Goal: Communication & Community: Answer question/provide support

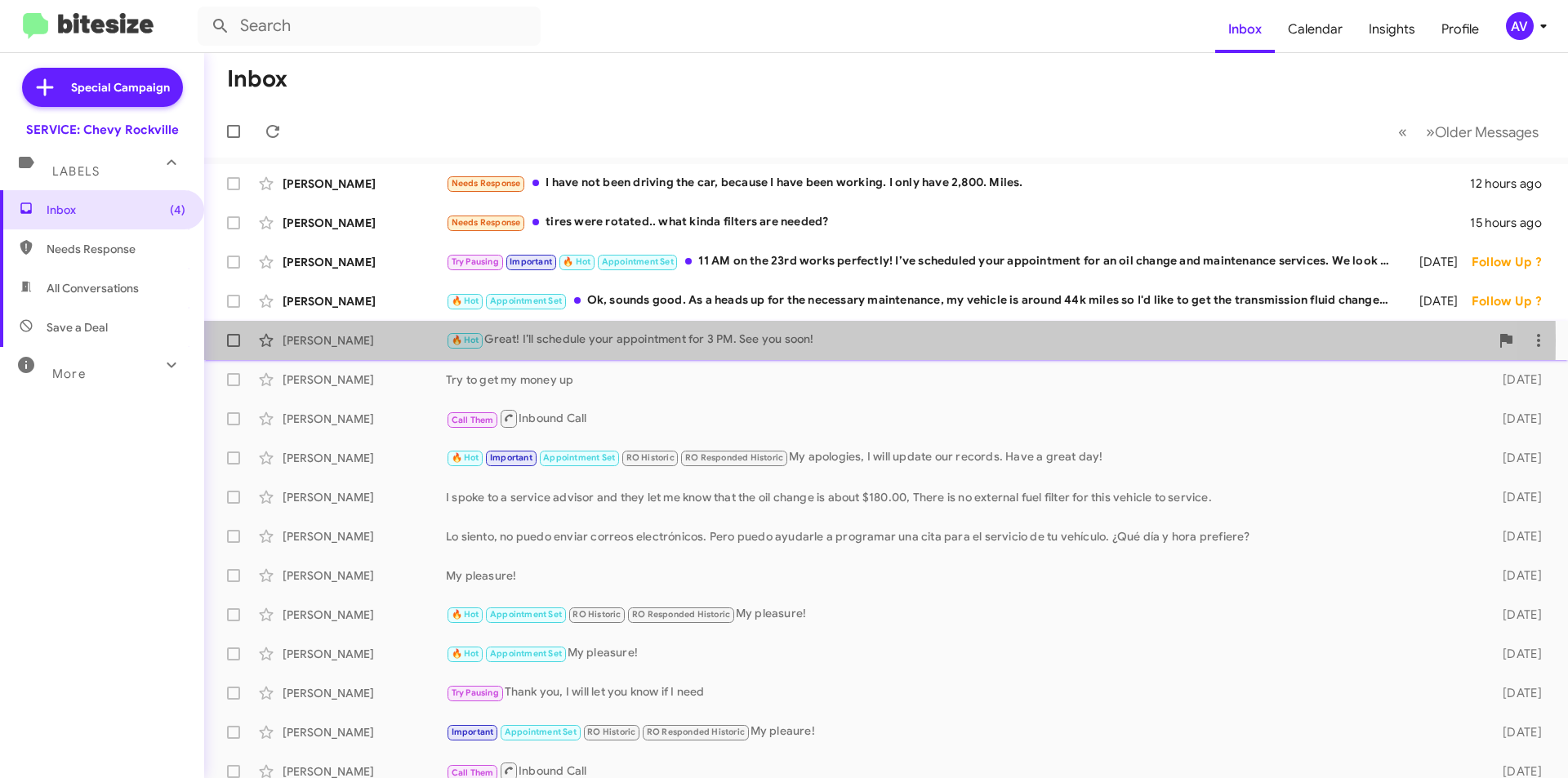
click at [603, 340] on div "🔥 Hot Great! I’ll schedule your appointment for 3 PM. See you soon!" at bounding box center [968, 340] width 1043 height 19
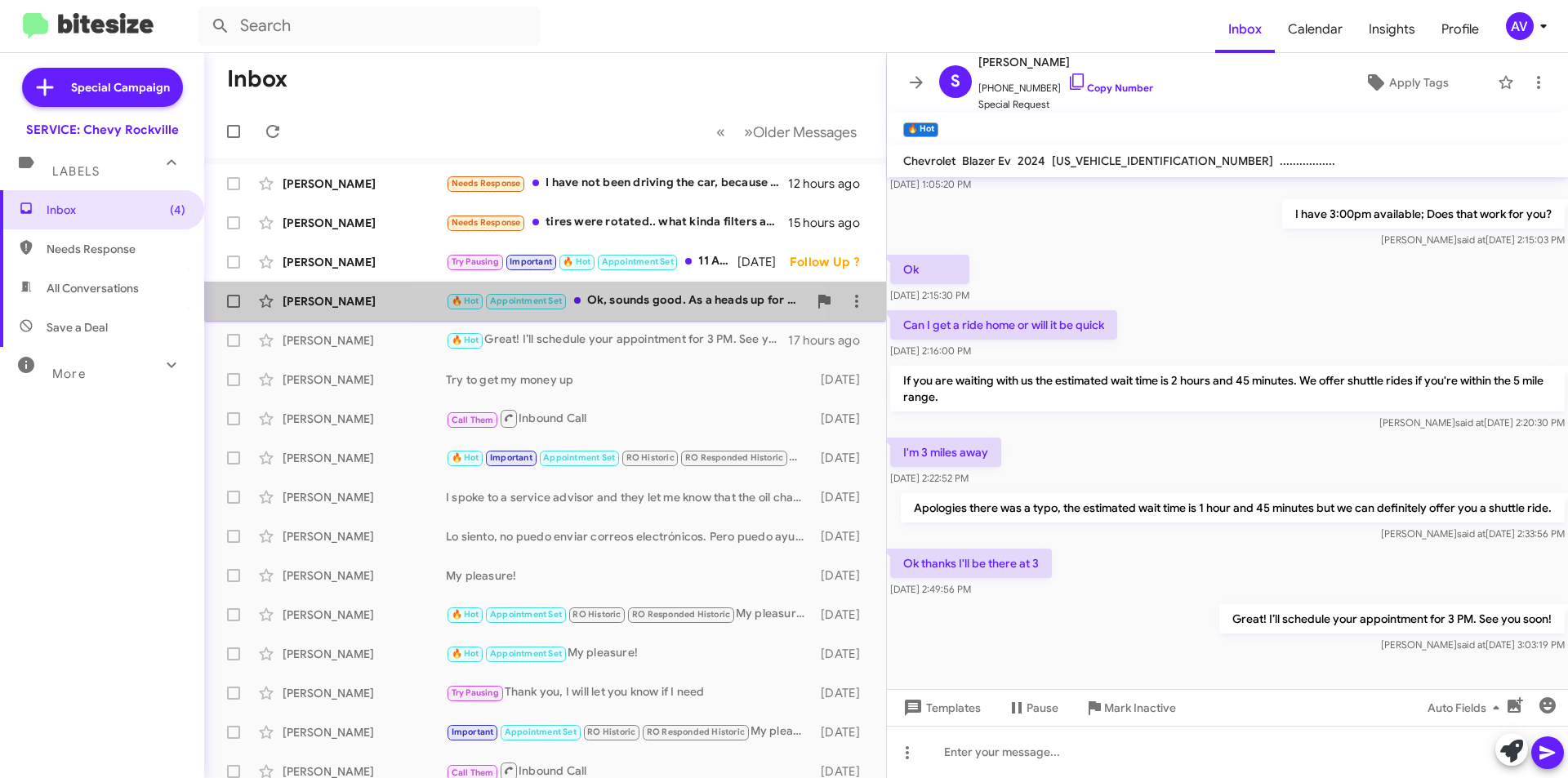
click at [609, 303] on div "🔥 Hot Appointment Set Ok, sounds good. As a heads up for the necessary maintena…" at bounding box center [626, 301] width 362 height 19
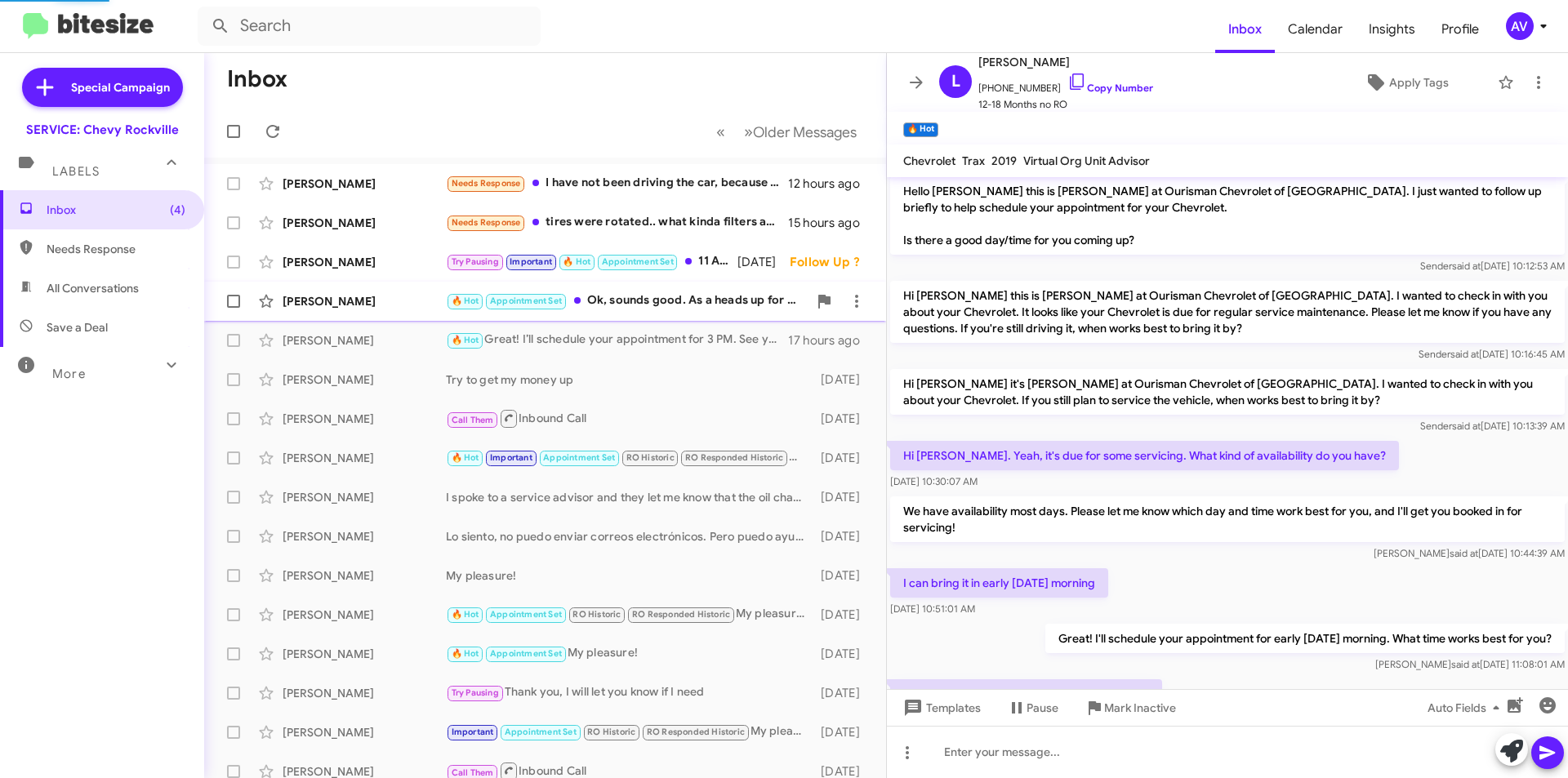
scroll to position [542, 0]
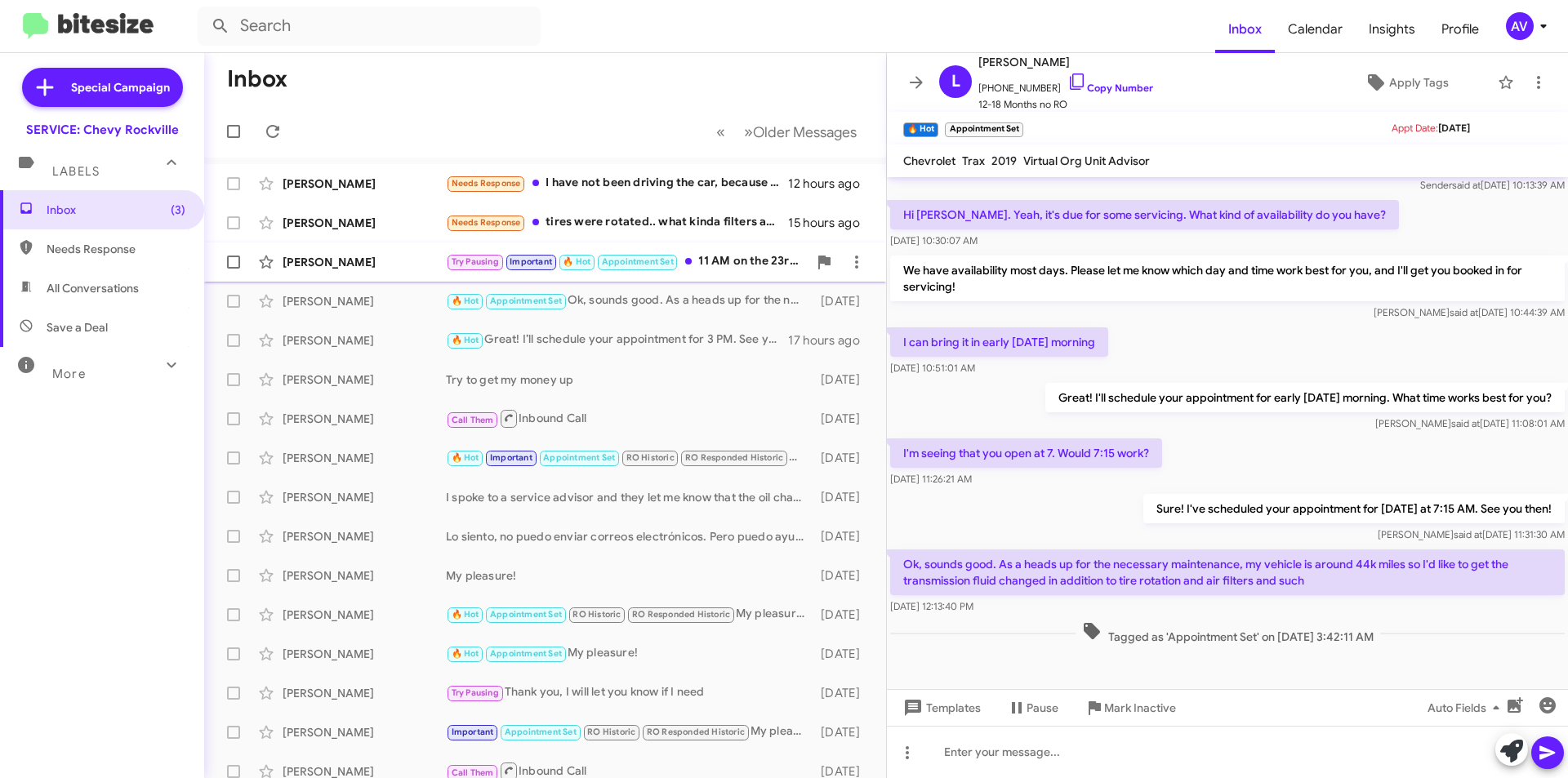
click at [724, 255] on div "Try Pausing Important 🔥 Hot Appointment Set 11 AM on the 23rd works perfectly! …" at bounding box center [626, 262] width 362 height 19
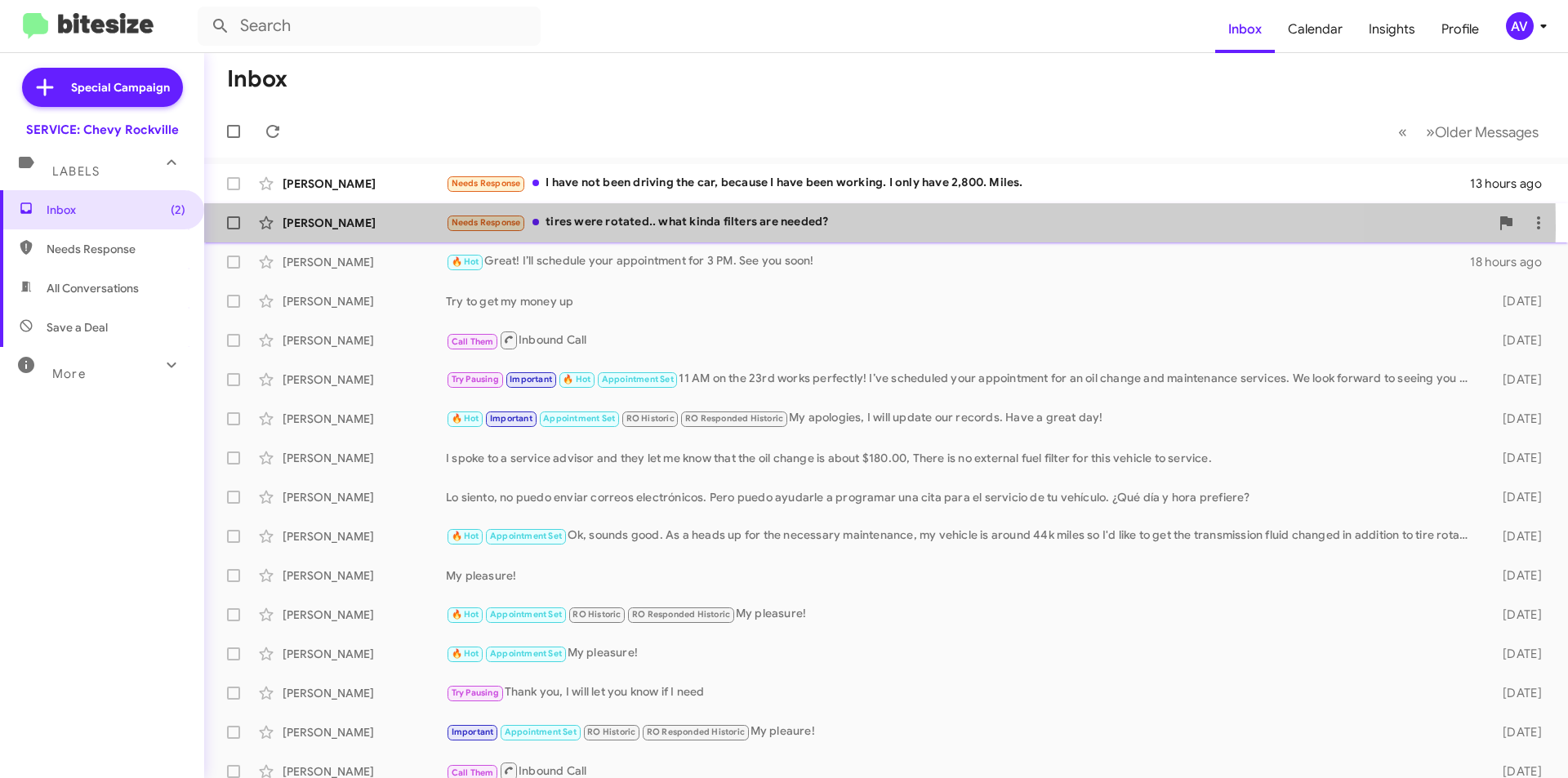
click at [734, 226] on div "Needs Response tires were rotated.. what kinda filters are needed?" at bounding box center [968, 222] width 1043 height 19
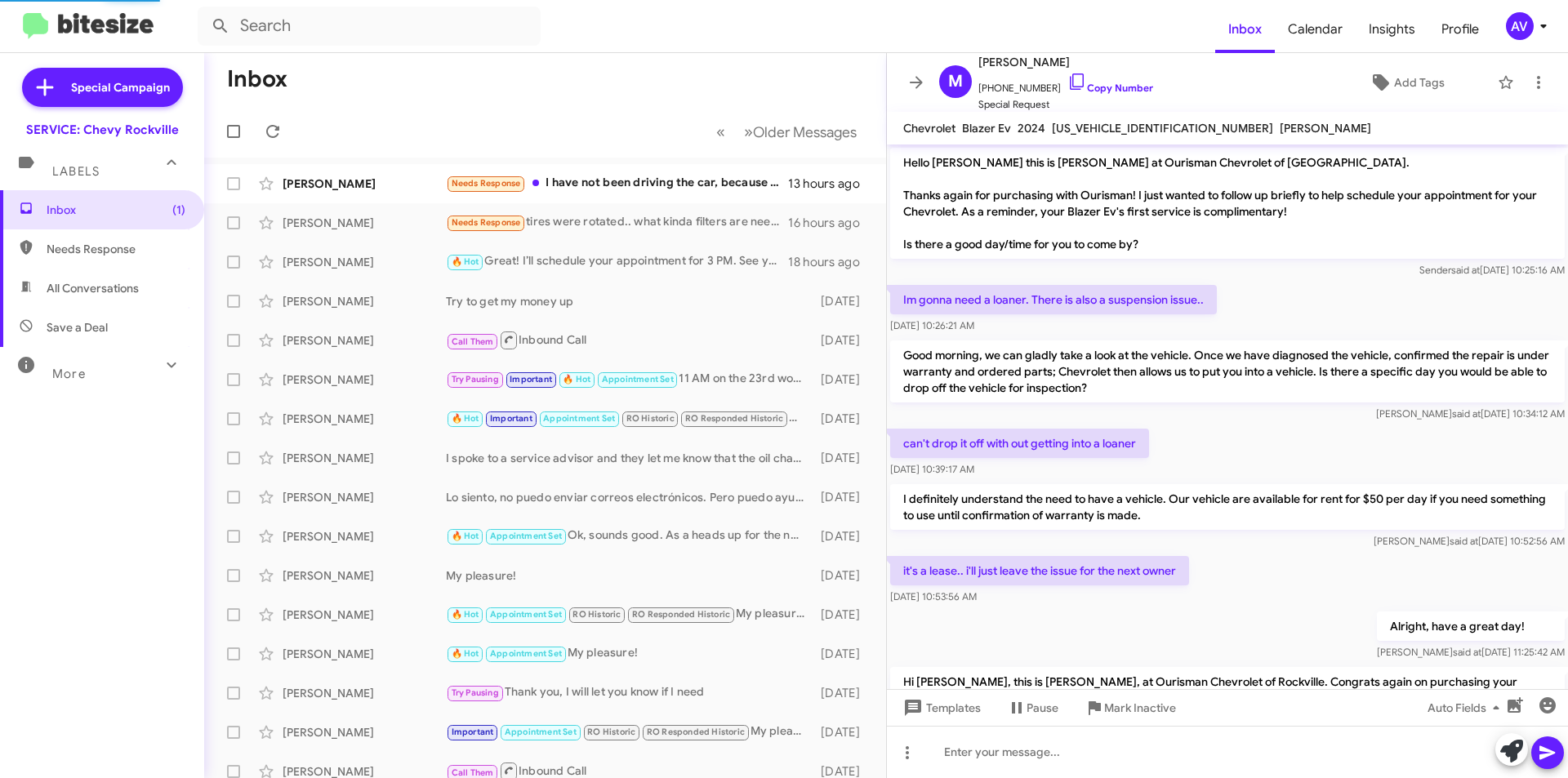
scroll to position [356, 0]
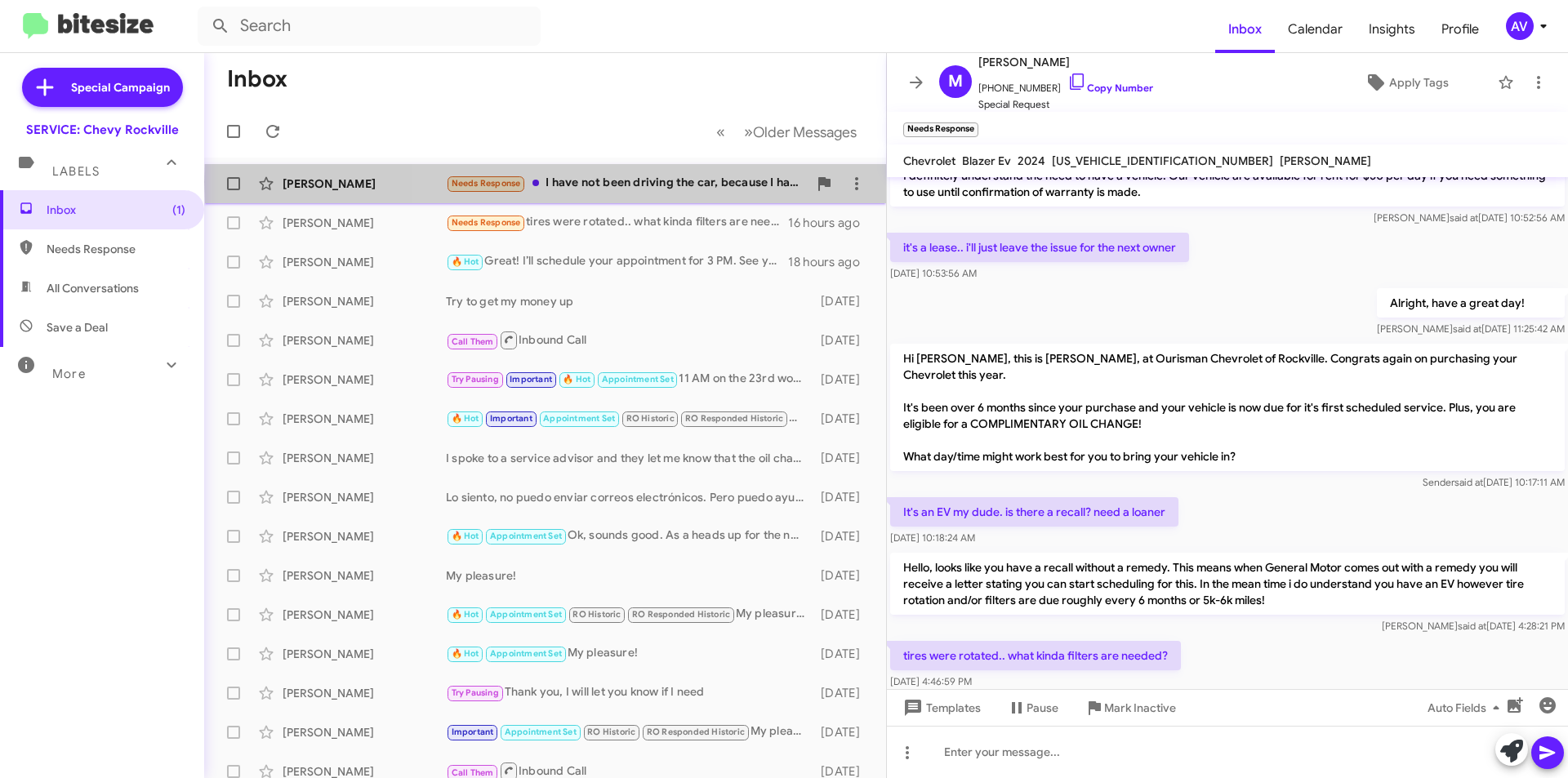
click at [764, 182] on div "Needs Response I have not been driving the car, because I have been working. I …" at bounding box center [626, 183] width 362 height 19
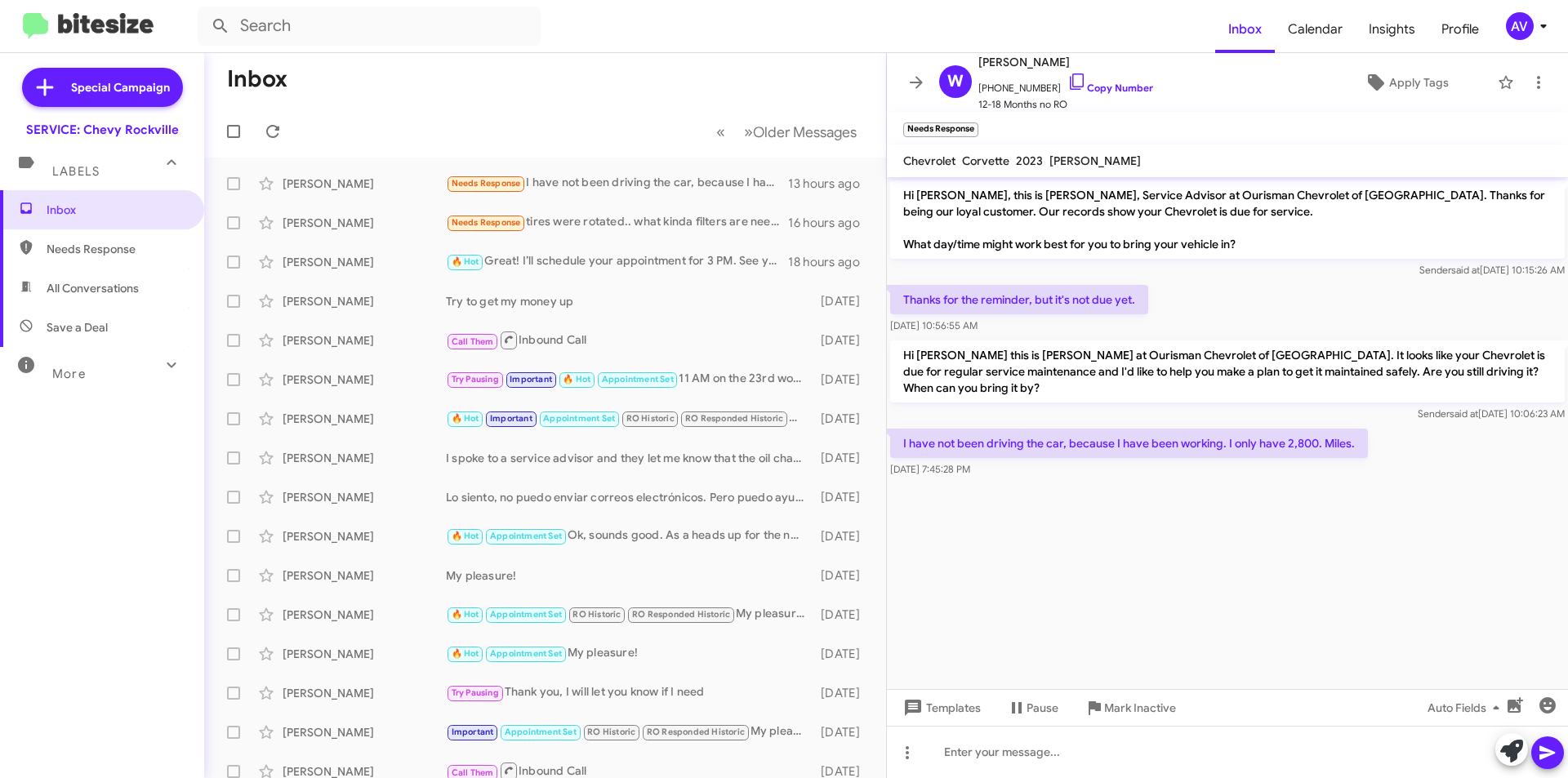
click at [1503, 749] on icon at bounding box center [1512, 751] width 23 height 23
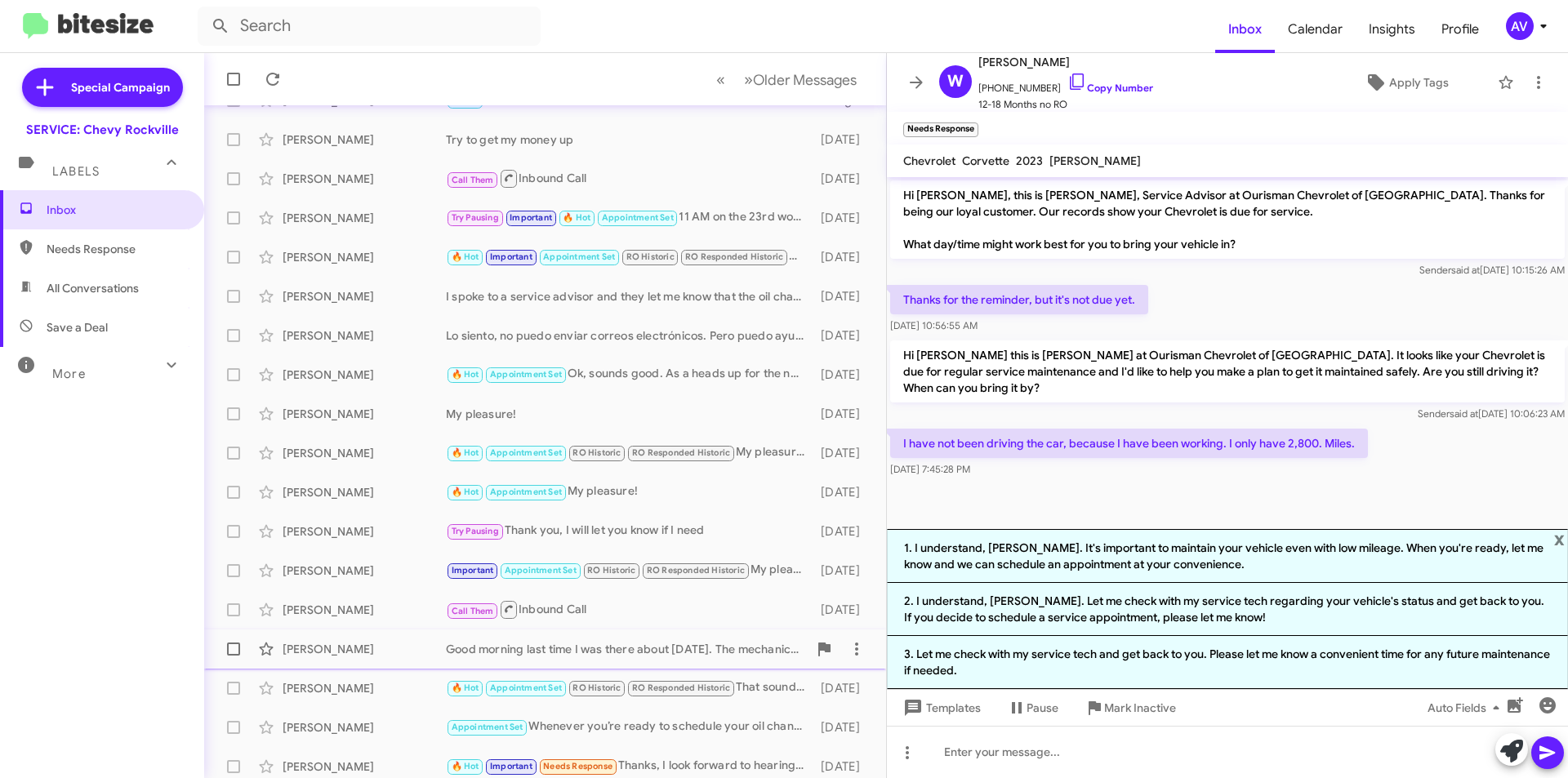
scroll to position [170, 0]
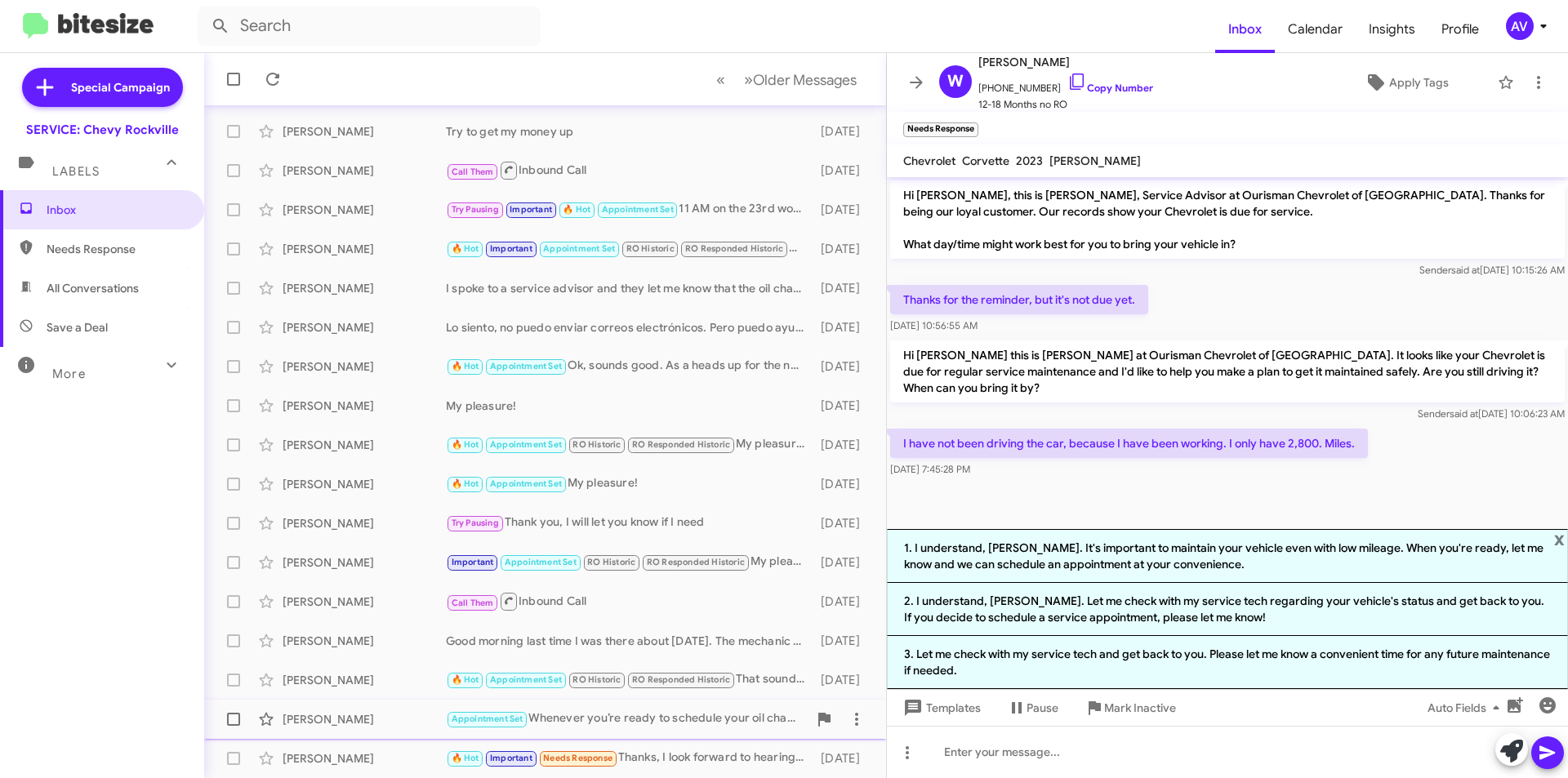
click at [738, 721] on div "Appointment Set Whenever you’re ready to schedule your oil change, feel free to…" at bounding box center [626, 719] width 362 height 19
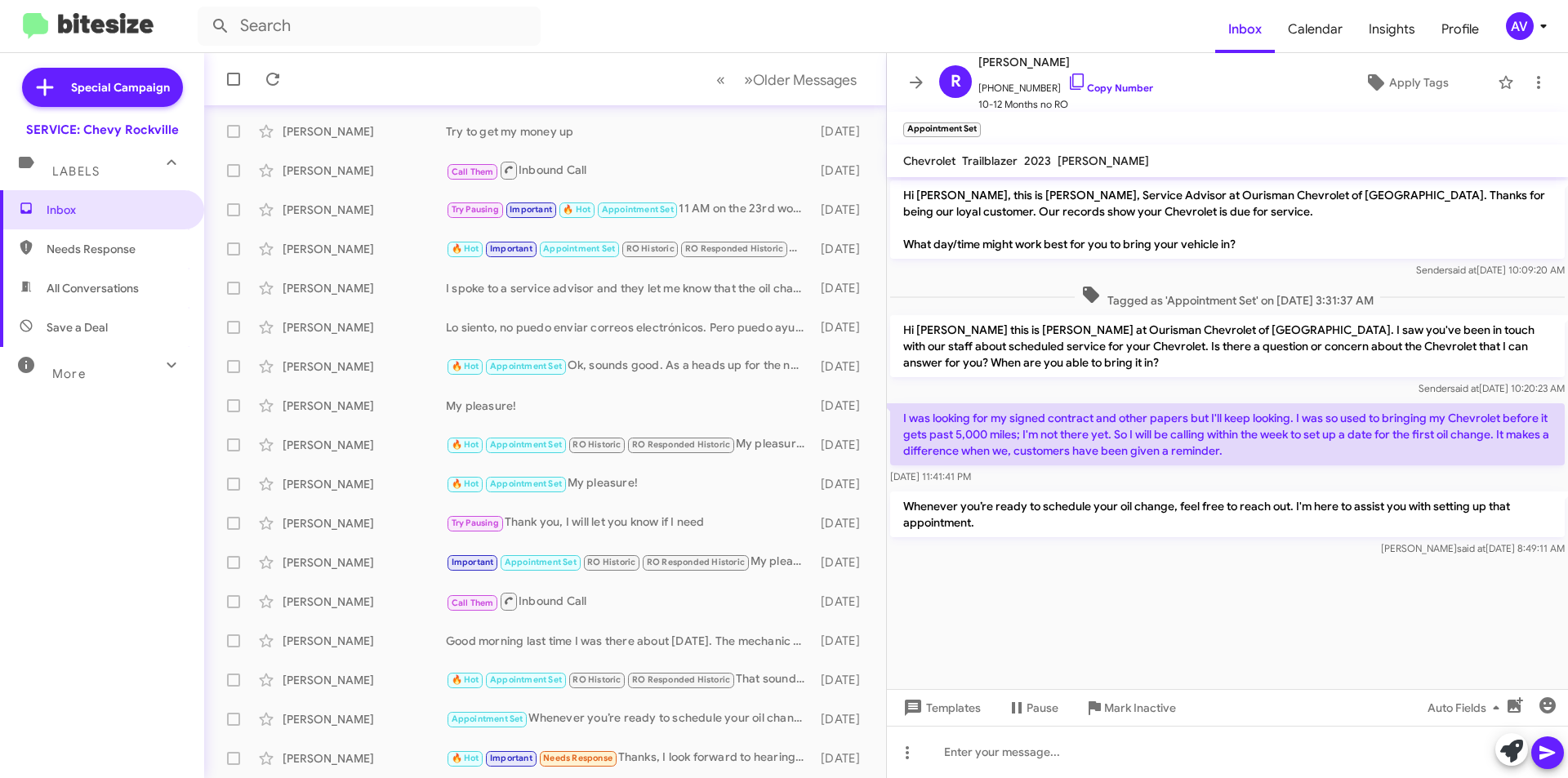
click at [1146, 501] on p "Whenever you’re ready to schedule your oil change, feel free to reach out. I'm …" at bounding box center [1227, 513] width 674 height 45
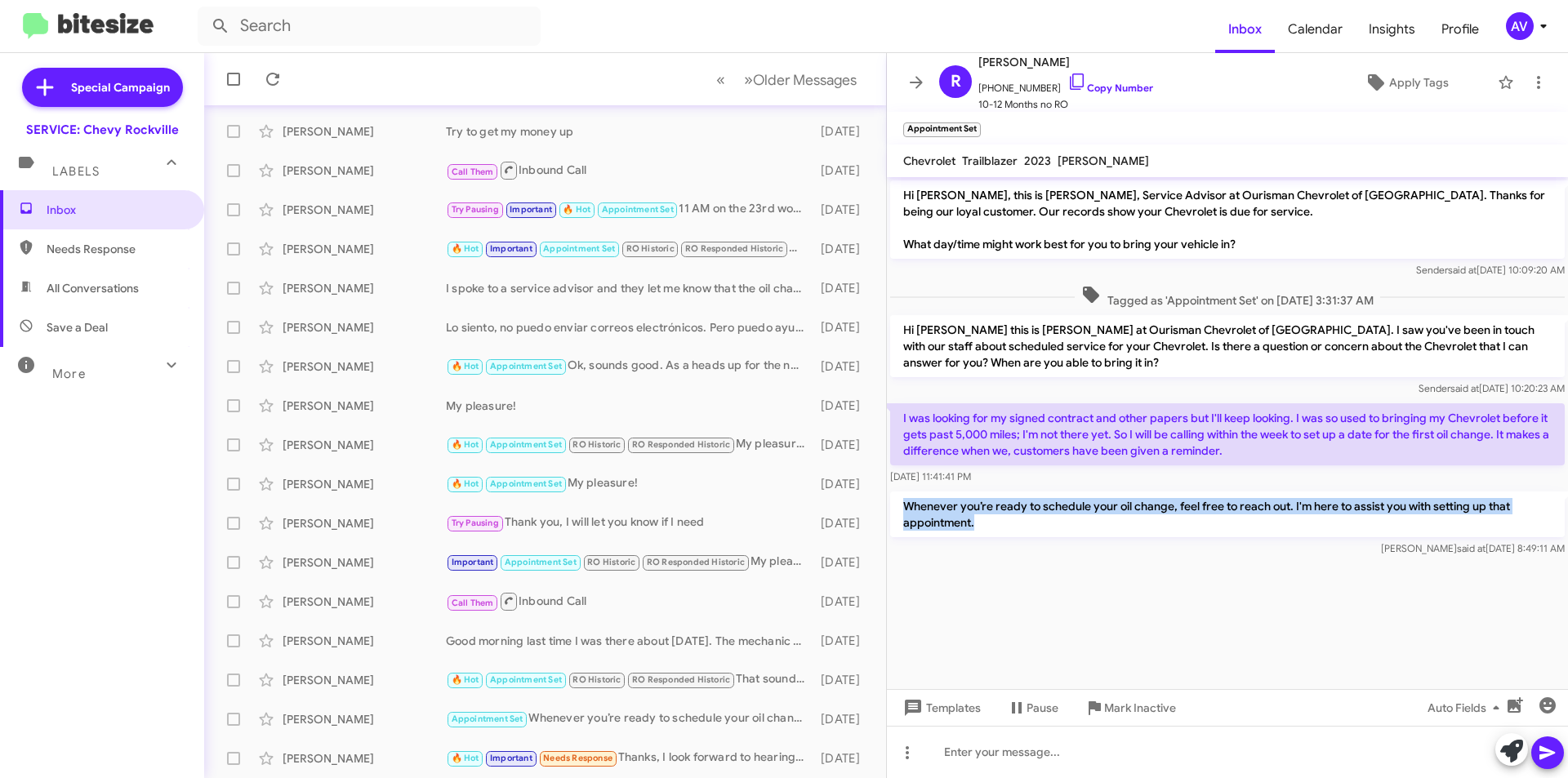
click at [1146, 501] on p "Whenever you’re ready to schedule your oil change, feel free to reach out. I'm …" at bounding box center [1227, 513] width 674 height 45
copy p "Whenever you’re ready to schedule your oil change, feel free to reach out. I'm …"
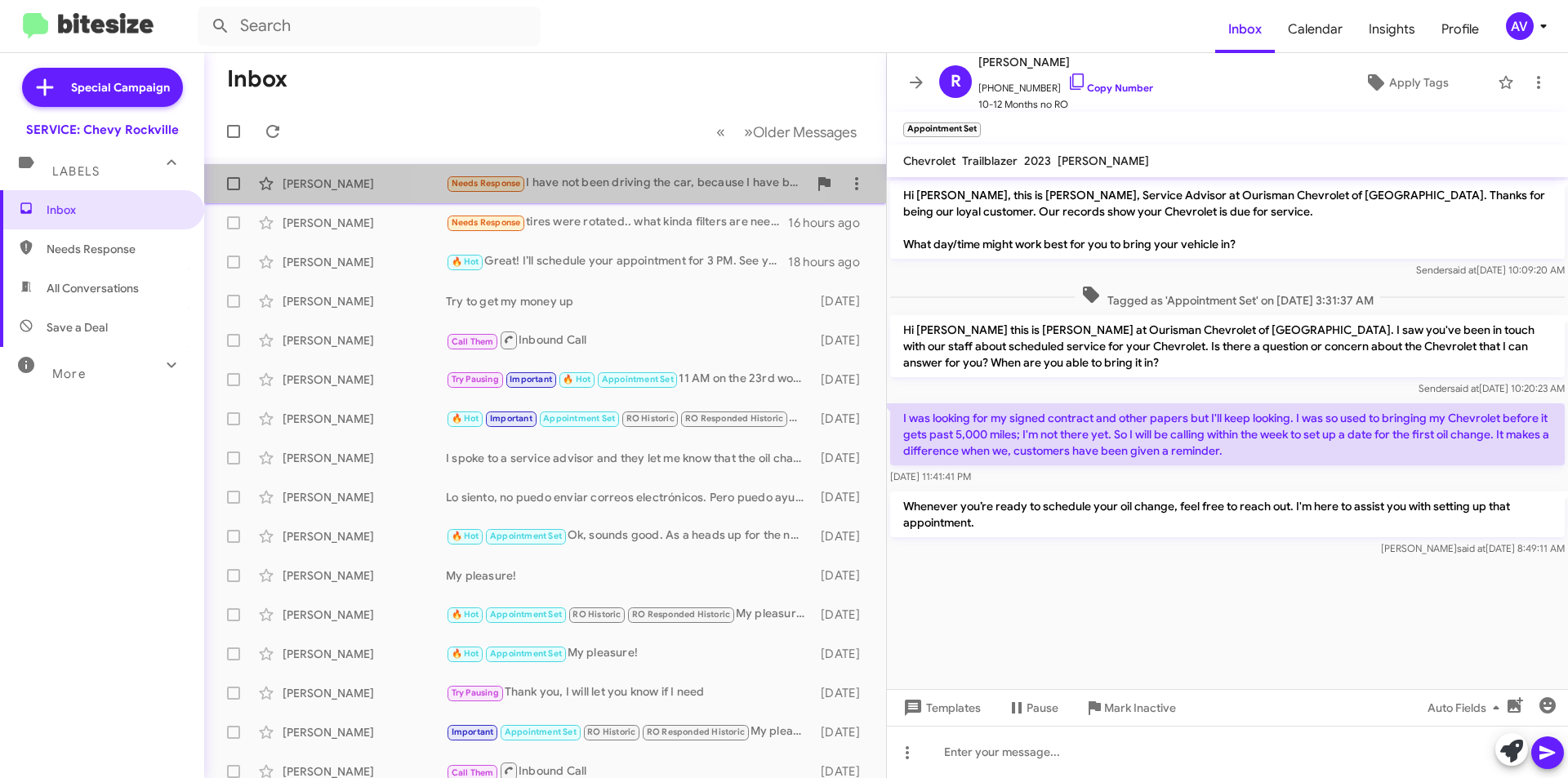
click at [625, 179] on div "Needs Response I have not been driving the car, because I have been working. I …" at bounding box center [626, 183] width 362 height 19
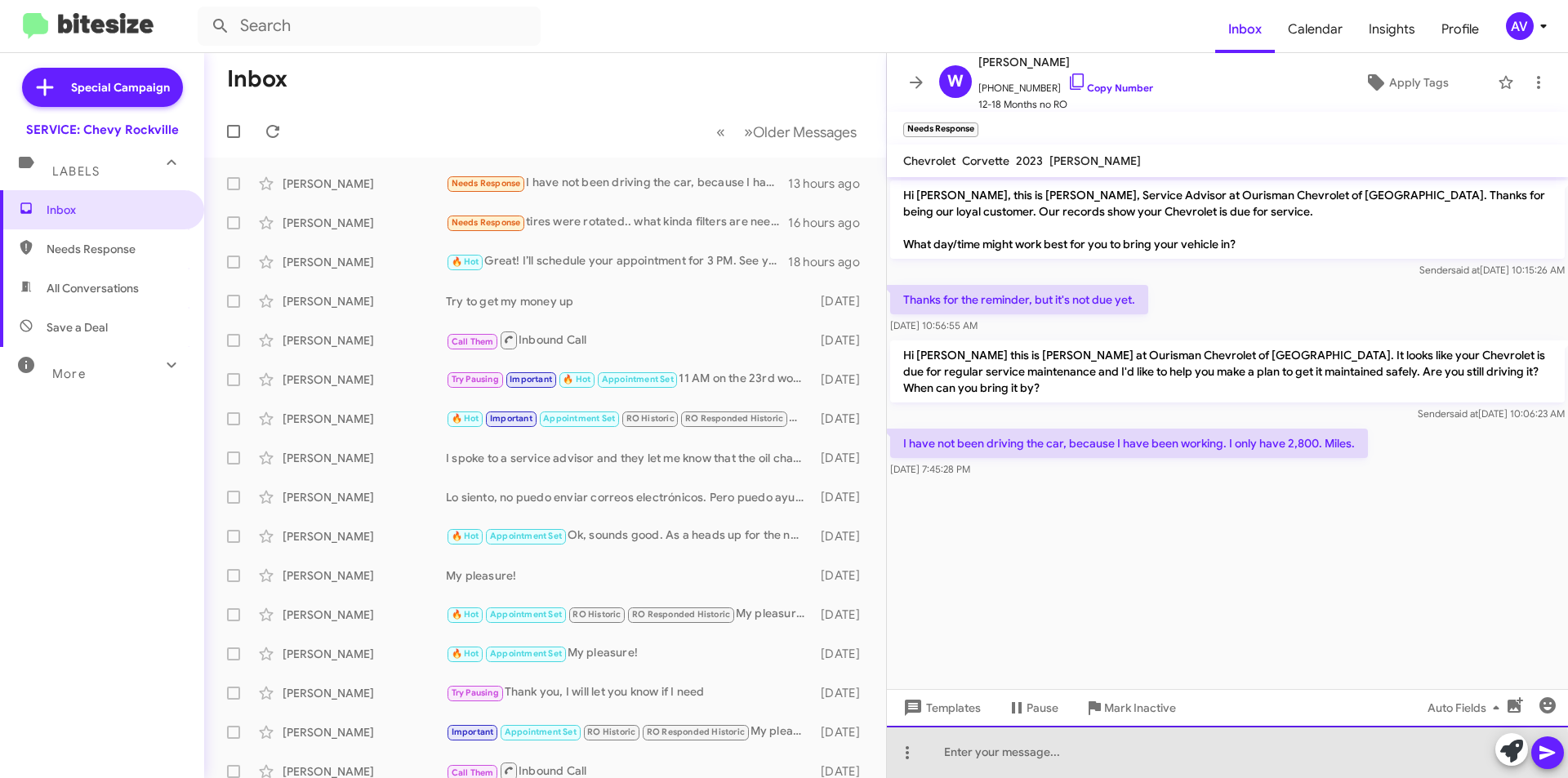
click at [989, 749] on div at bounding box center [1228, 752] width 681 height 53
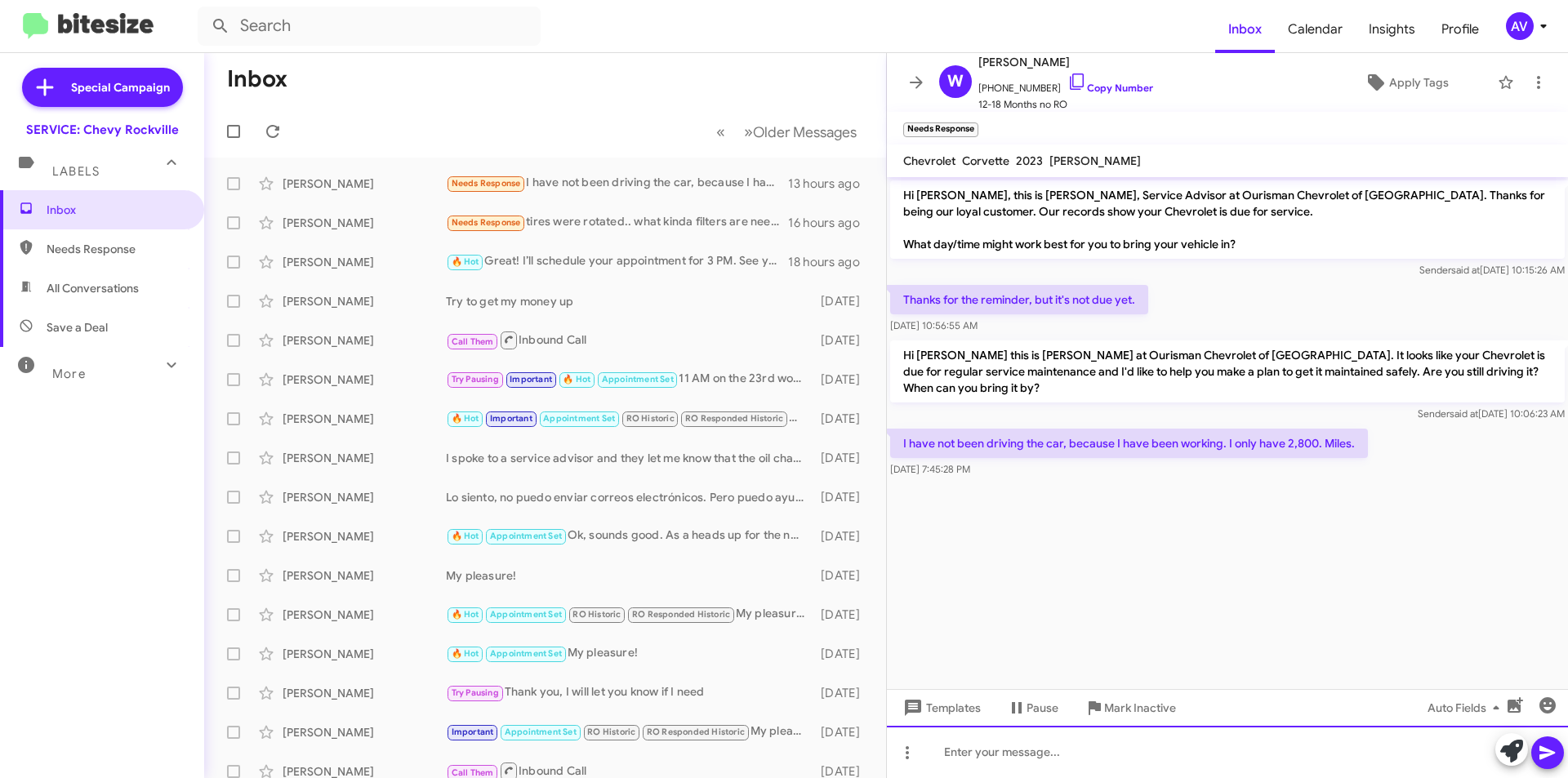
paste div
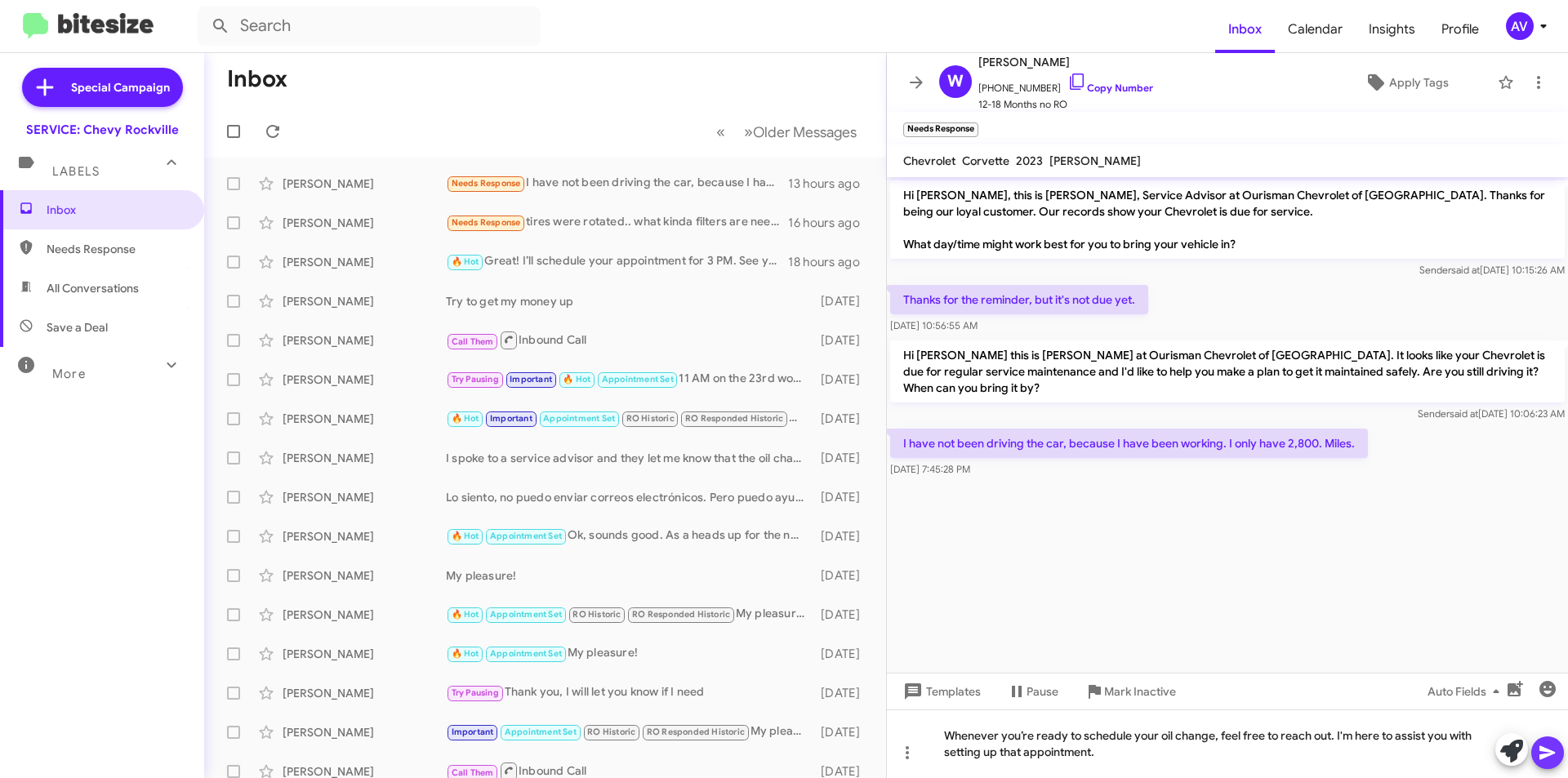
click at [1544, 744] on icon at bounding box center [1547, 752] width 19 height 19
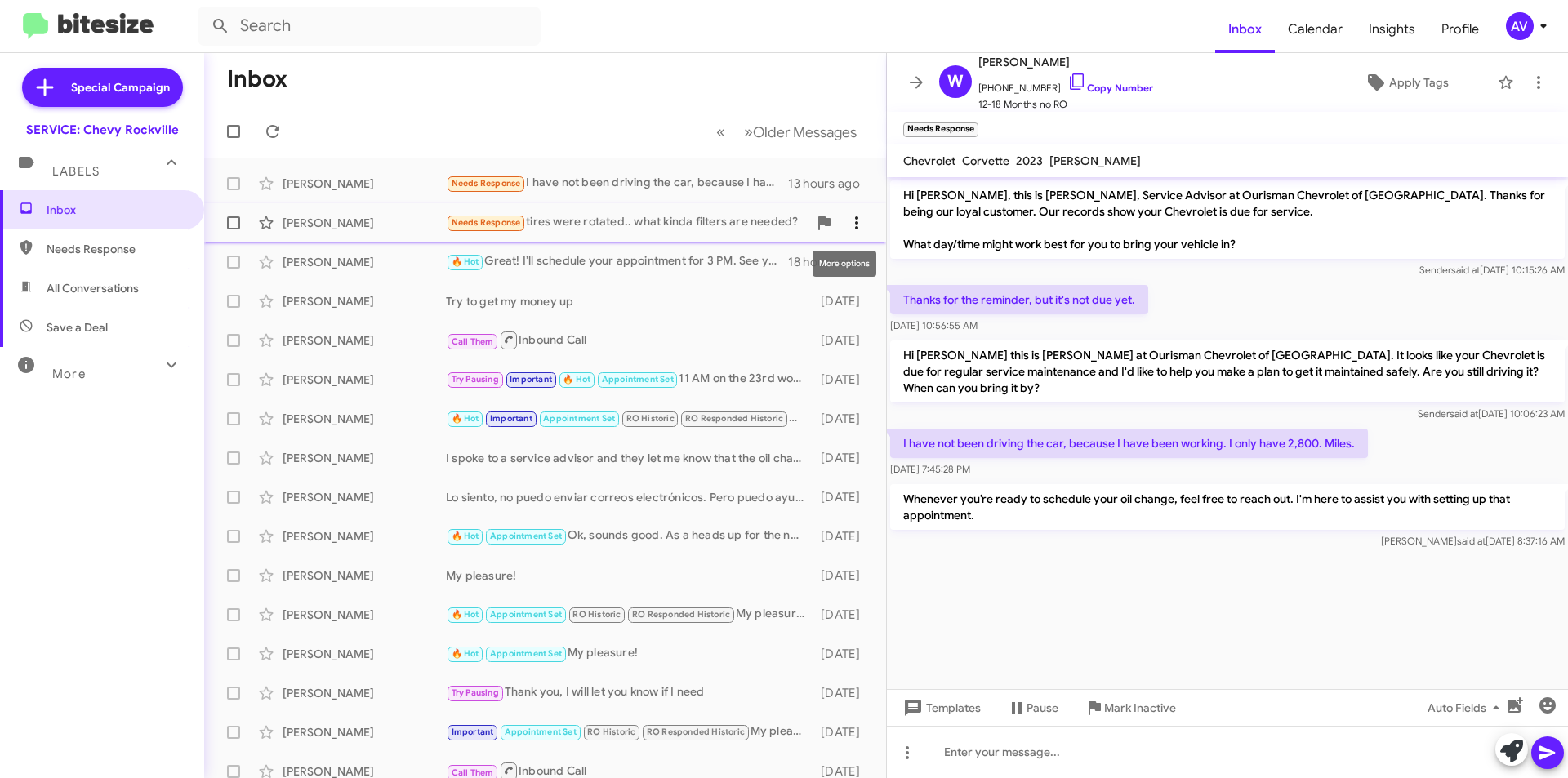
click at [853, 215] on icon at bounding box center [857, 222] width 19 height 19
click at [835, 260] on button "Mark as unread" at bounding box center [747, 266] width 227 height 39
click at [1537, 21] on icon at bounding box center [1543, 26] width 19 height 19
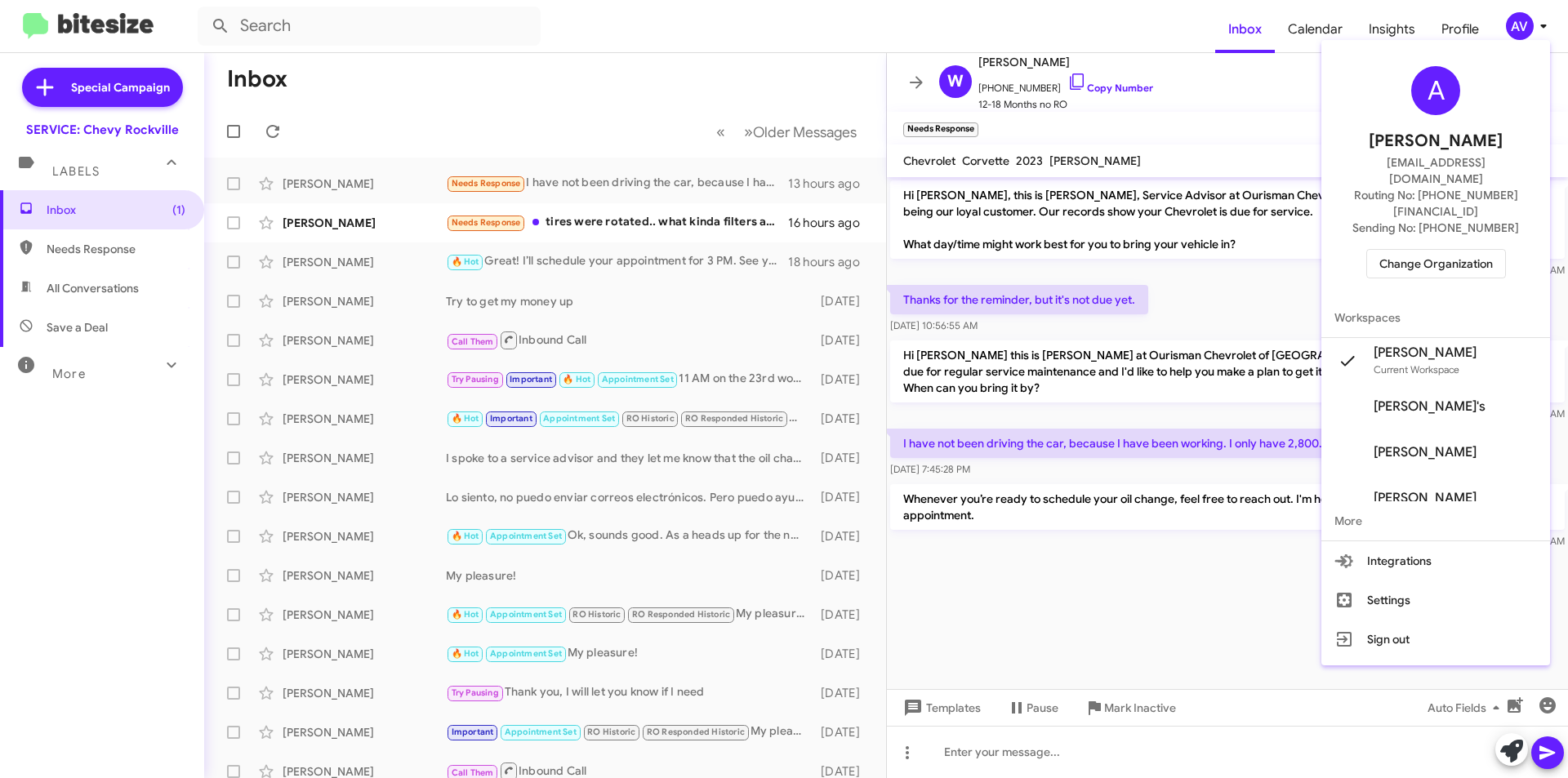
click at [1505, 224] on div "A Andrea Ventura aventura@ourismancars.com Routing No: +1 (301) 424-5900 Sendin…" at bounding box center [1436, 172] width 228 height 252
click at [1496, 249] on button "Change Organization" at bounding box center [1436, 264] width 140 height 30
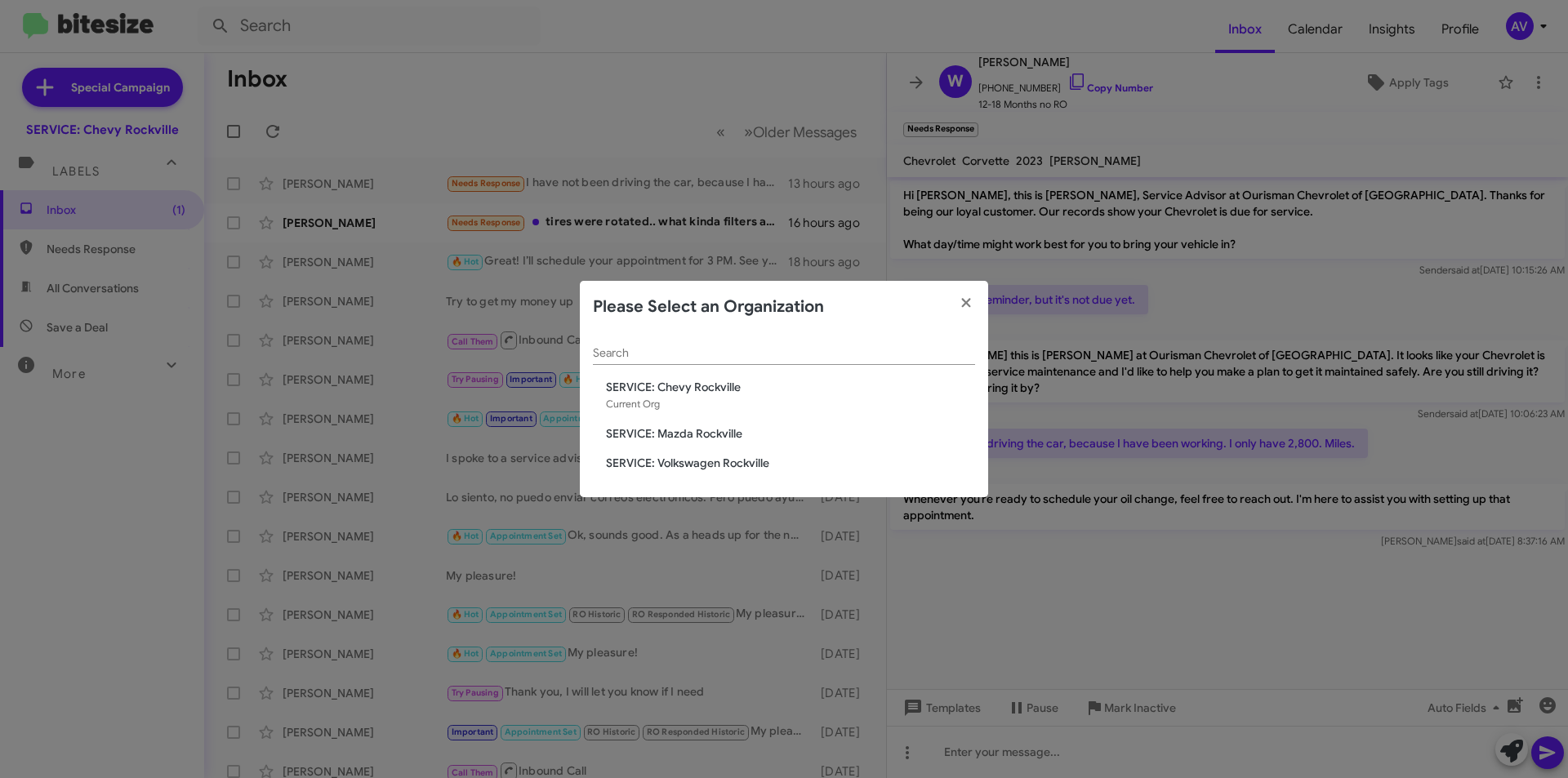
click at [716, 428] on span "SERVICE: Mazda Rockville" at bounding box center [790, 434] width 369 height 17
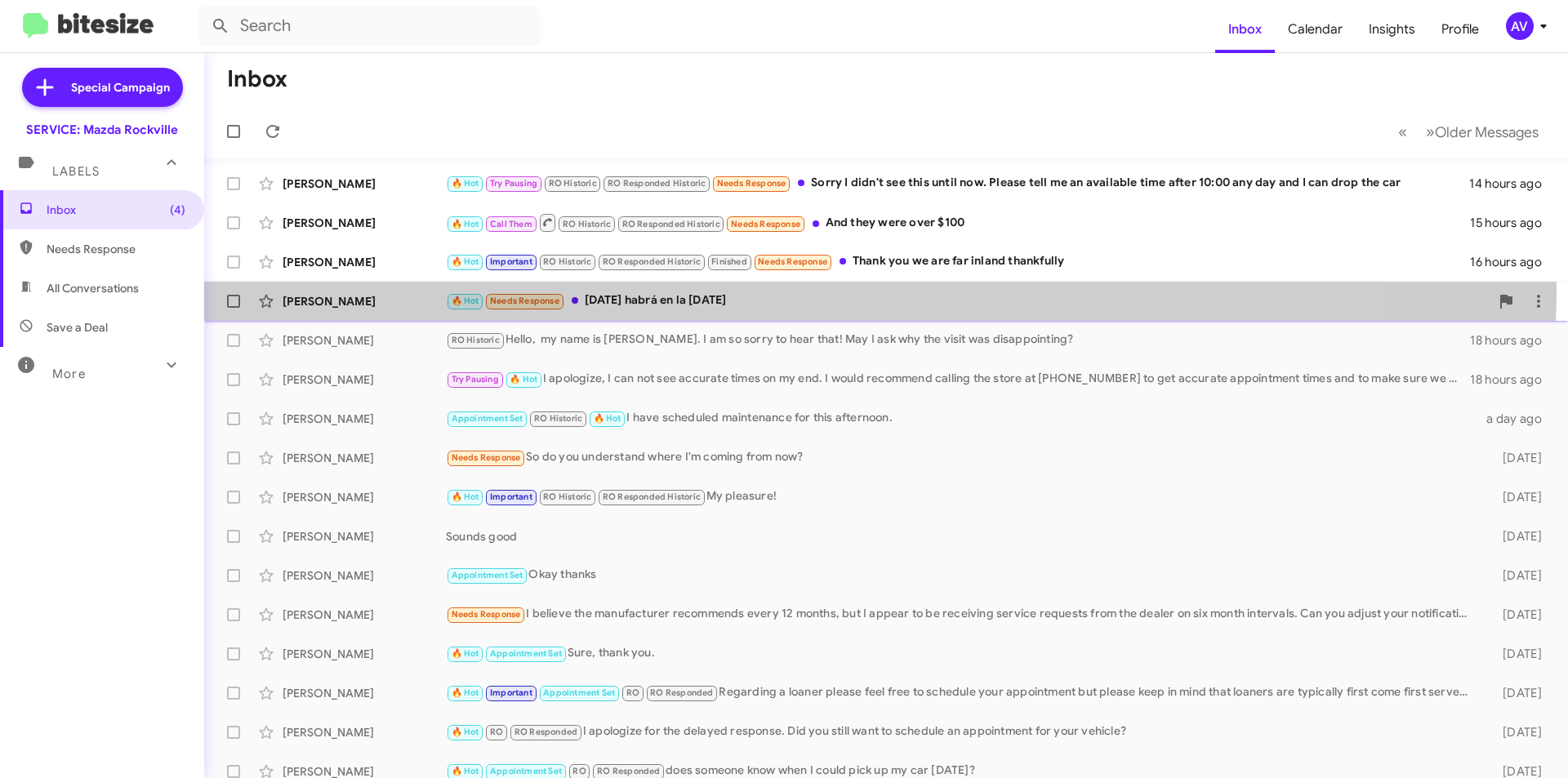
click at [743, 290] on div "Yaneth Casanova 🔥 Hot Needs Response Mañana habrá en la mañana 16 hours ago" at bounding box center [886, 301] width 1338 height 32
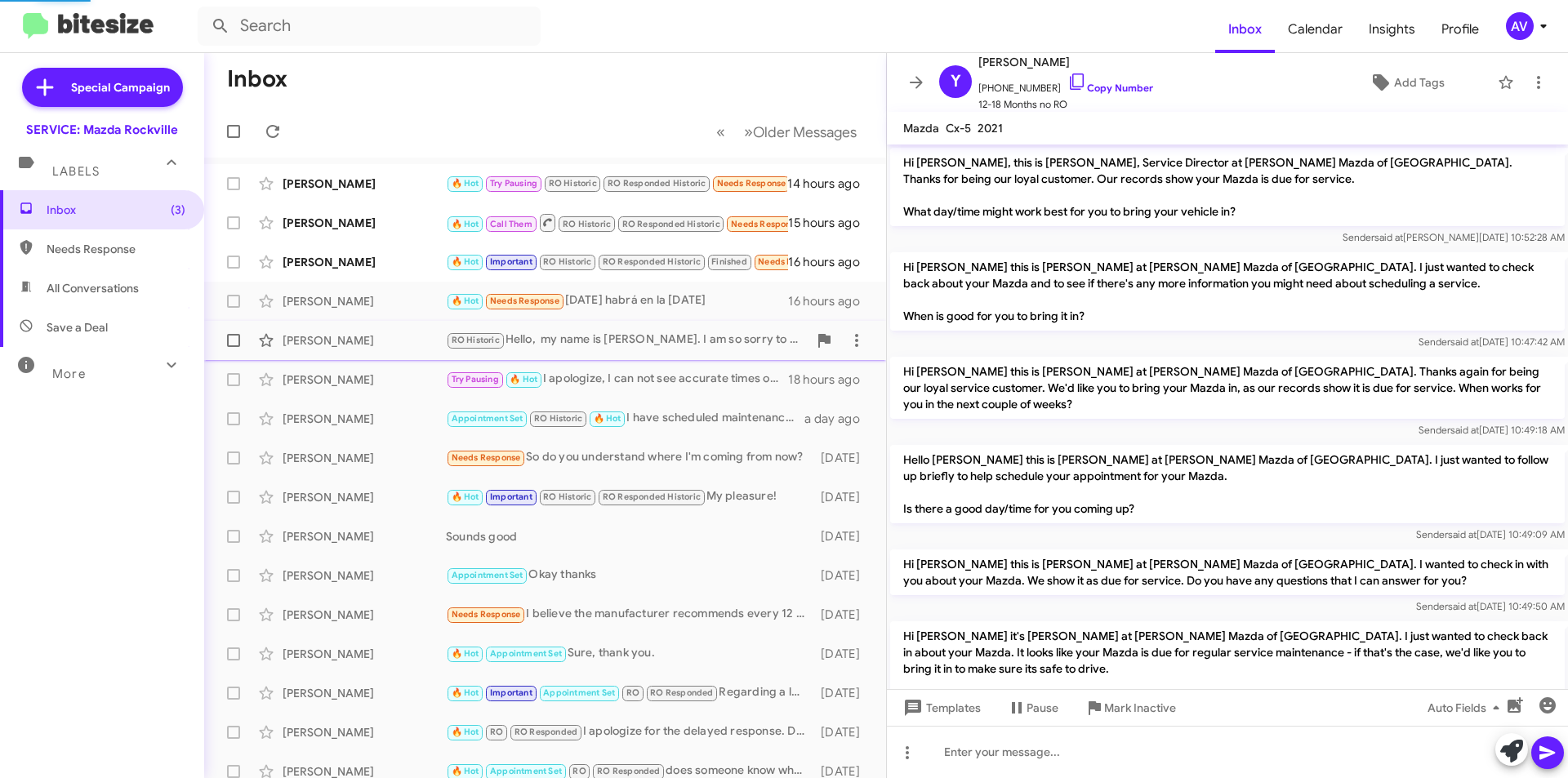
scroll to position [568, 0]
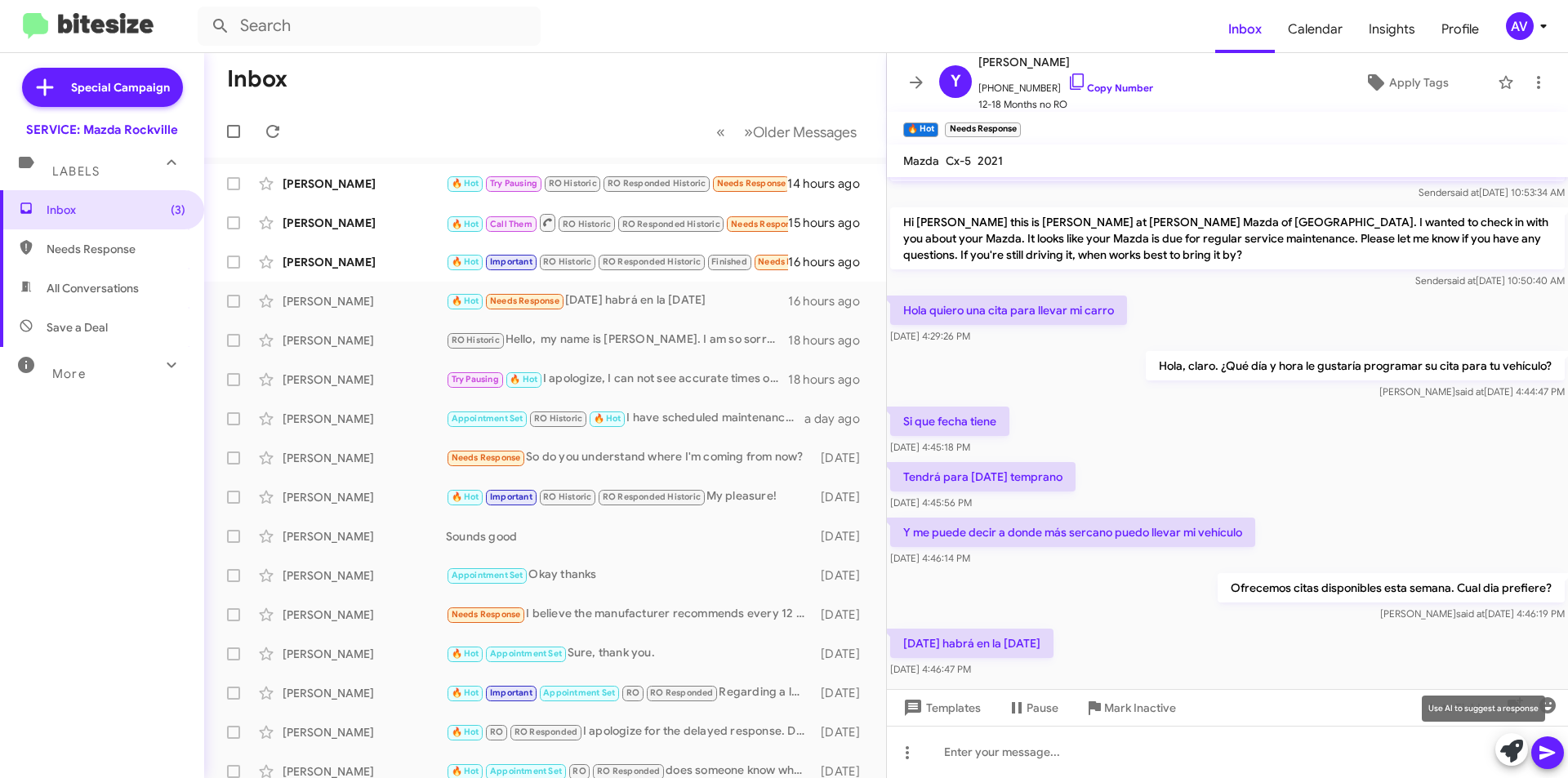
click at [1503, 752] on icon at bounding box center [1512, 751] width 23 height 23
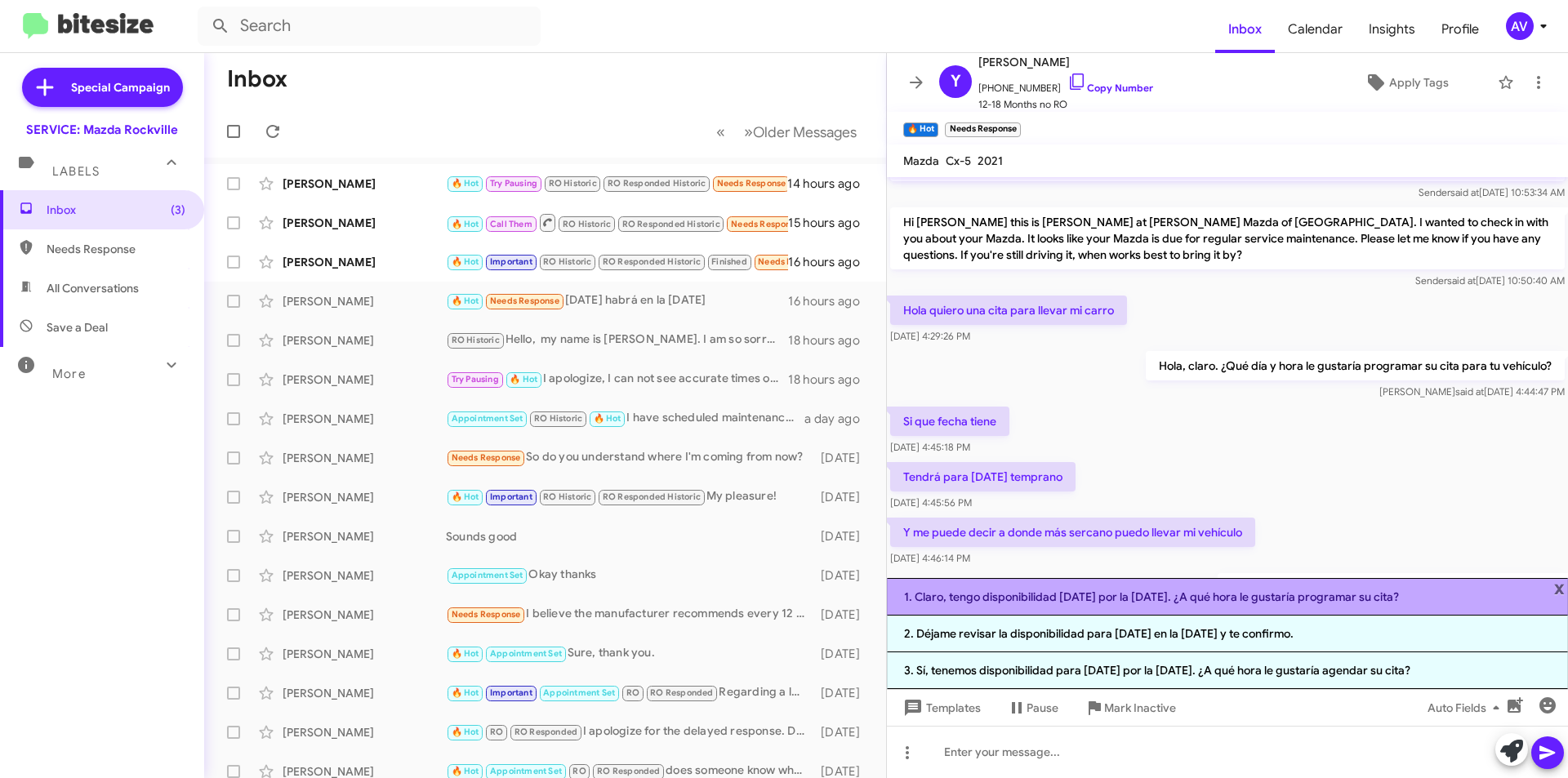
click at [1031, 615] on li "1. Claro, tengo disponibilidad mañana por la mañana. ¿A qué hora le gustaría pr…" at bounding box center [1228, 597] width 681 height 38
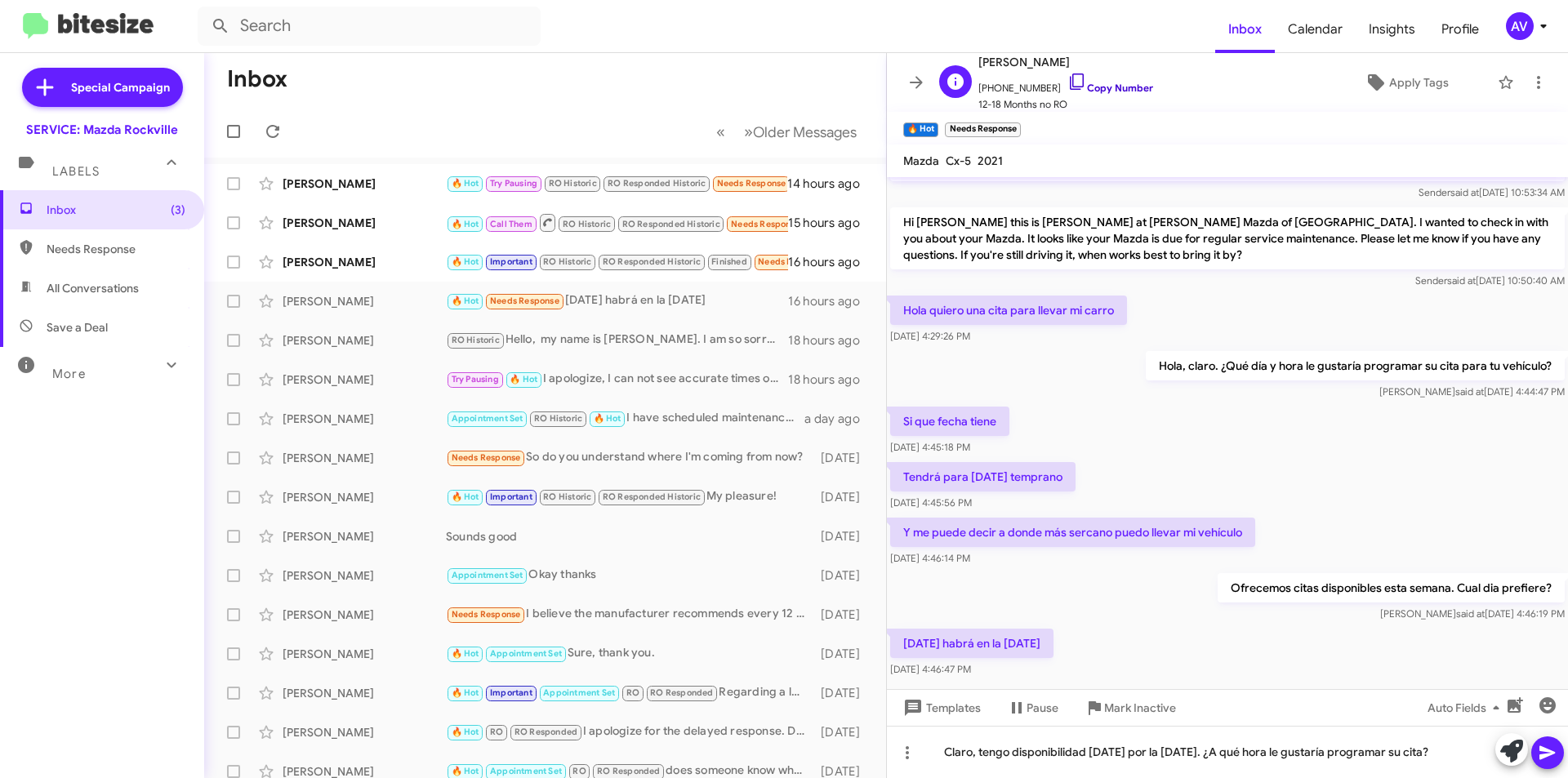
click at [1068, 81] on icon at bounding box center [1077, 81] width 19 height 19
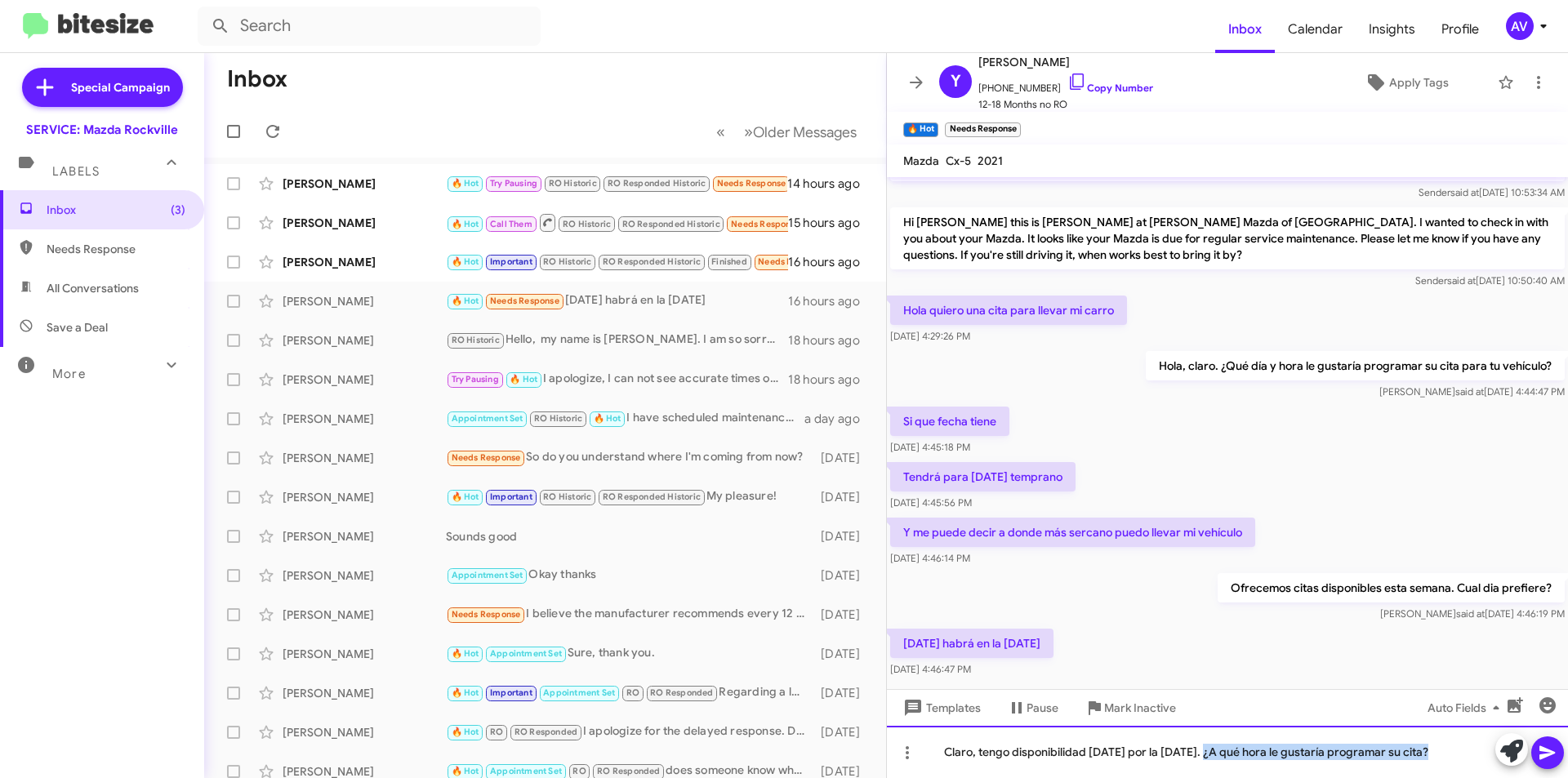
drag, startPoint x: 1224, startPoint y: 753, endPoint x: 1559, endPoint y: 736, distance: 335.4
click at [1559, 736] on div "Claro, tengo disponibilidad mañana por la mañana. ¿A qué hora le gustaría progr…" at bounding box center [1228, 752] width 681 height 53
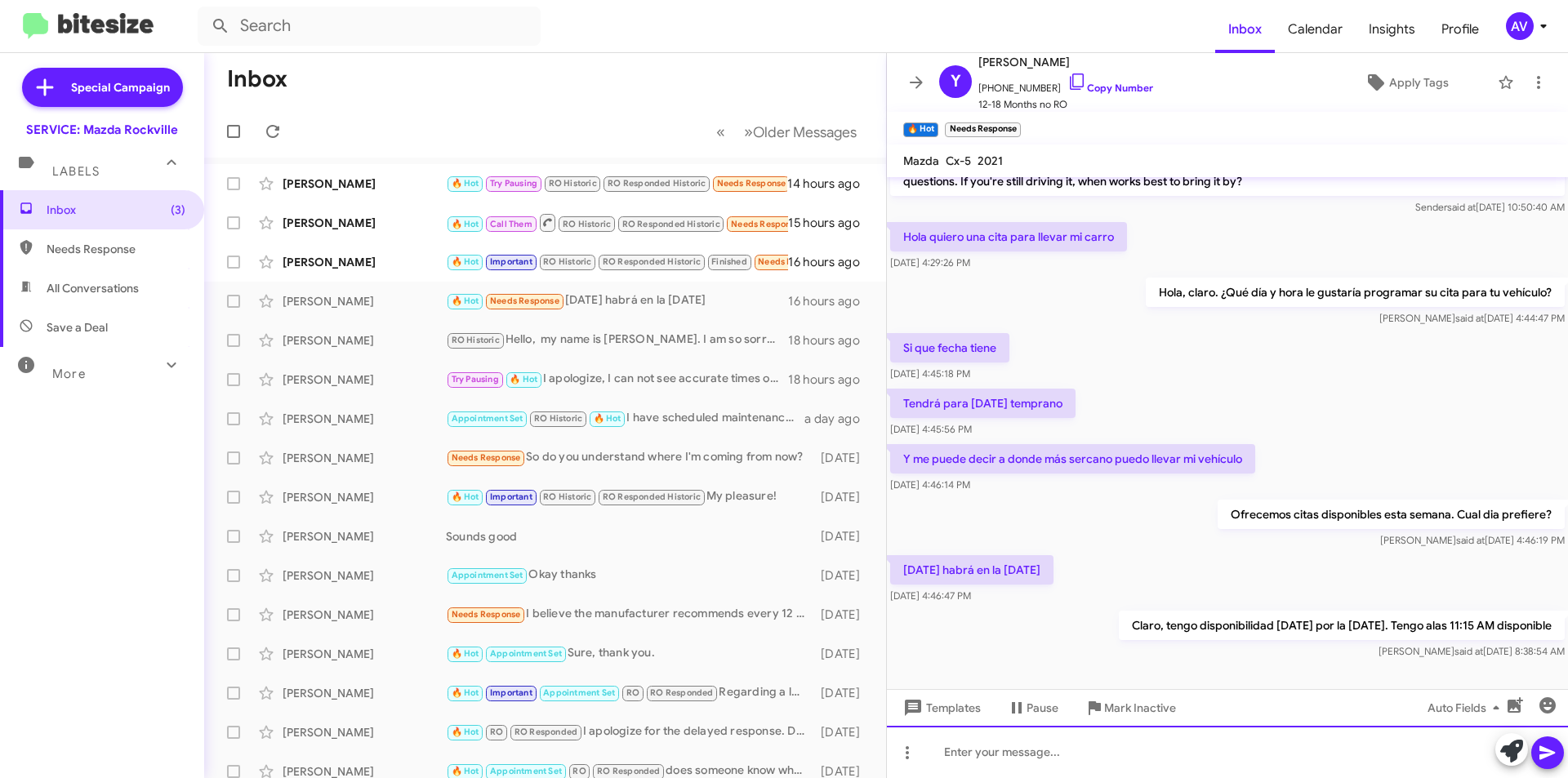
scroll to position [660, 0]
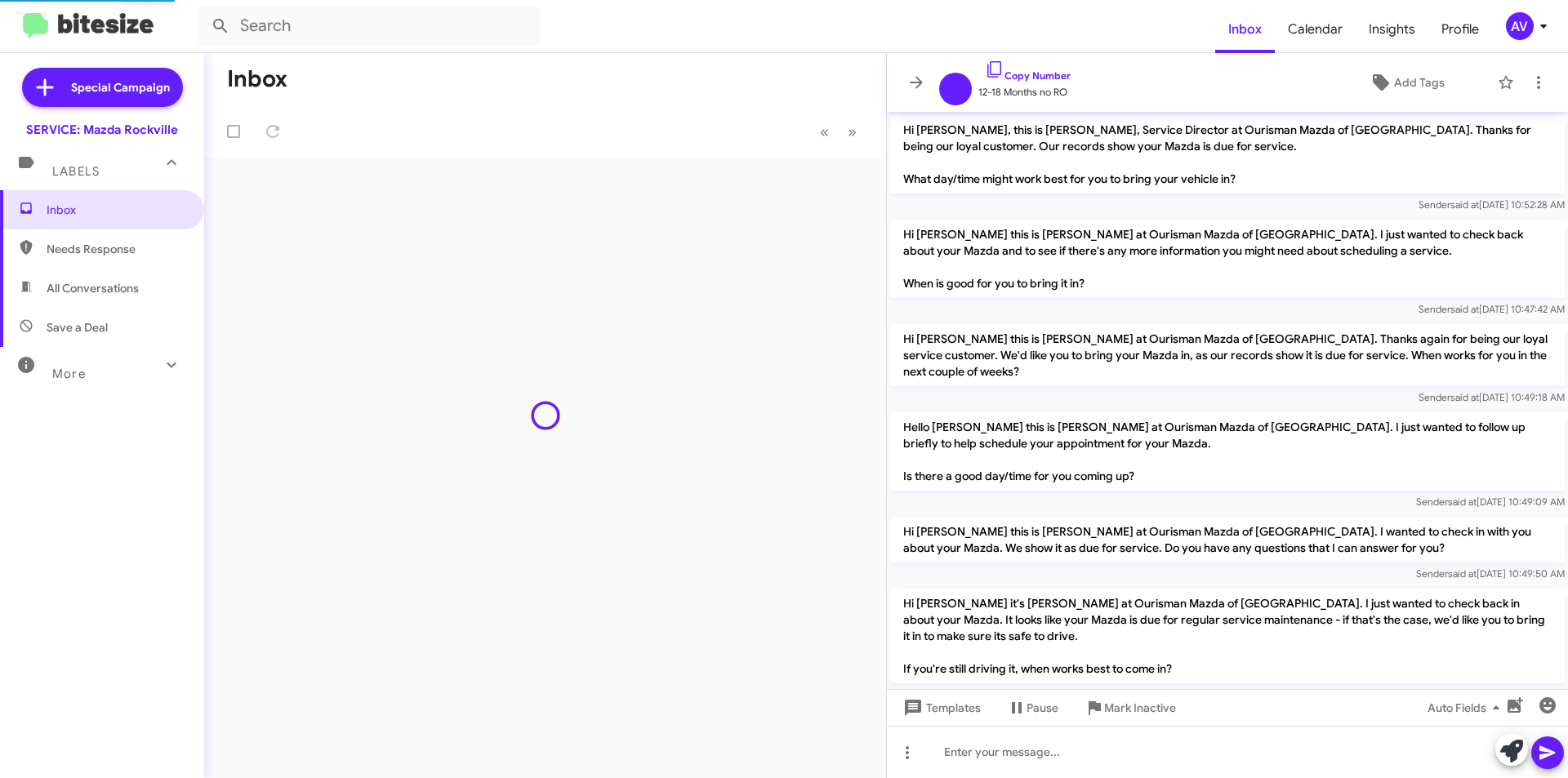
scroll to position [595, 0]
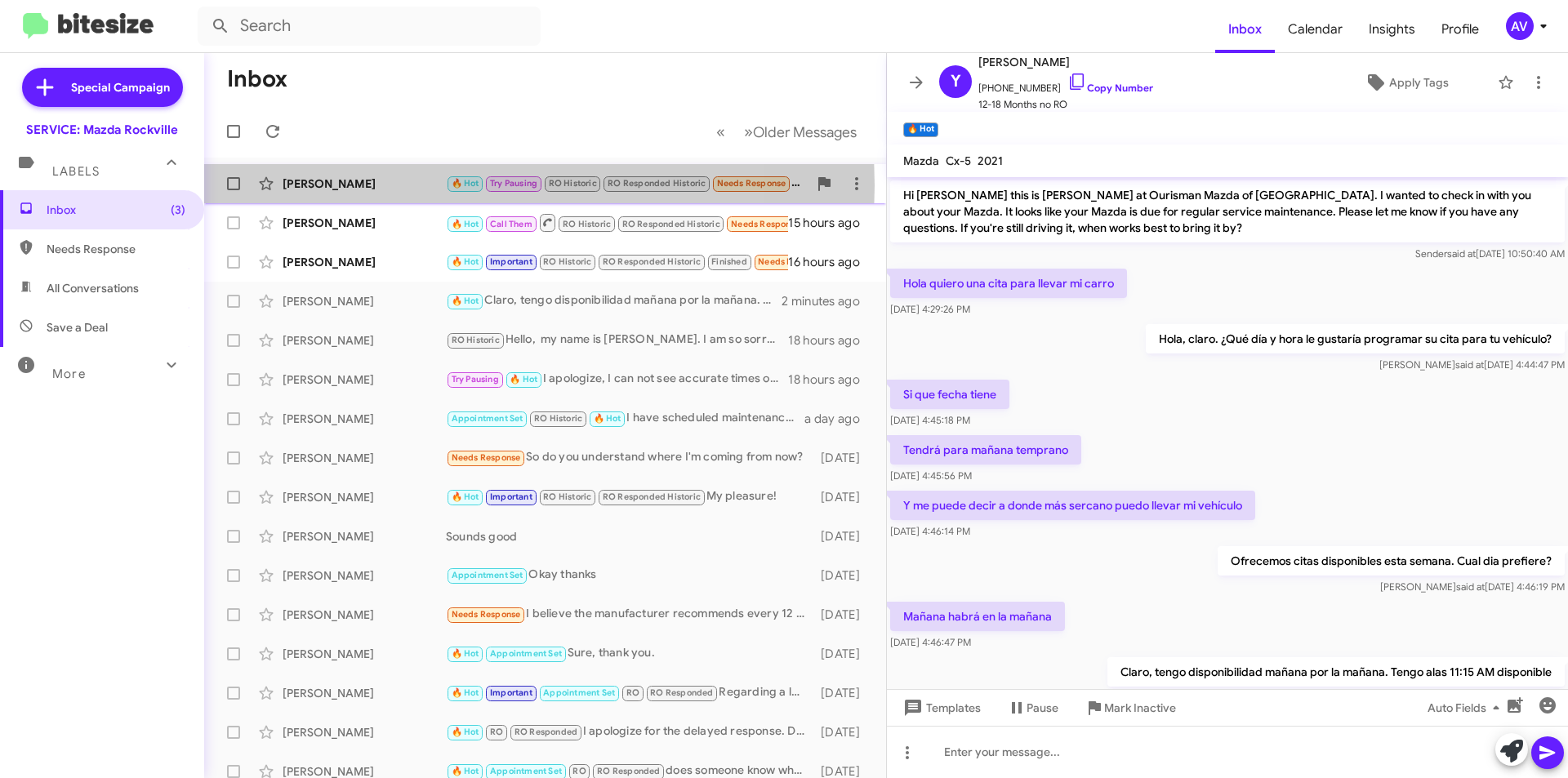
click at [404, 185] on div "[PERSON_NAME]" at bounding box center [364, 184] width 164 height 17
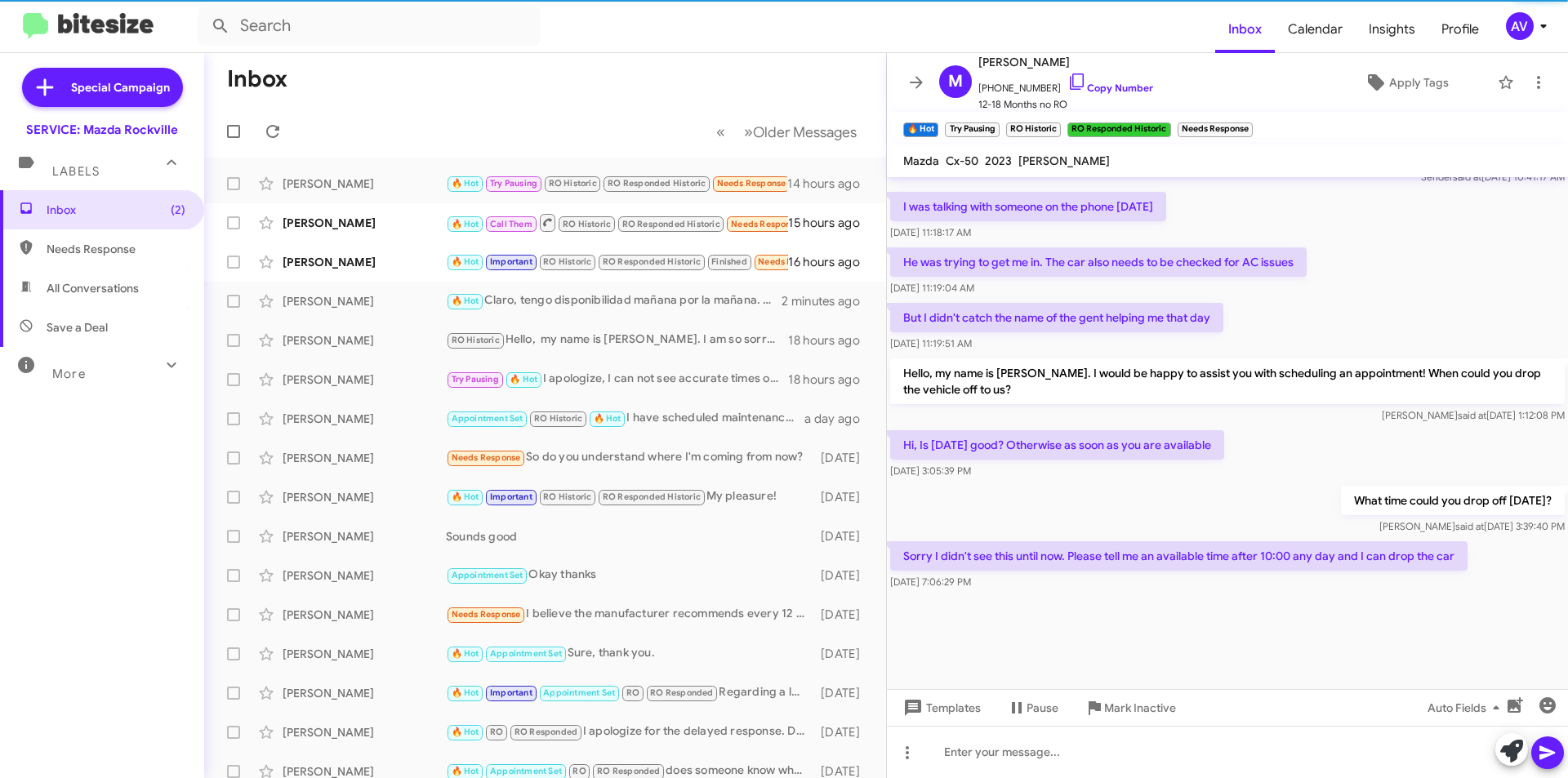
scroll to position [1170, 0]
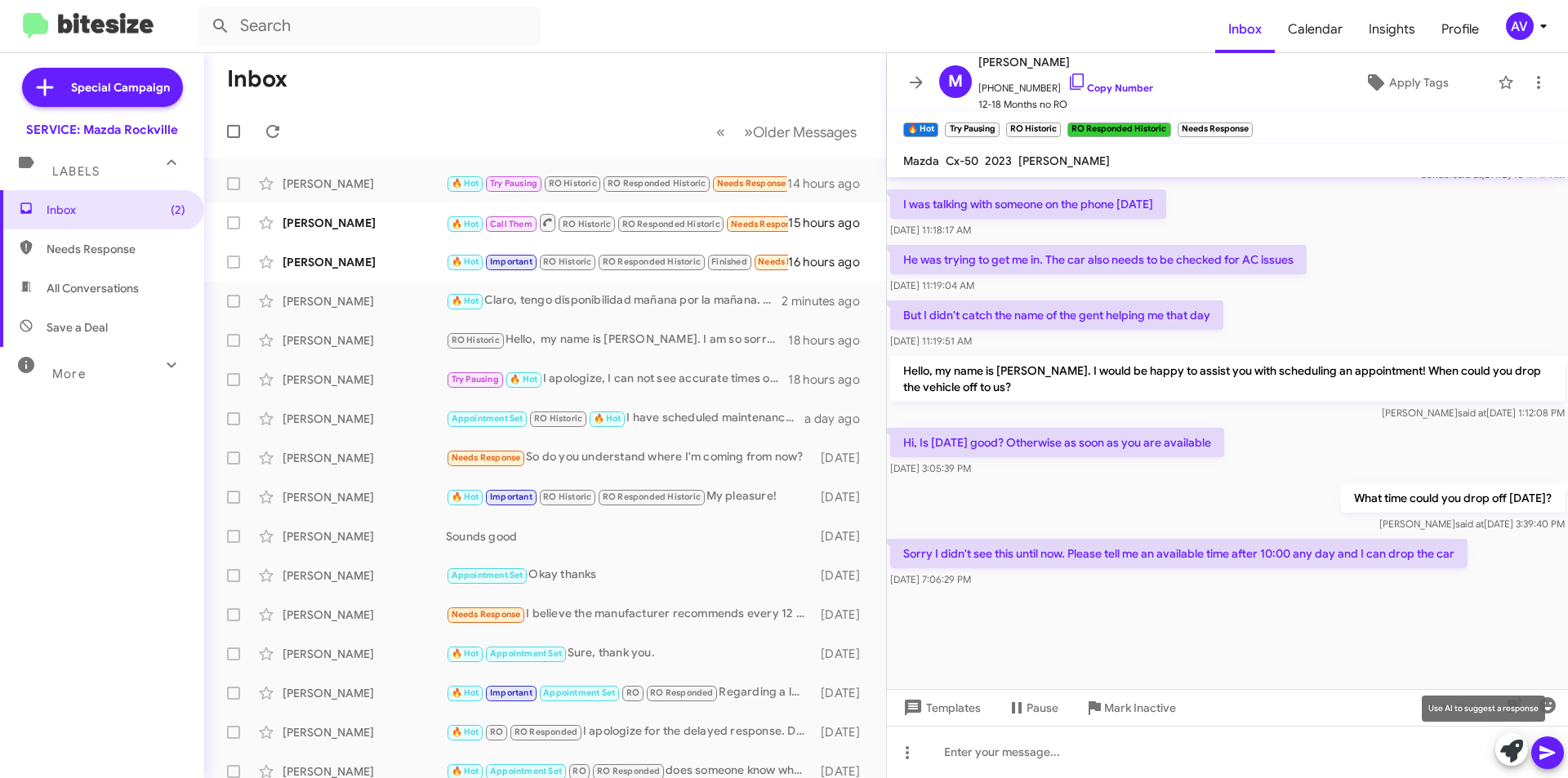
click at [1514, 755] on icon at bounding box center [1512, 751] width 23 height 23
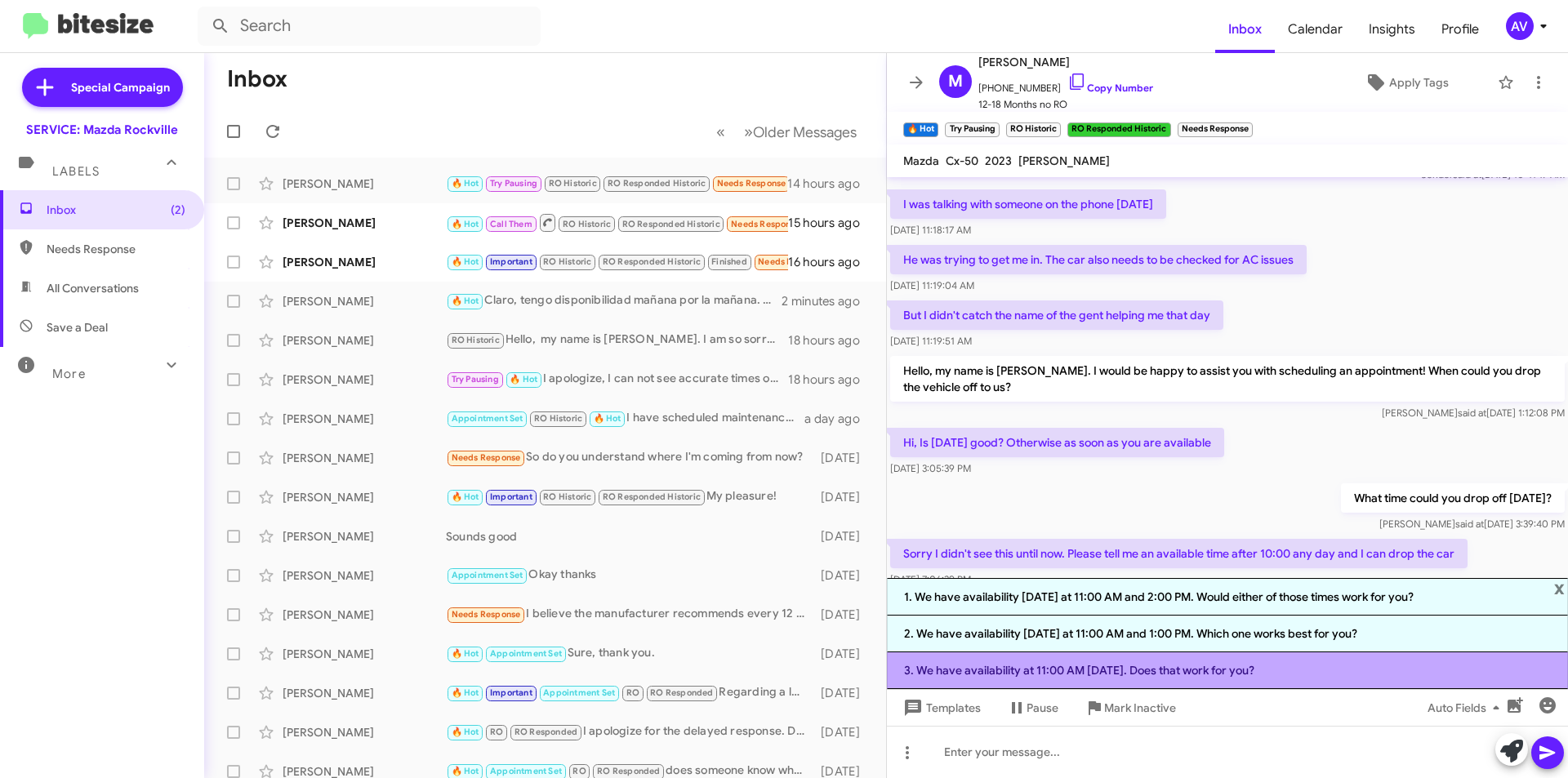
click at [1142, 687] on li "3. We have availability at 11:00 AM tomorrow. Does that work for you?" at bounding box center [1228, 671] width 681 height 37
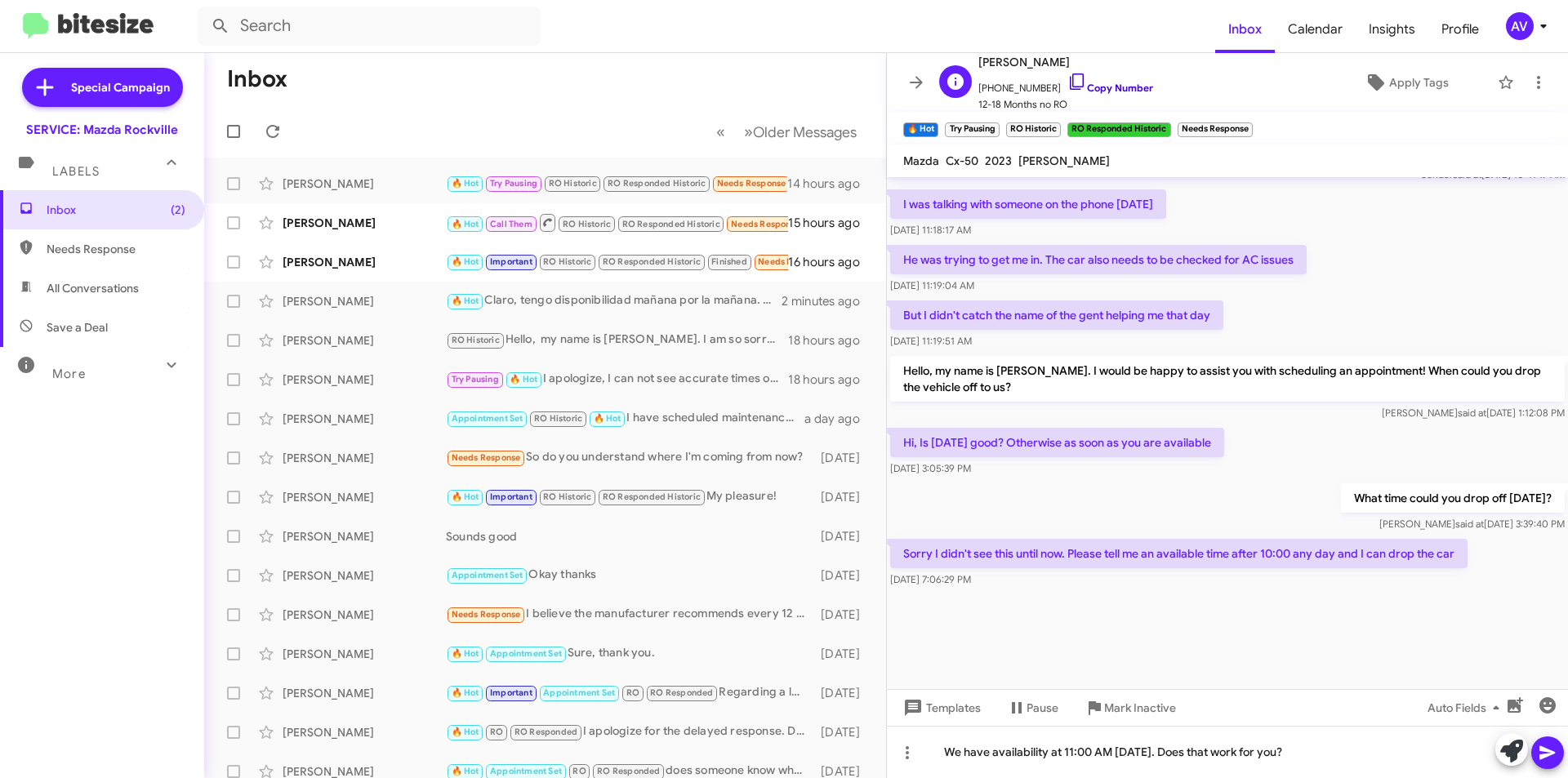
click at [1068, 86] on icon at bounding box center [1077, 81] width 19 height 19
click at [1091, 754] on div "We have availability at 11:00 AM tomorrow. Does that work for you?" at bounding box center [1228, 752] width 681 height 53
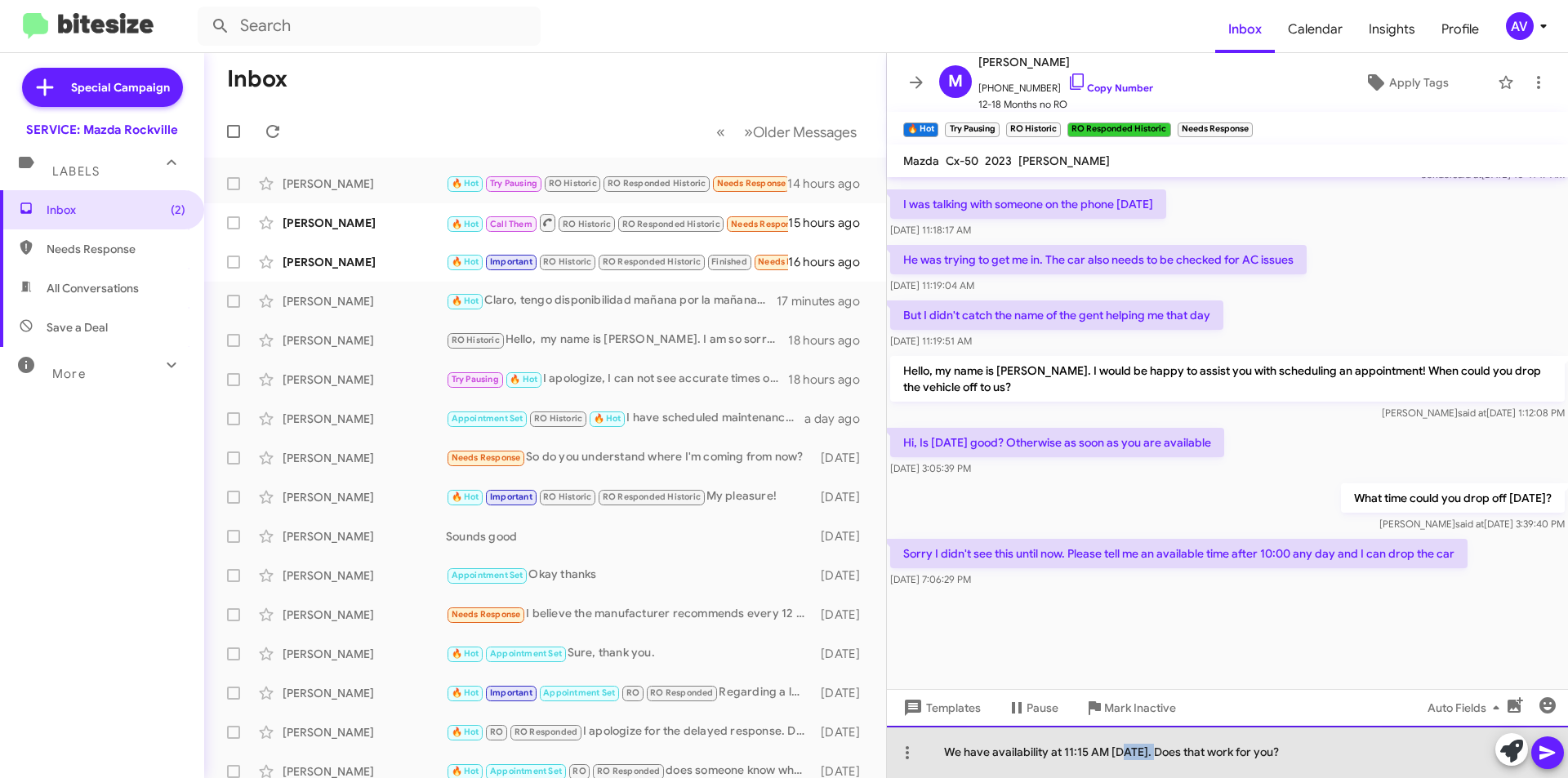
drag, startPoint x: 1164, startPoint y: 752, endPoint x: 1121, endPoint y: 749, distance: 43.1
click at [1121, 749] on div "We have availability at 11:15 AM tomorrow. Does that work for you?" at bounding box center [1228, 752] width 681 height 53
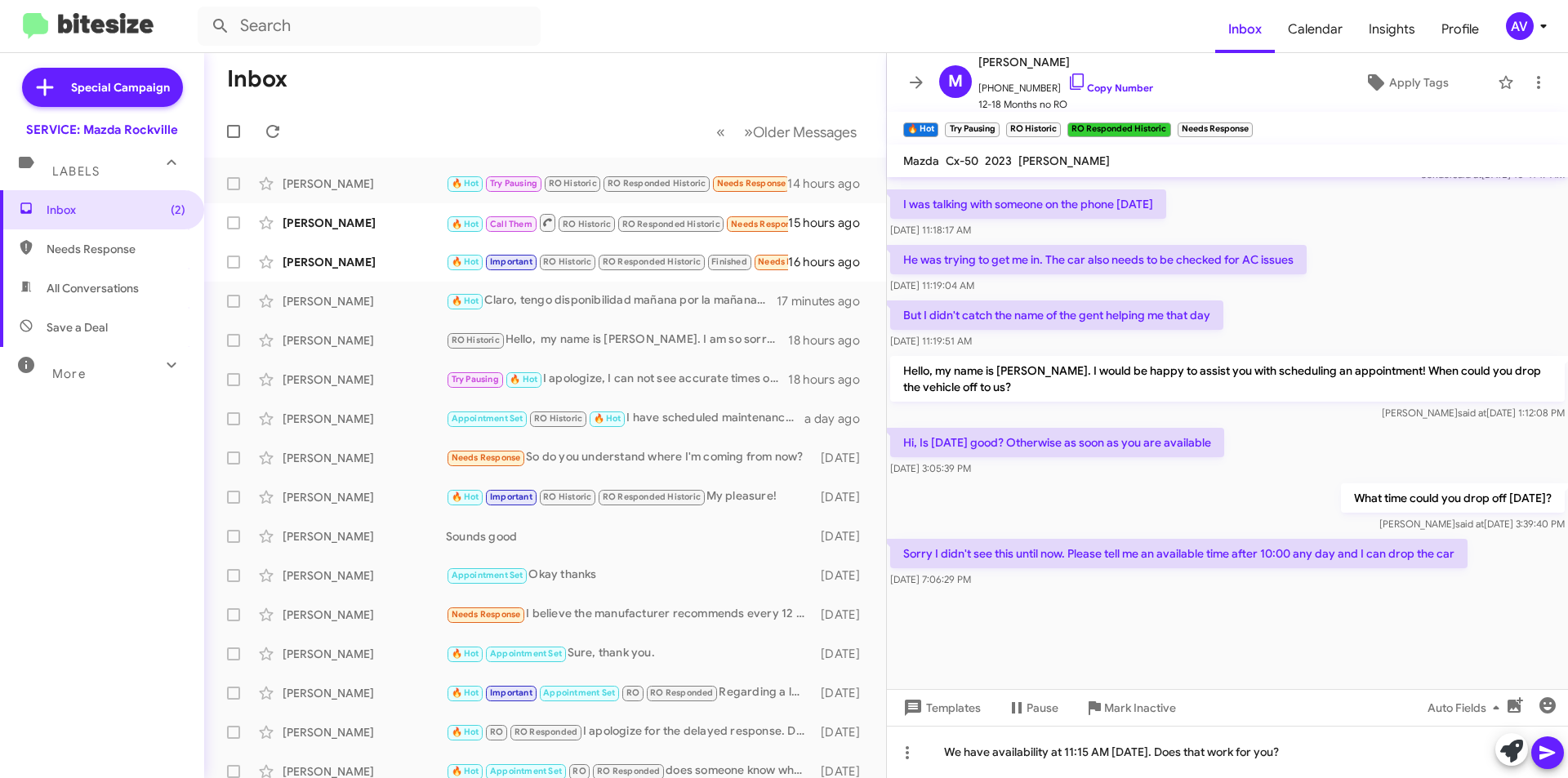
click at [1537, 752] on button at bounding box center [1547, 752] width 32 height 32
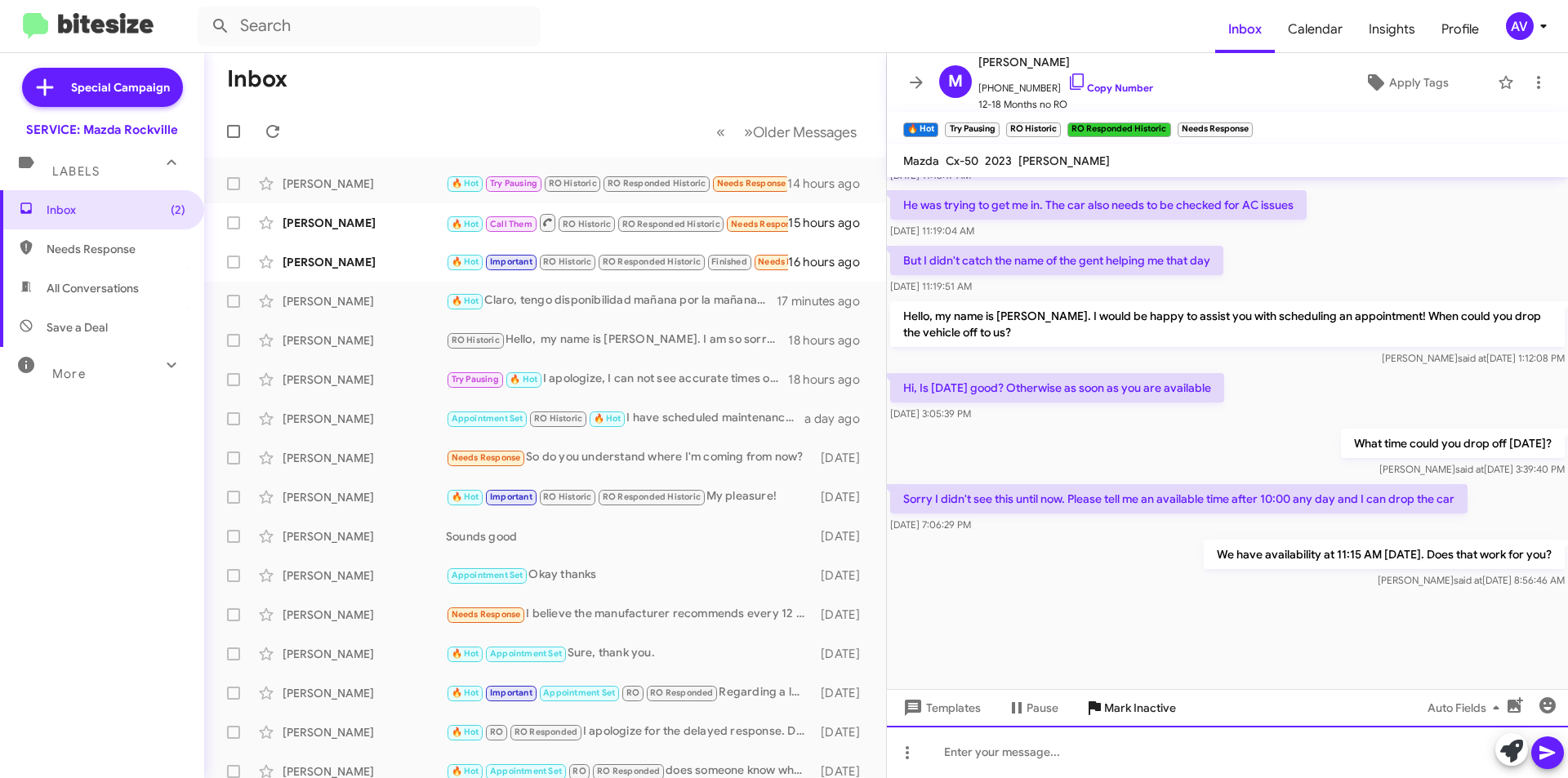
scroll to position [1230, 0]
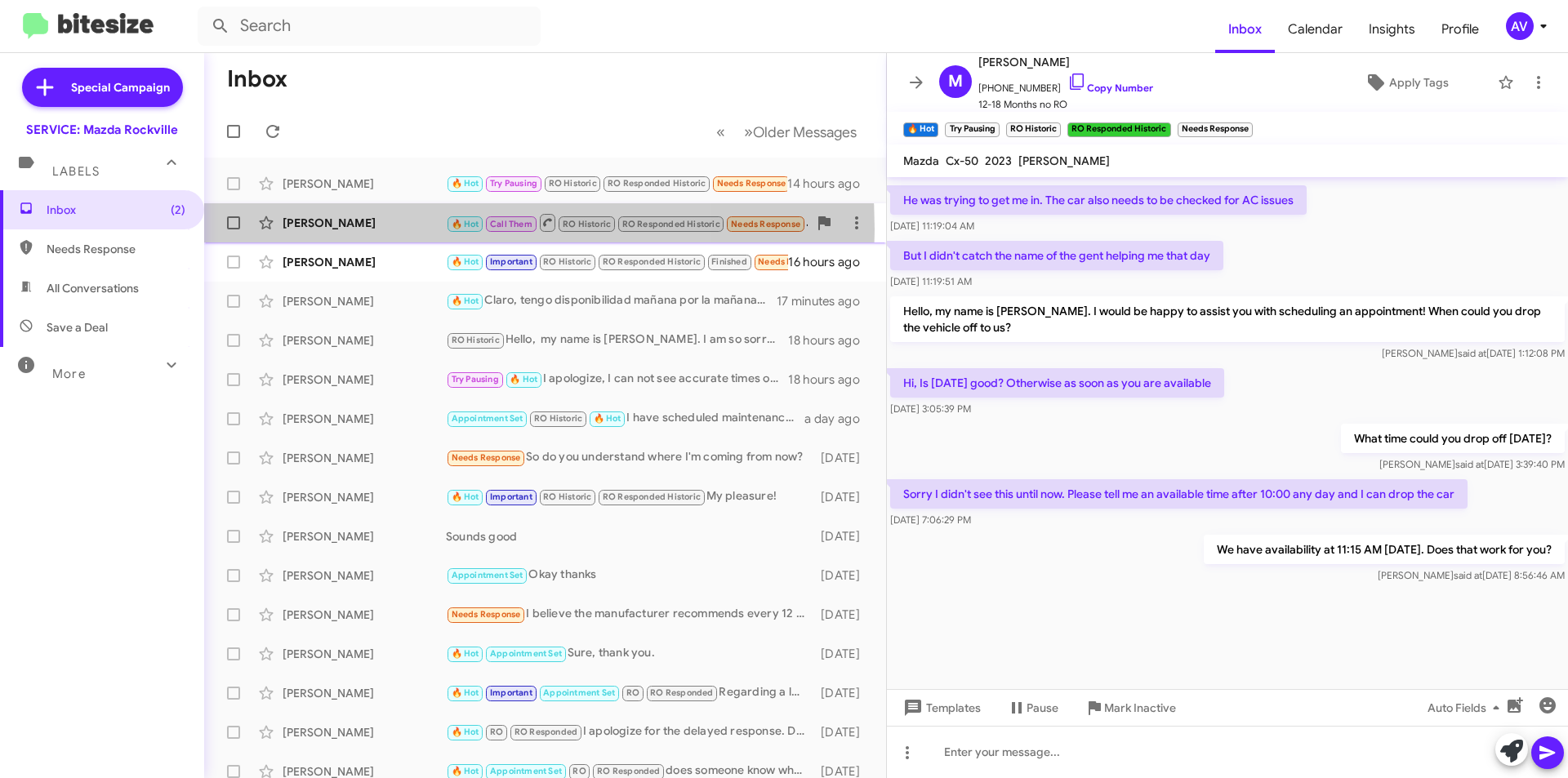
click at [378, 229] on div "Kristin Lee" at bounding box center [364, 223] width 164 height 17
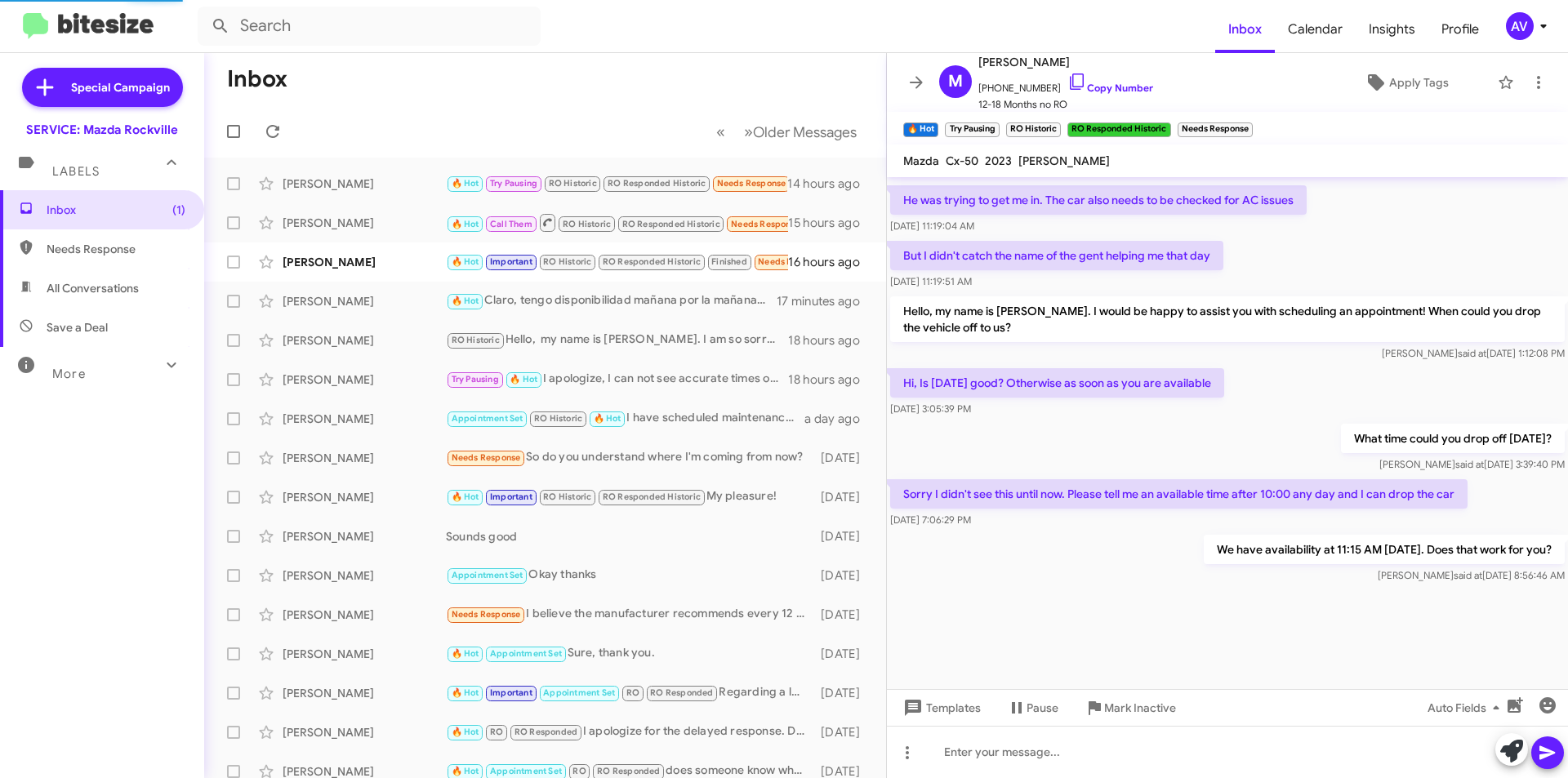
scroll to position [751, 0]
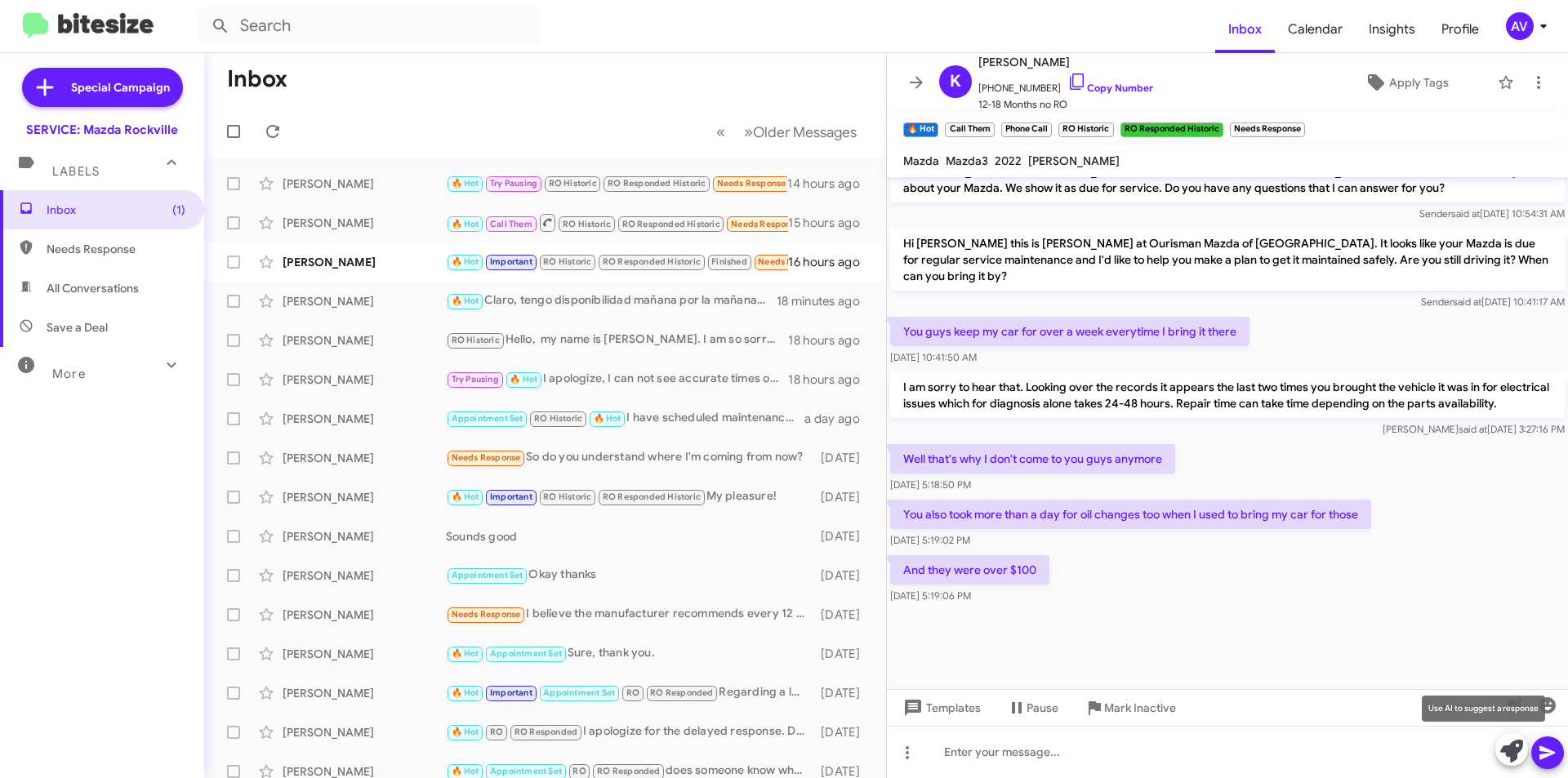
click at [1499, 753] on button at bounding box center [1512, 749] width 32 height 32
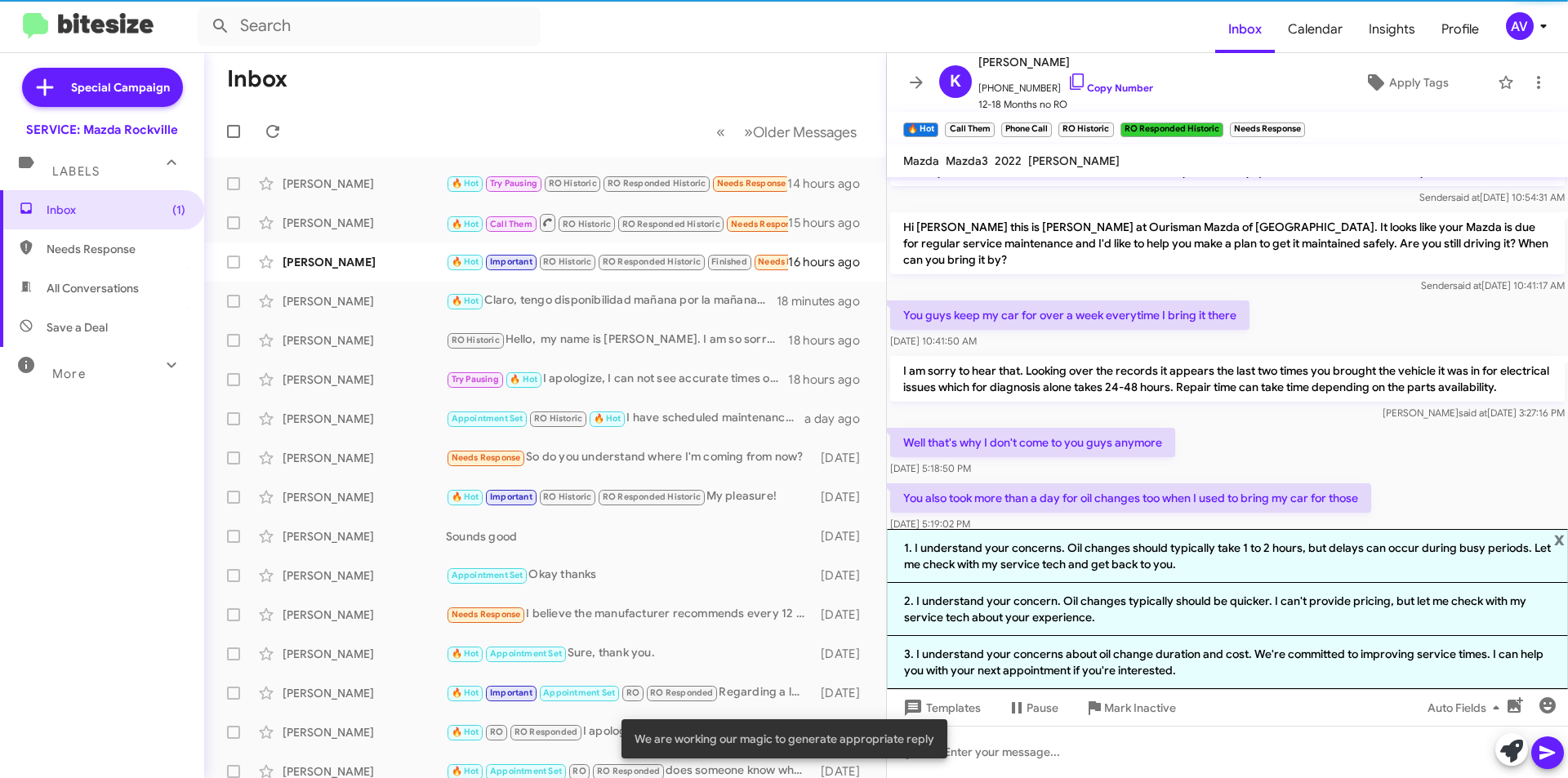
scroll to position [911, 0]
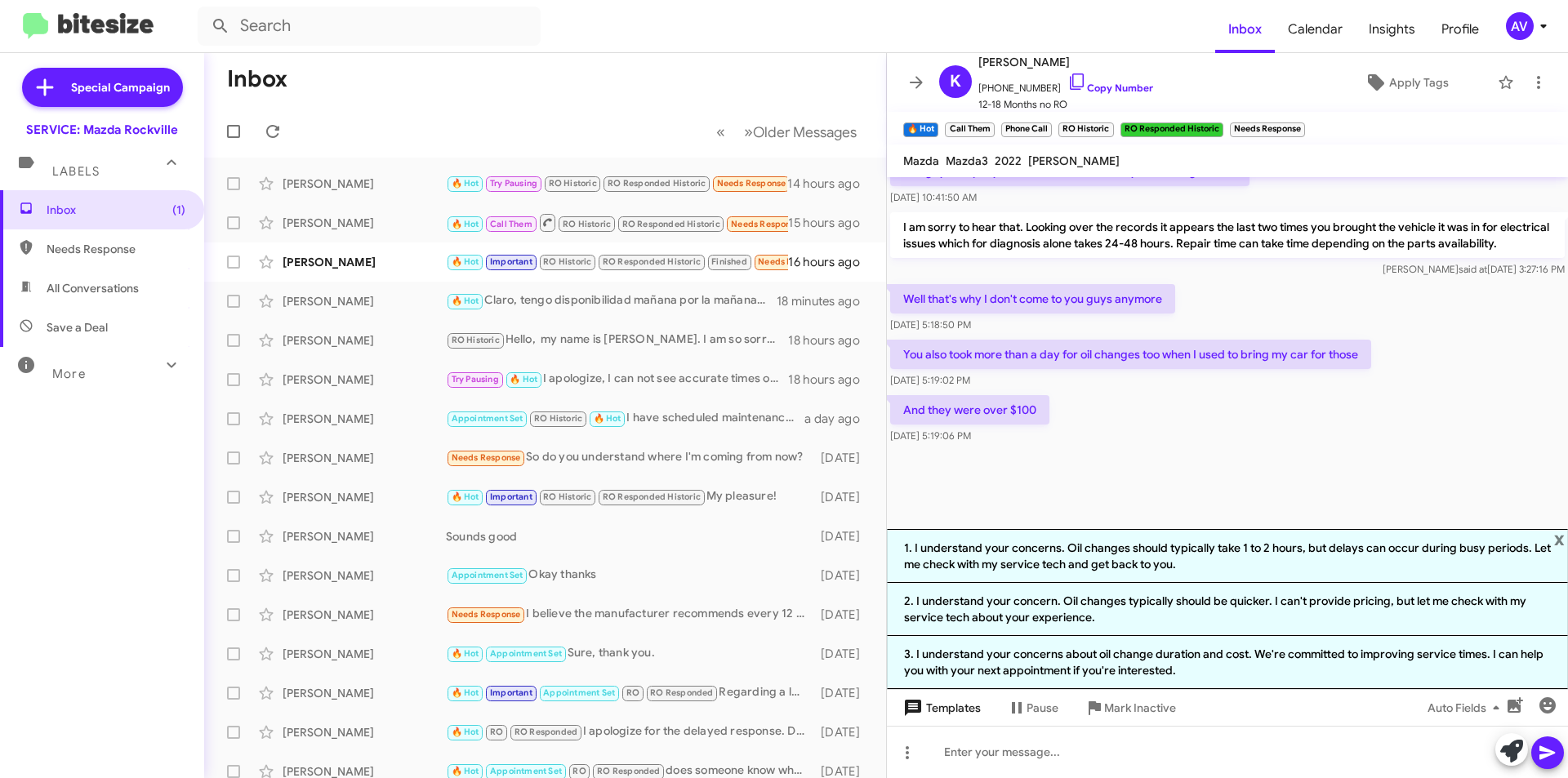
click at [960, 706] on span "Templates" at bounding box center [940, 709] width 80 height 30
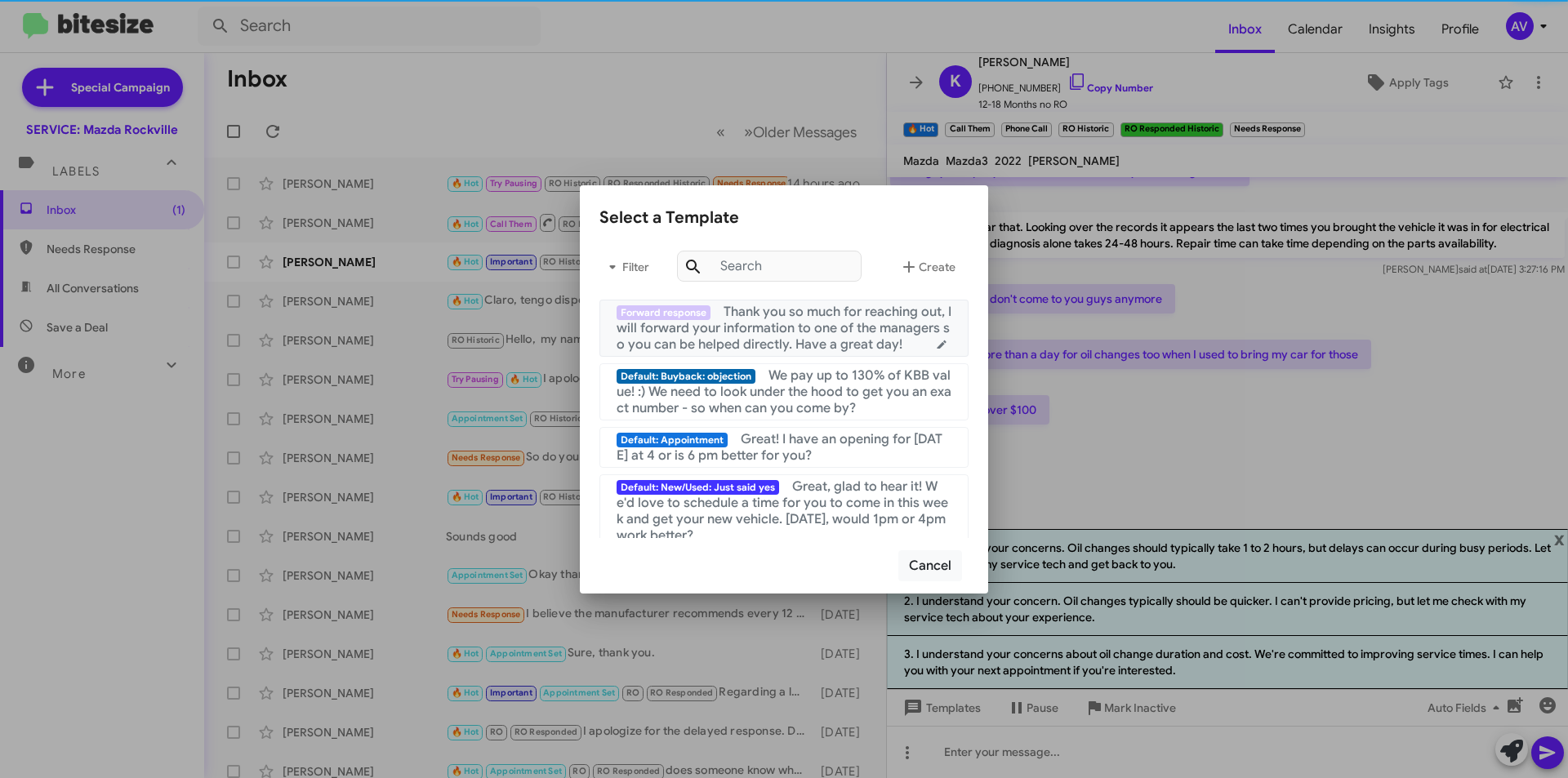
click at [812, 342] on span "Thank you so much for reaching out, I will forward your information to one of t…" at bounding box center [784, 327] width 335 height 49
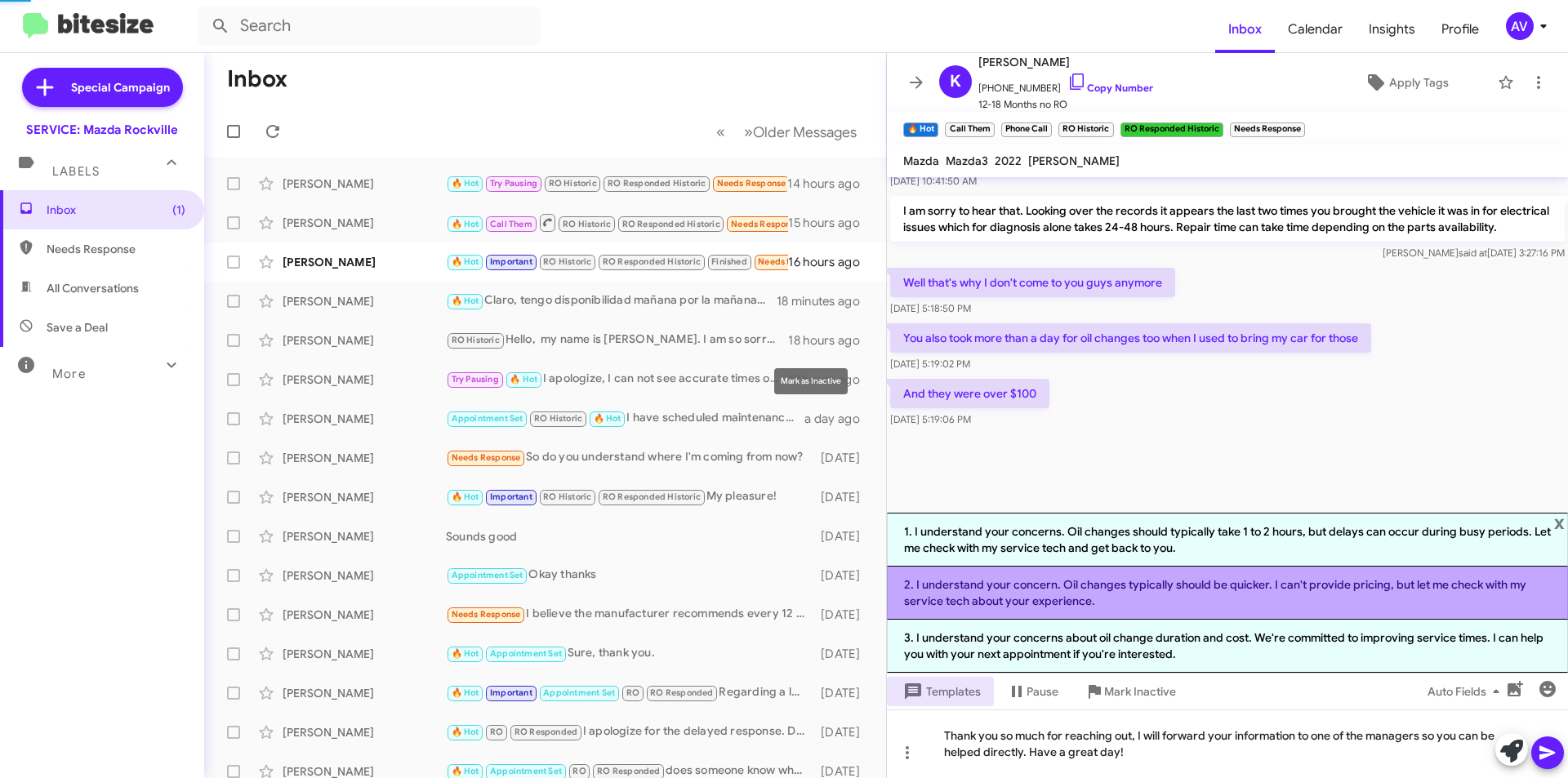
scroll to position [928, 0]
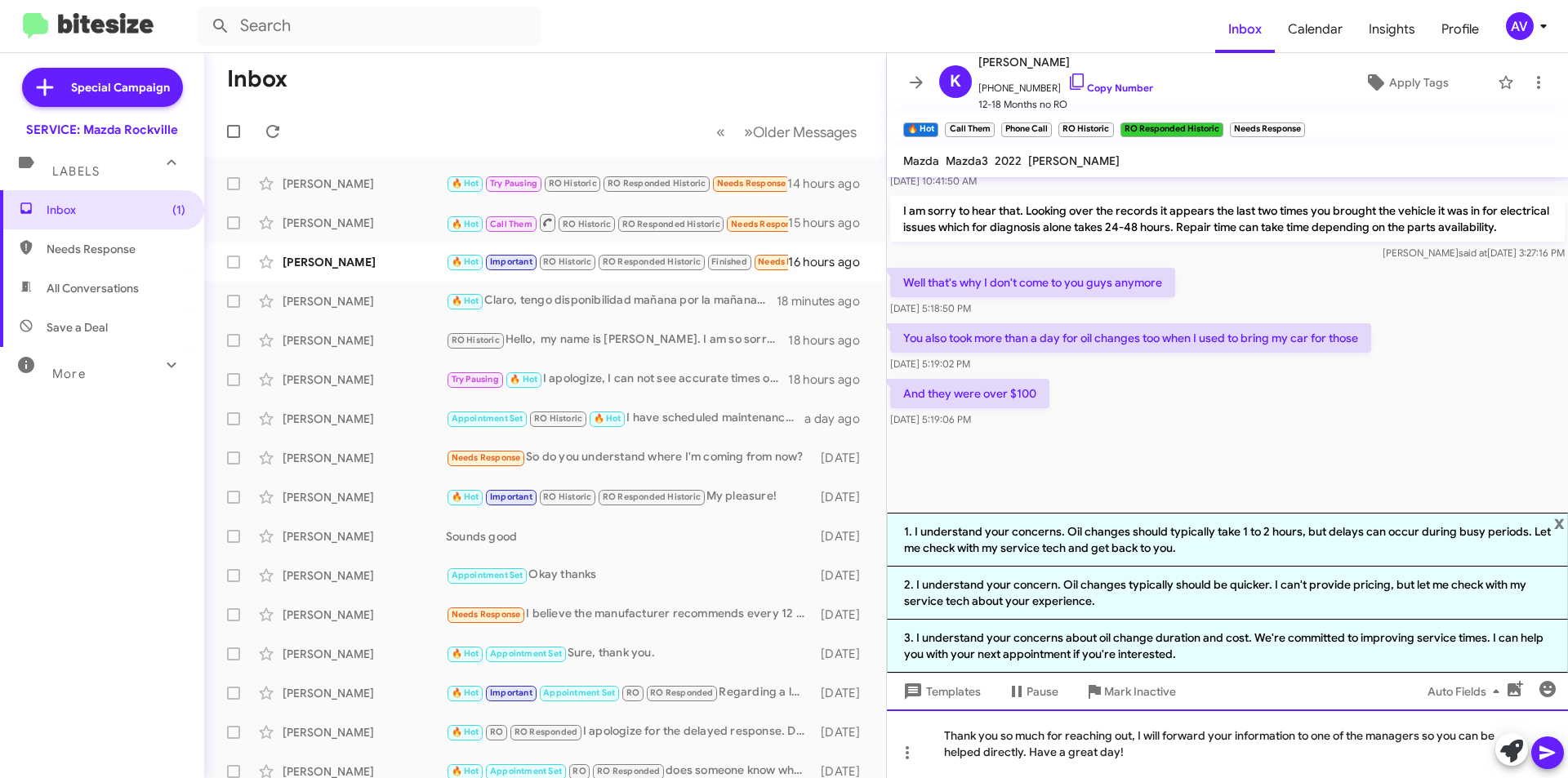
drag, startPoint x: 1135, startPoint y: 735, endPoint x: 897, endPoint y: 731, distance: 238.0
click at [897, 731] on div "Thank you so much for reaching out, I will forward your information to one of t…" at bounding box center [1228, 744] width 681 height 68
click at [1112, 764] on div "I understand your concerns, I will forward your information to one of the manag…" at bounding box center [1228, 744] width 681 height 68
drag, startPoint x: 1092, startPoint y: 763, endPoint x: 921, endPoint y: 724, distance: 175.4
click at [921, 724] on div "I understand your concerns, I will forward your information to one of the manag…" at bounding box center [1228, 744] width 681 height 68
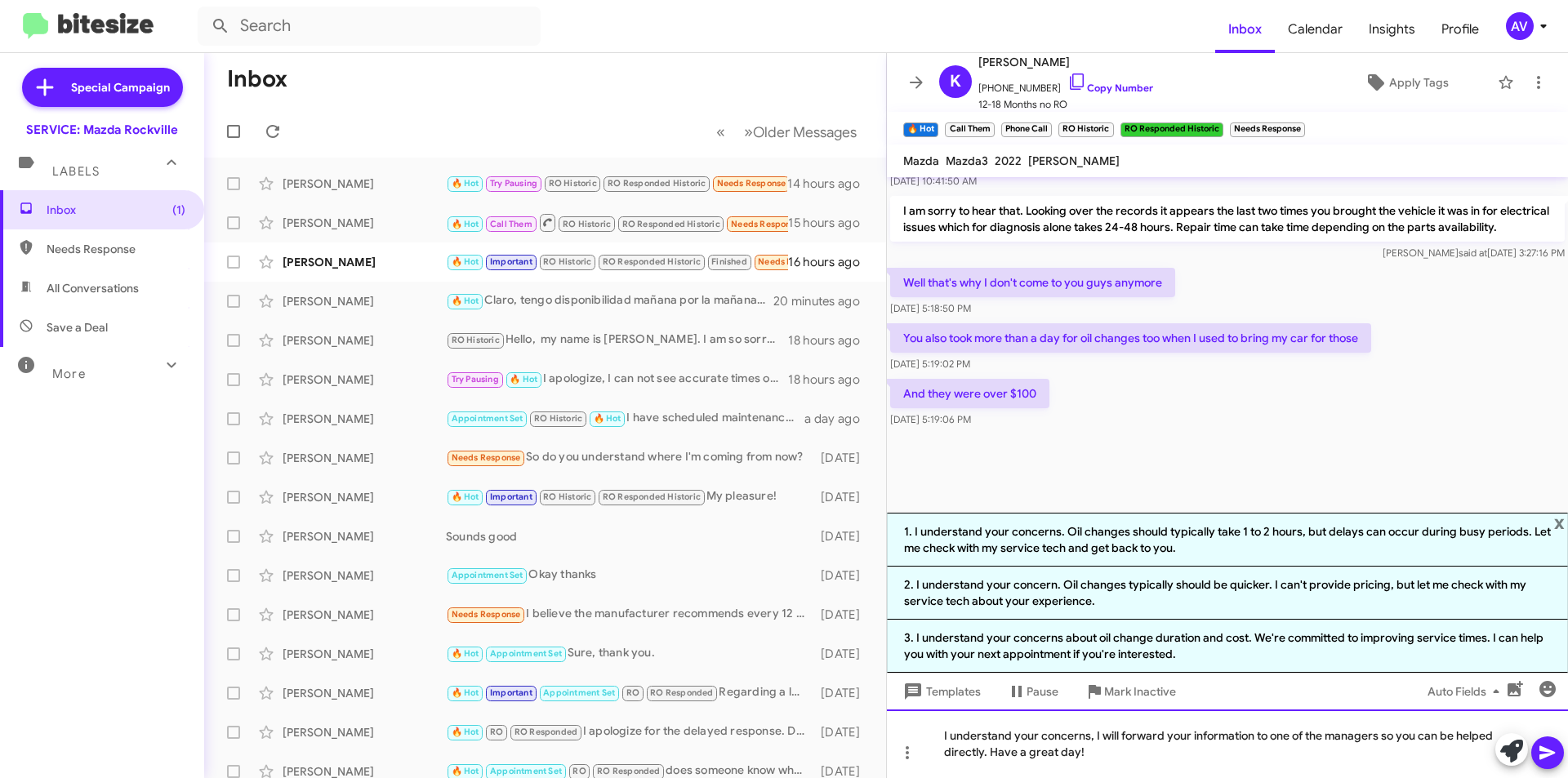
copy div "I understand your concerns, I will forward your information to one of the manag…"
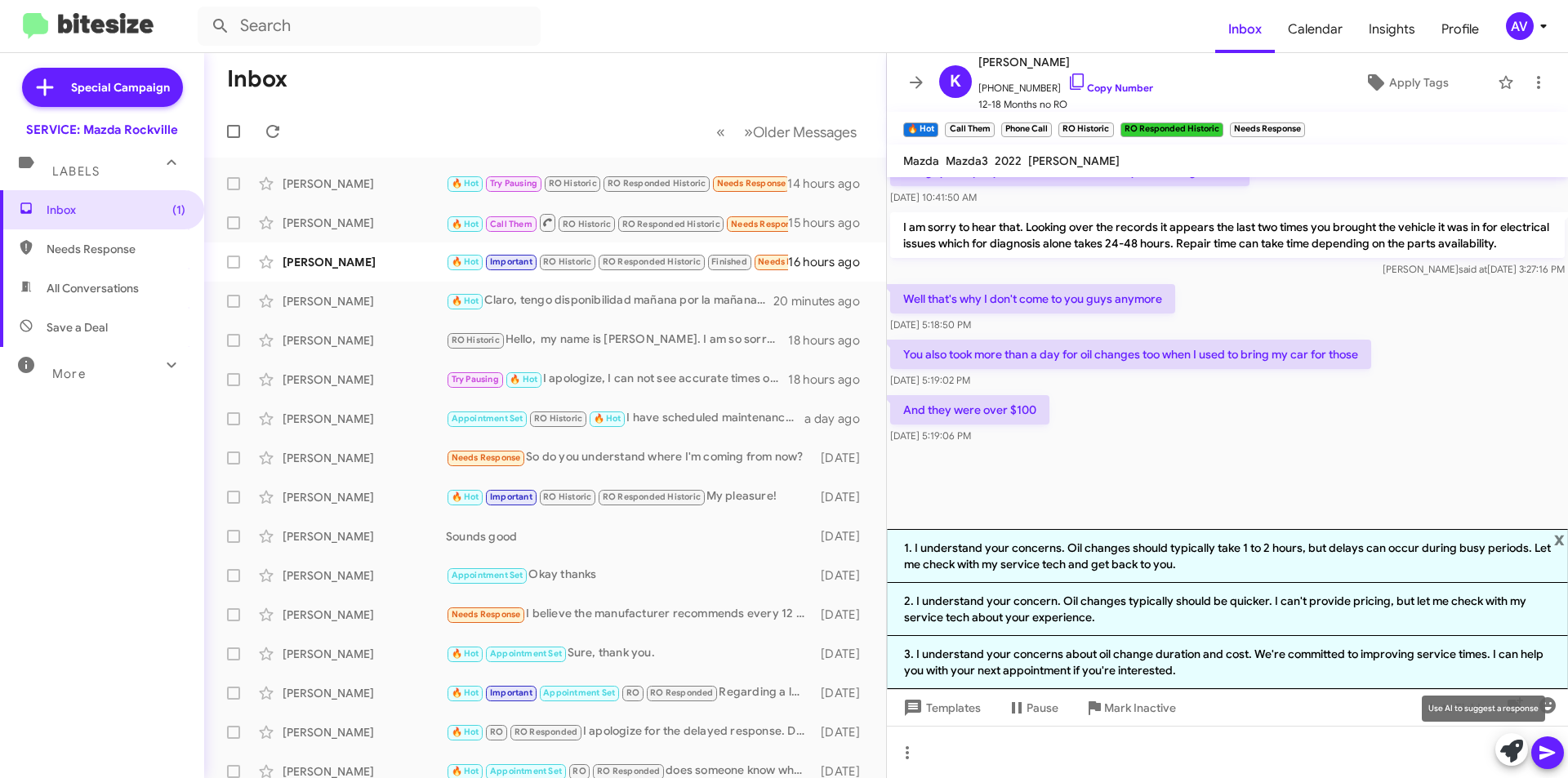
click at [1512, 756] on icon at bounding box center [1512, 751] width 23 height 23
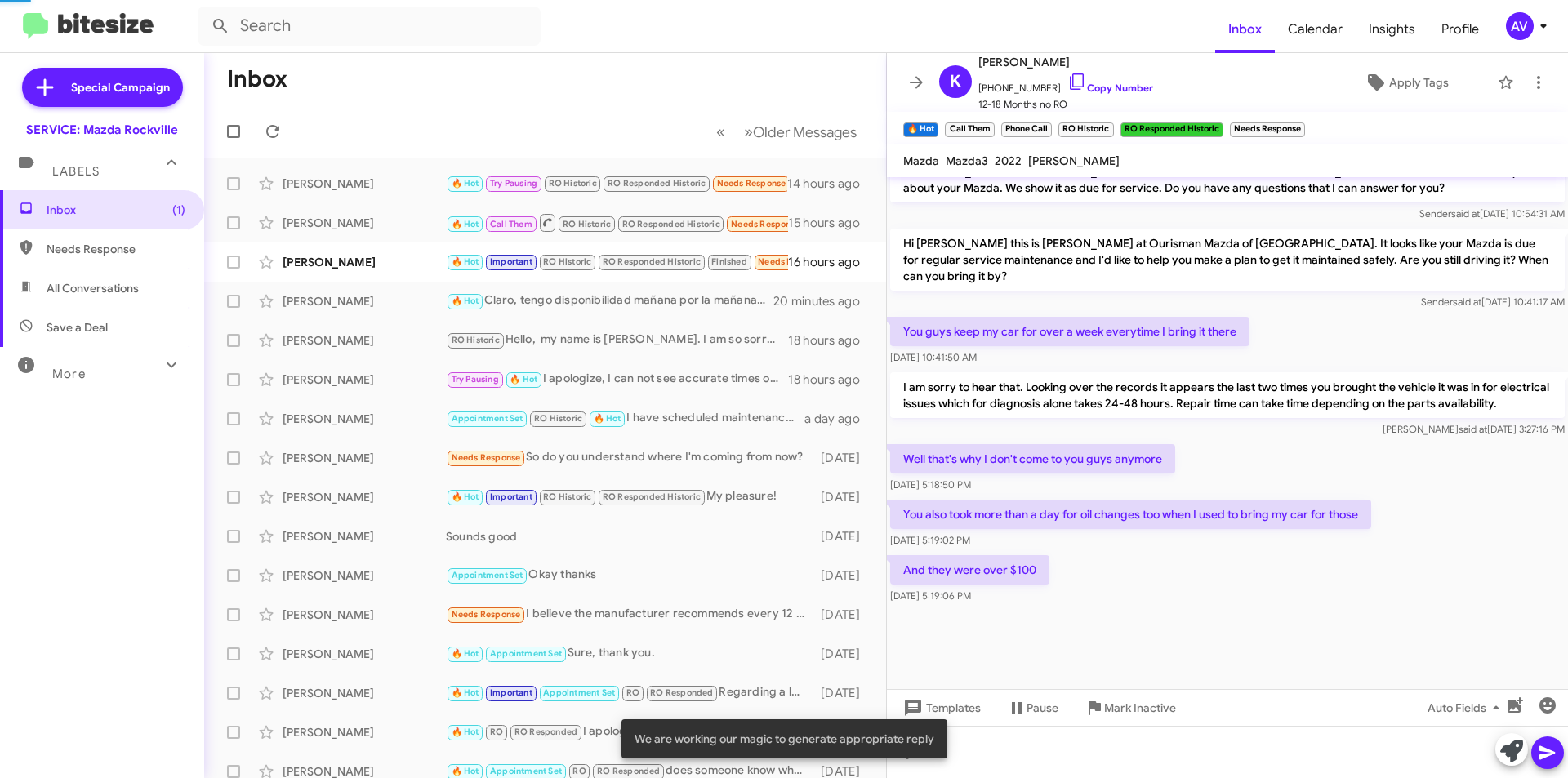
scroll to position [751, 0]
click at [1512, 756] on icon at bounding box center [1512, 751] width 23 height 23
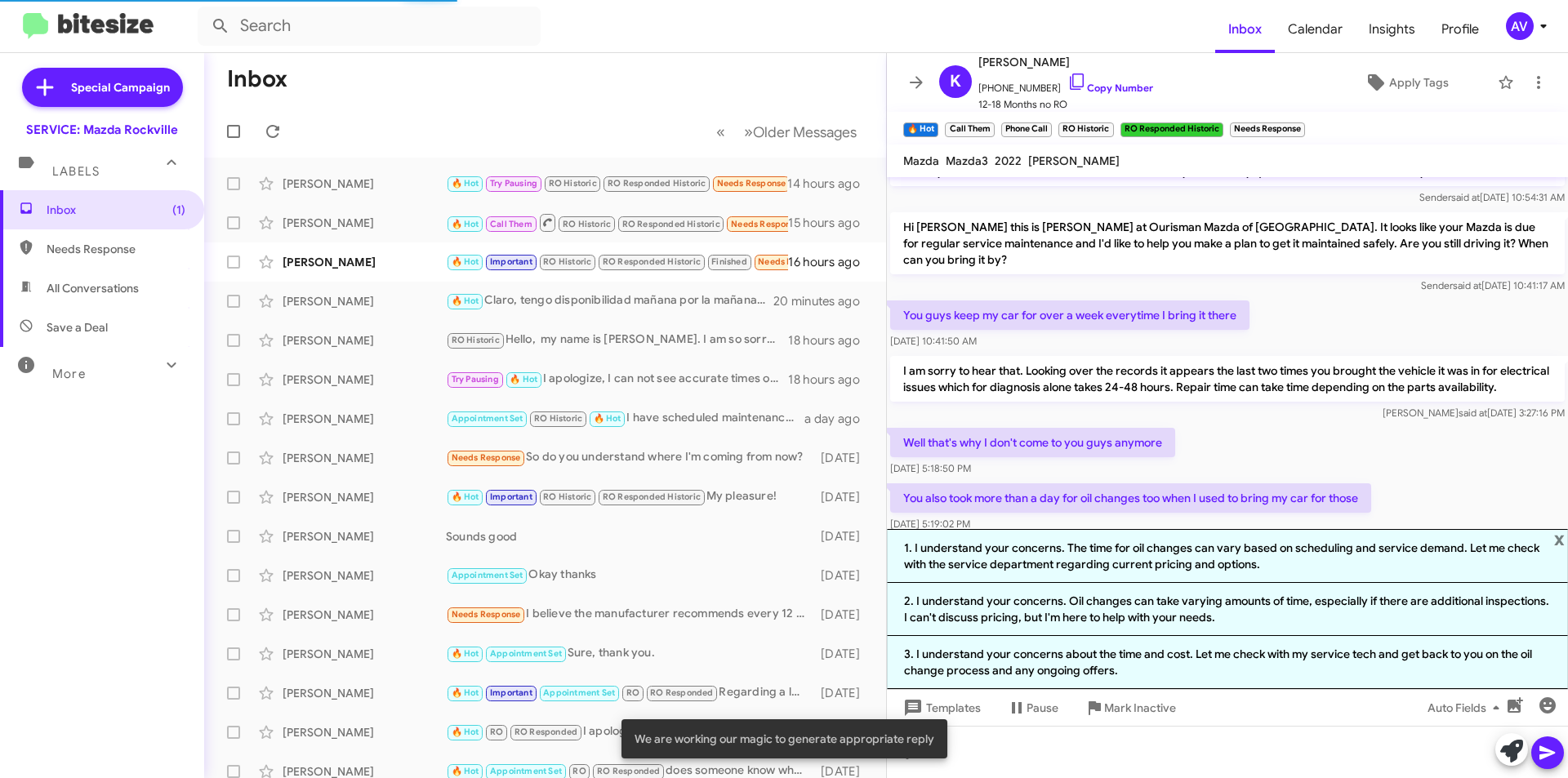
scroll to position [911, 0]
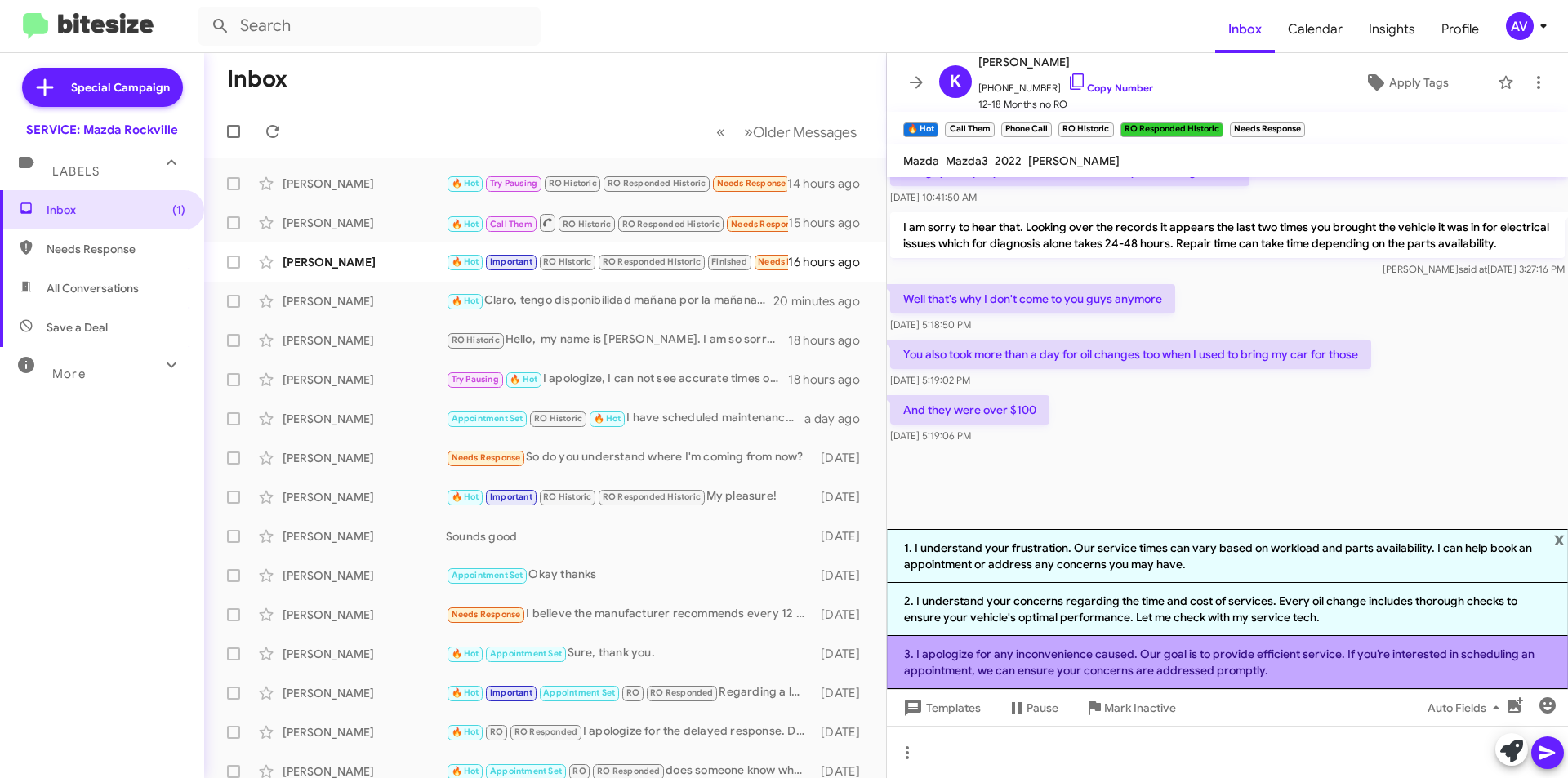
click at [1103, 669] on li "3. I apologize for any inconvenience caused. Our goal is to provide efficient s…" at bounding box center [1228, 662] width 681 height 53
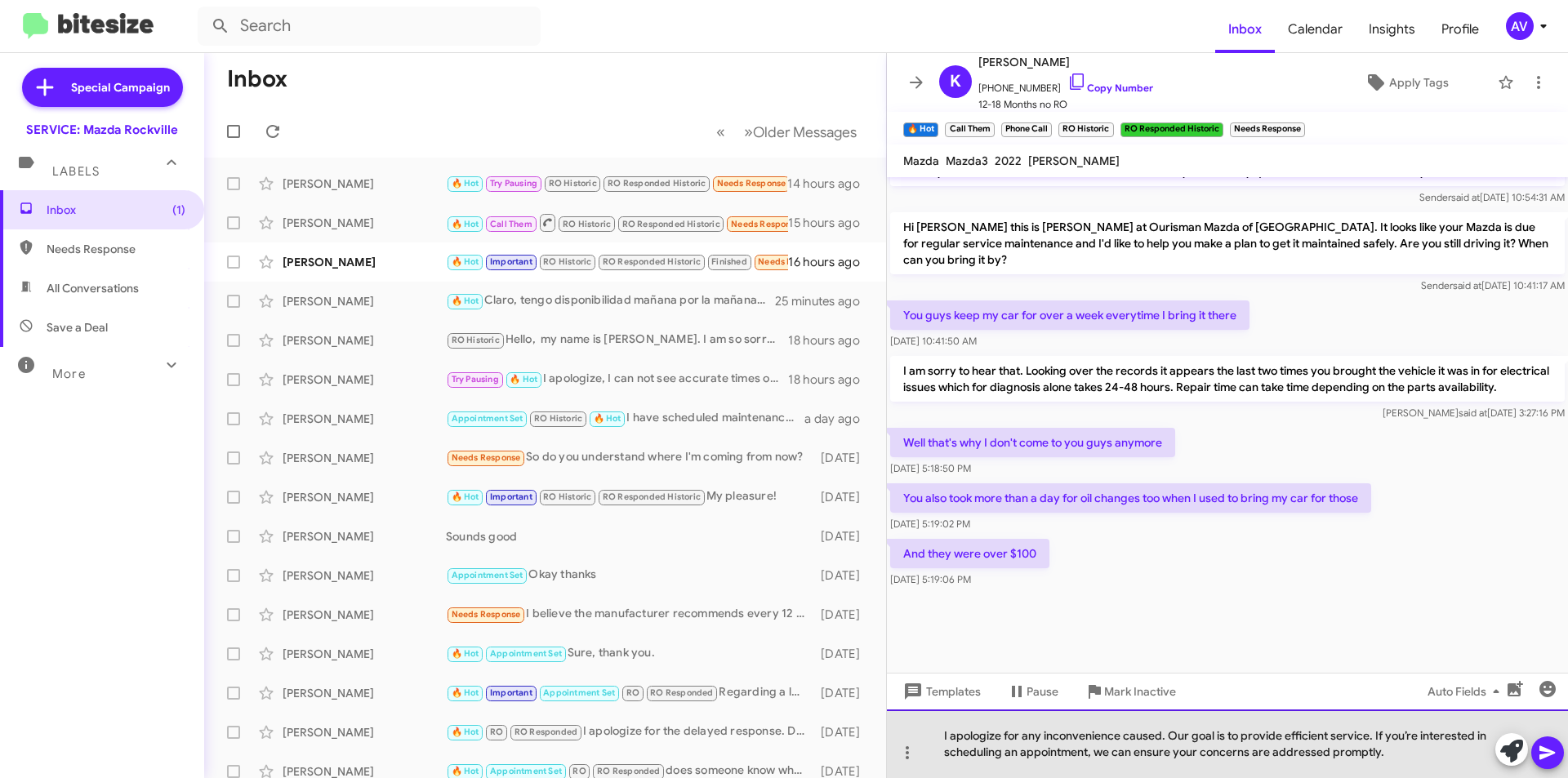
drag, startPoint x: 1393, startPoint y: 760, endPoint x: 927, endPoint y: 722, distance: 467.5
click at [927, 722] on div "I apologize for any inconvenience caused. Our goal is to provide efficient serv…" at bounding box center [1228, 744] width 681 height 68
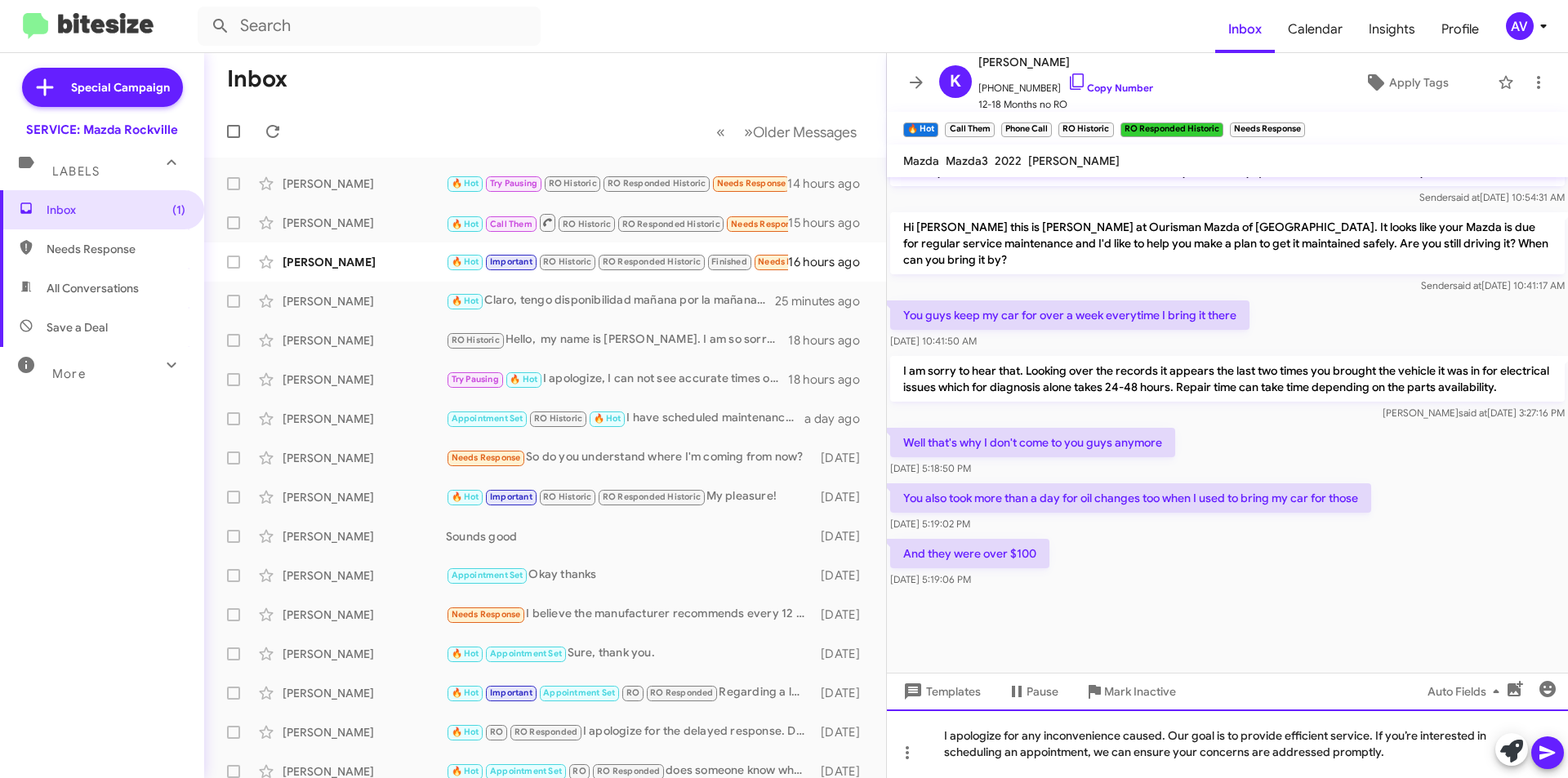
copy div "I apologize for any inconvenience caused. Our goal is to provide efficient serv…"
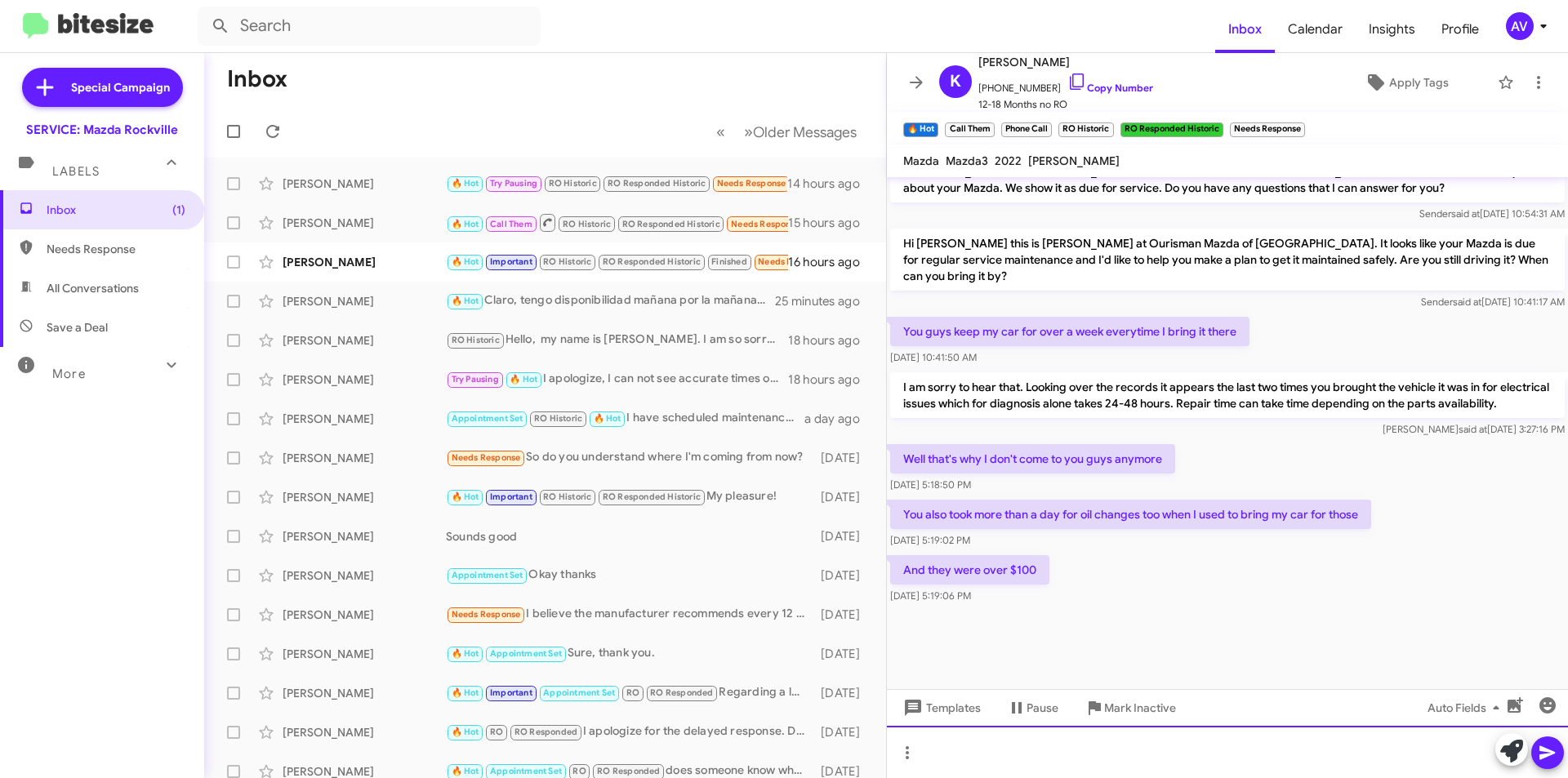
scroll to position [751, 0]
click at [335, 259] on div "Kimberly Martindell" at bounding box center [364, 263] width 164 height 17
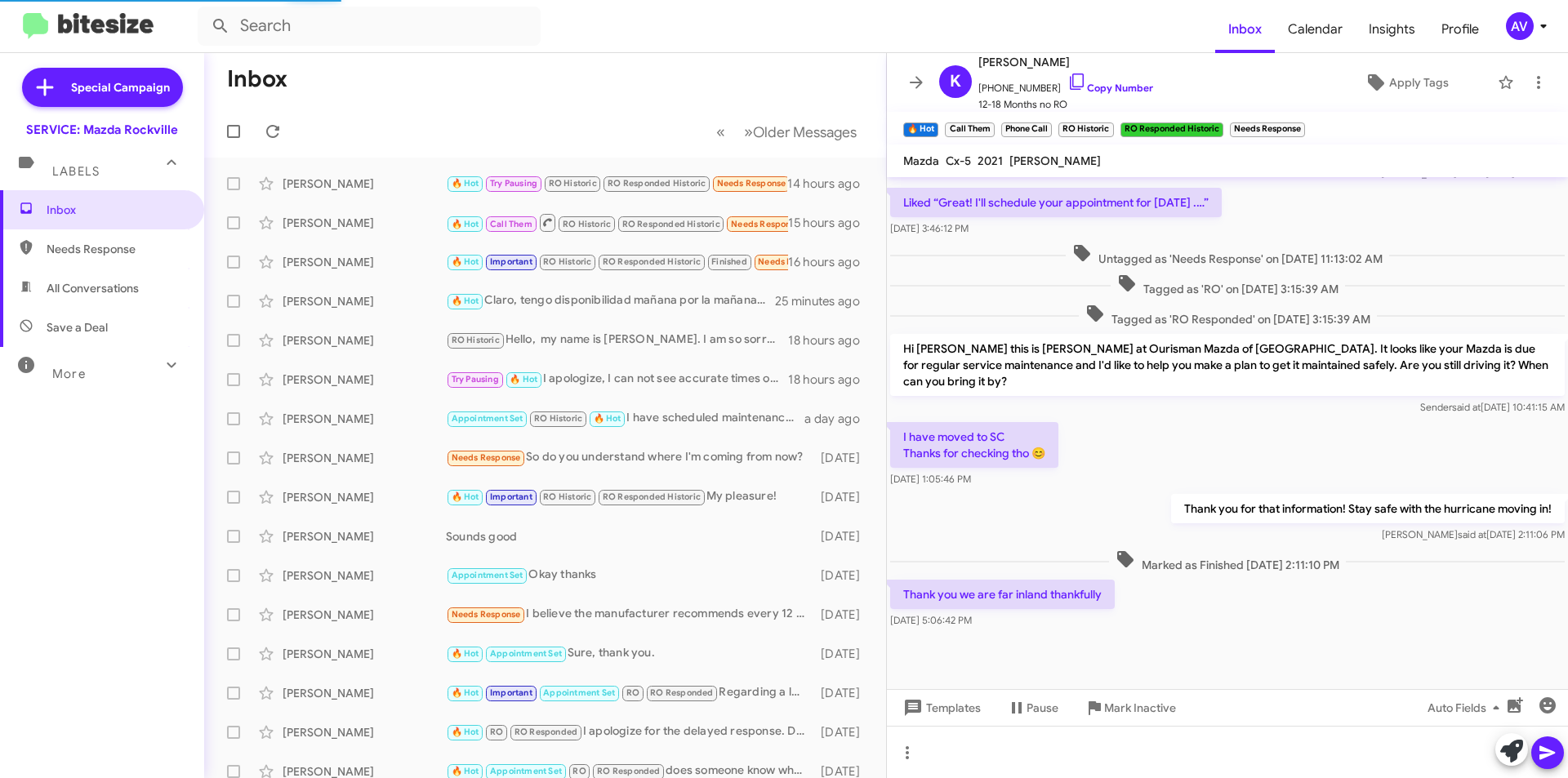
scroll to position [336, 0]
click at [1502, 760] on icon at bounding box center [1512, 751] width 23 height 23
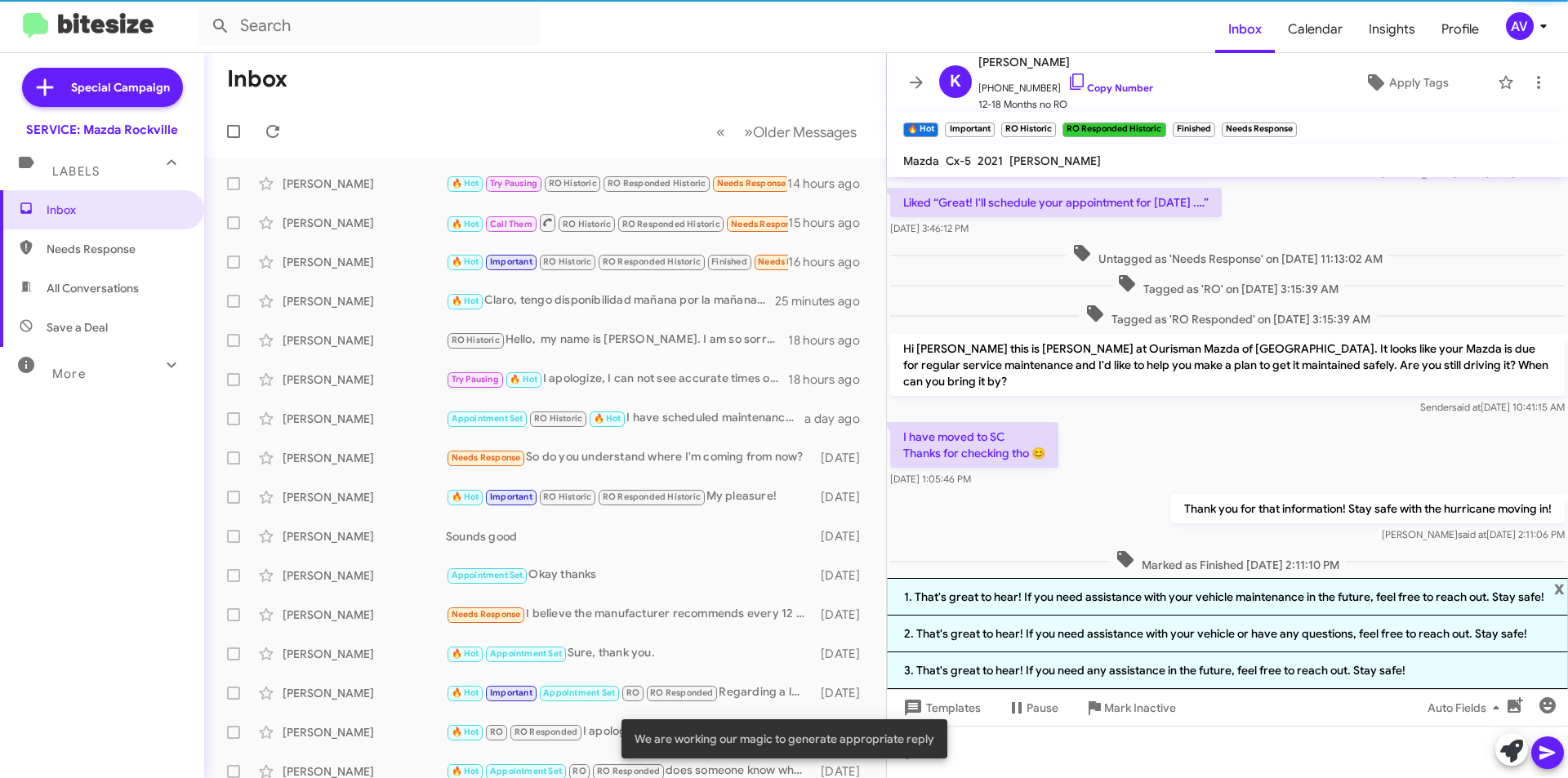
scroll to position [447, 0]
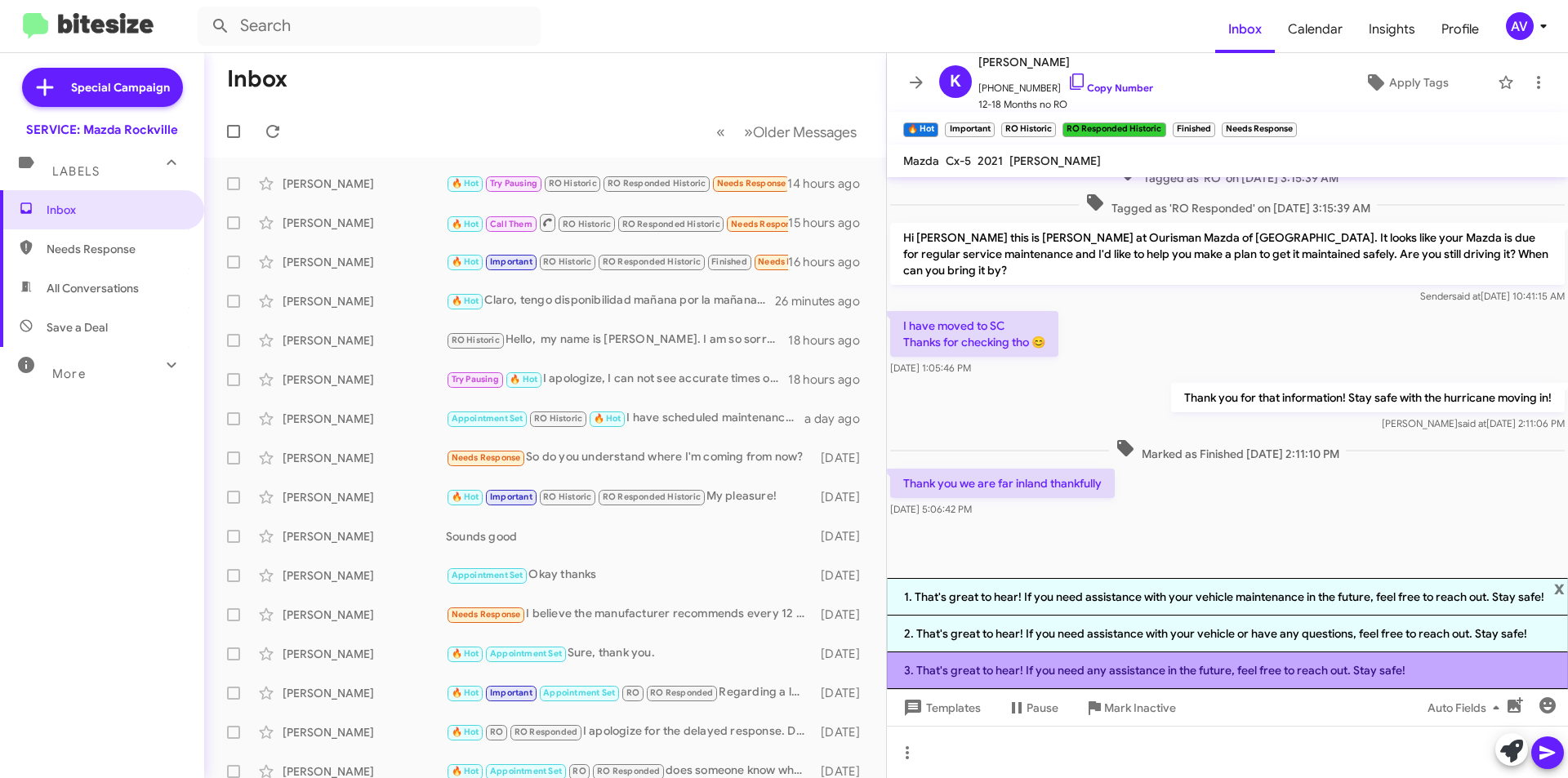
click at [1136, 672] on li "3. That's great to hear! If you need any assistance in the future, feel free to…" at bounding box center [1228, 671] width 681 height 37
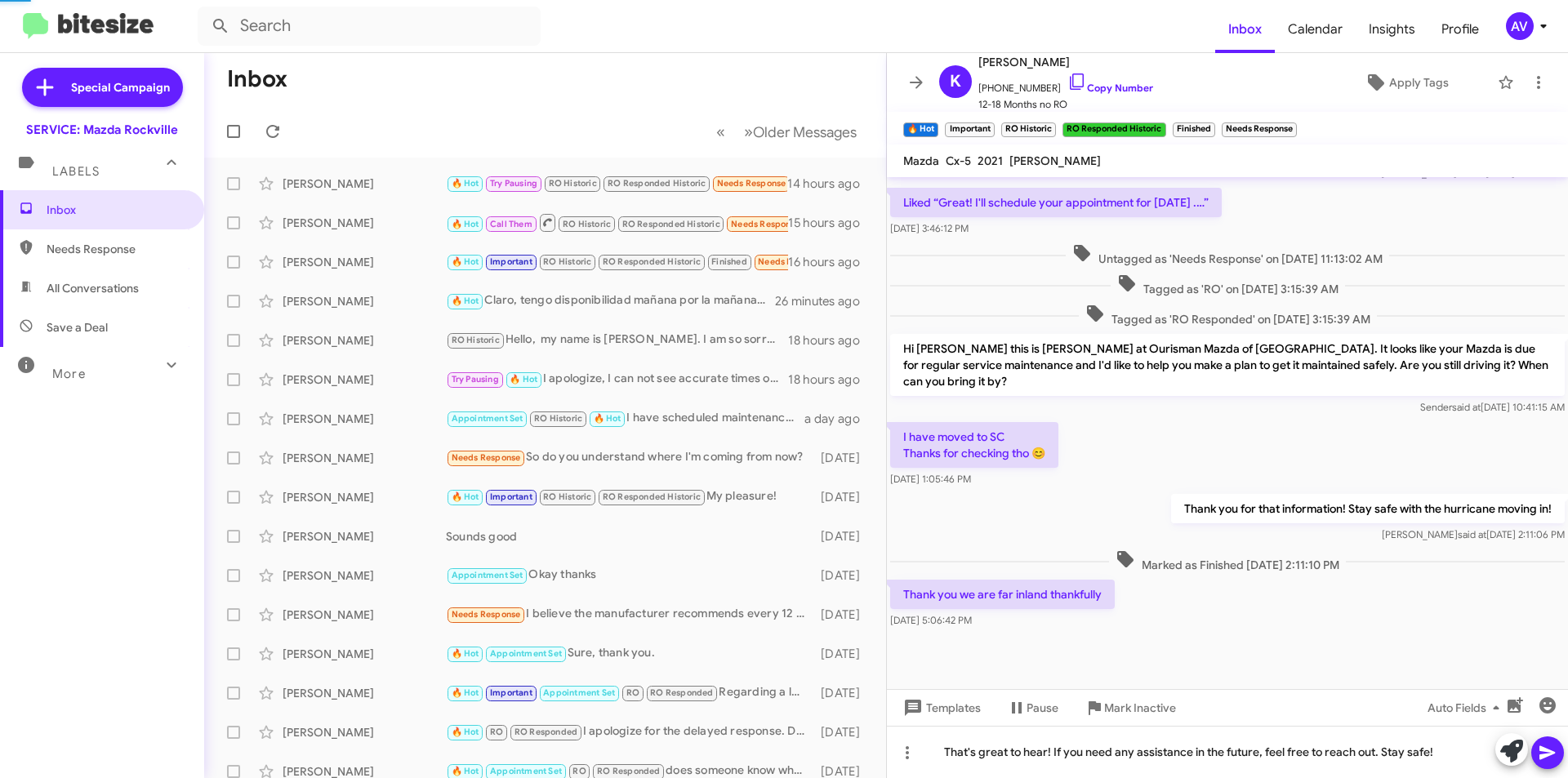
scroll to position [336, 0]
drag, startPoint x: 1052, startPoint y: 757, endPoint x: 850, endPoint y: 761, distance: 202.0
click at [850, 763] on div "Inbox « Previous » Next Older Messages Miguel Quinones 🔥 Hot Try Pausing RO His…" at bounding box center [886, 415] width 1364 height 725
click at [1548, 749] on icon at bounding box center [1547, 752] width 19 height 19
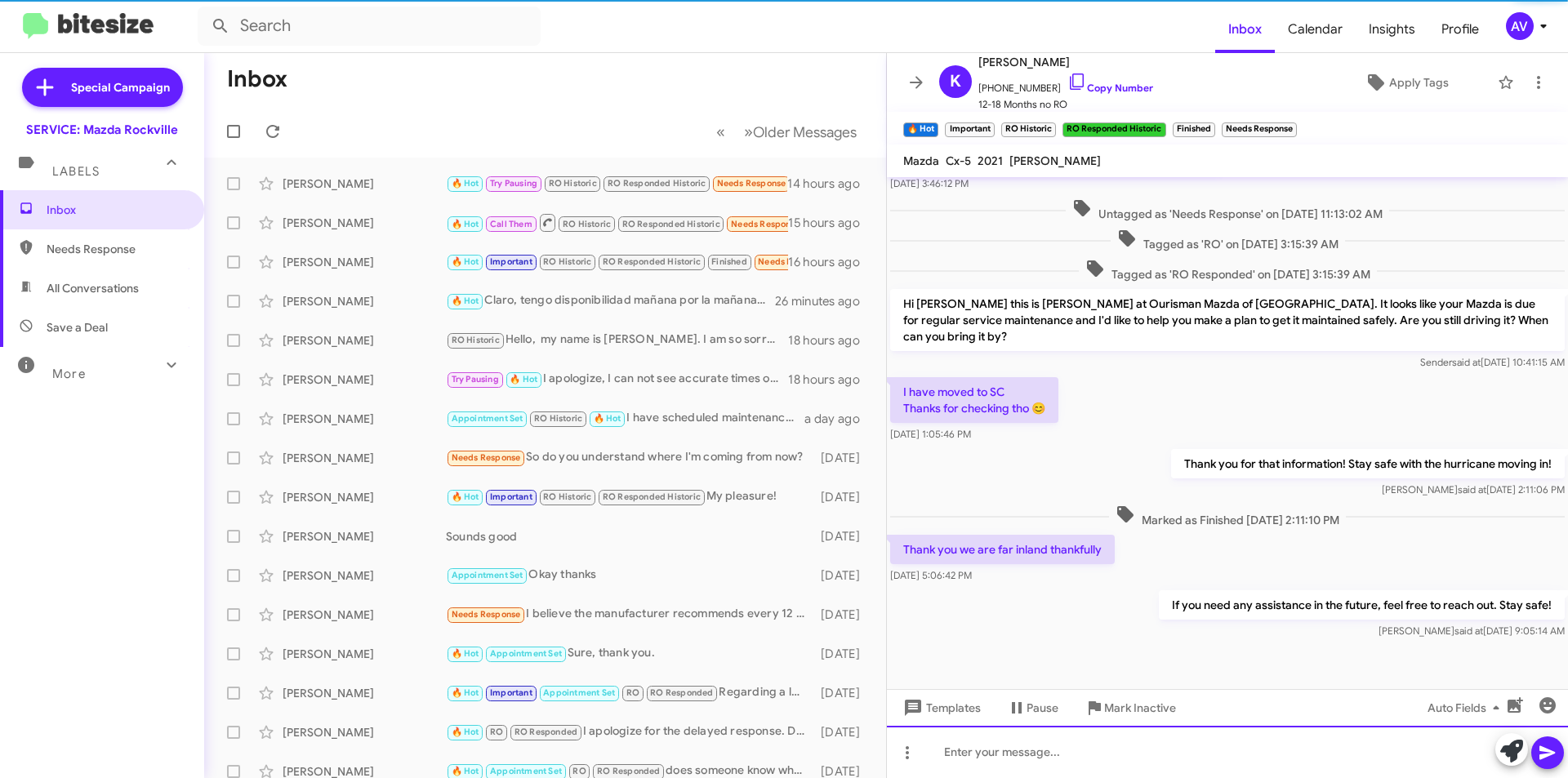
scroll to position [395, 0]
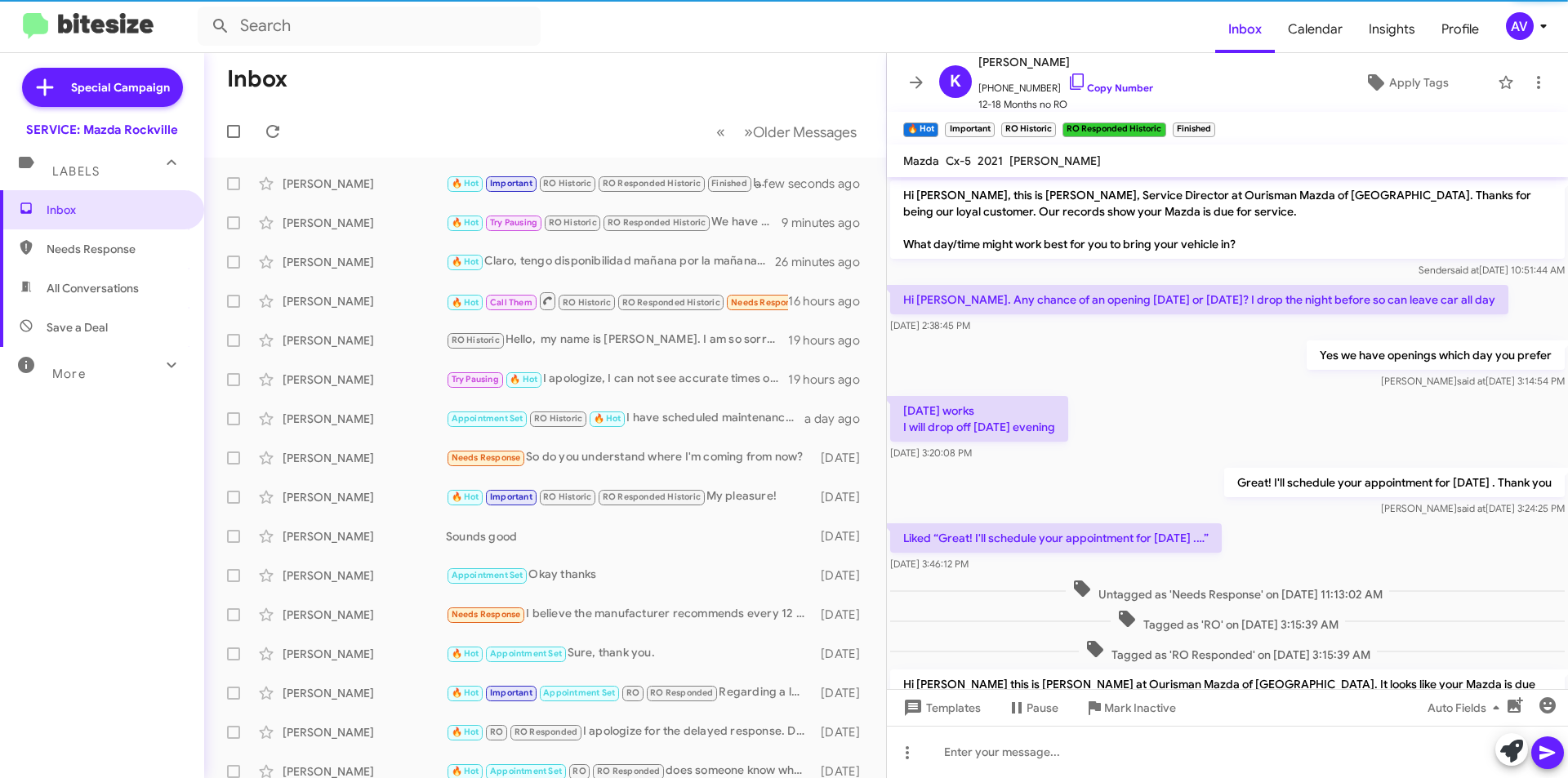
scroll to position [363, 0]
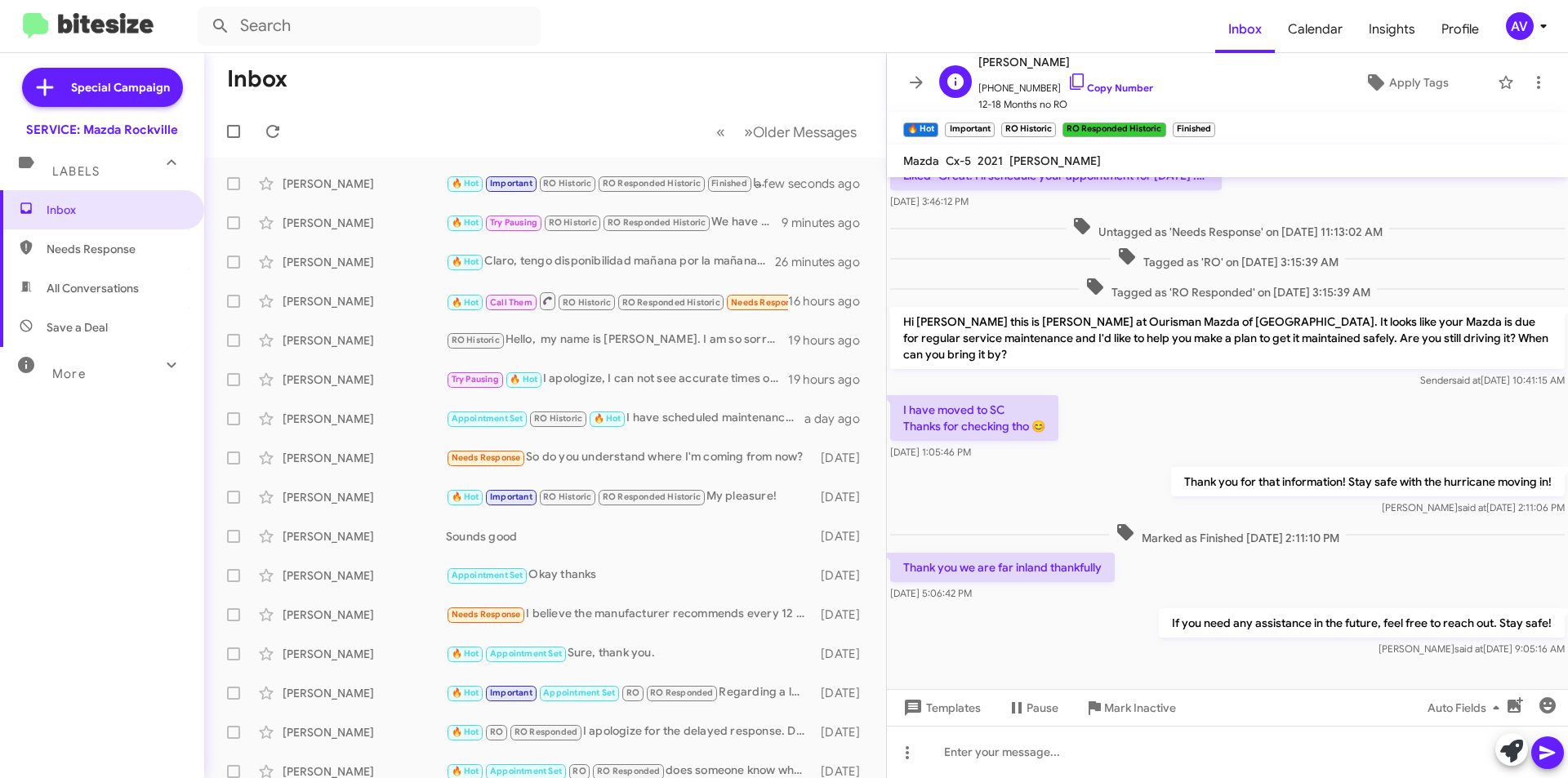
drag, startPoint x: 0, startPoint y: 0, endPoint x: 1165, endPoint y: 59, distance: 1166.5
click at [1165, 59] on div "K [PERSON_NAME] [PHONE_NUMBER] Copy Number 12-18 Months no RO Apply Tags" at bounding box center [1211, 82] width 557 height 60
click at [1512, 29] on div "AV" at bounding box center [1520, 26] width 28 height 28
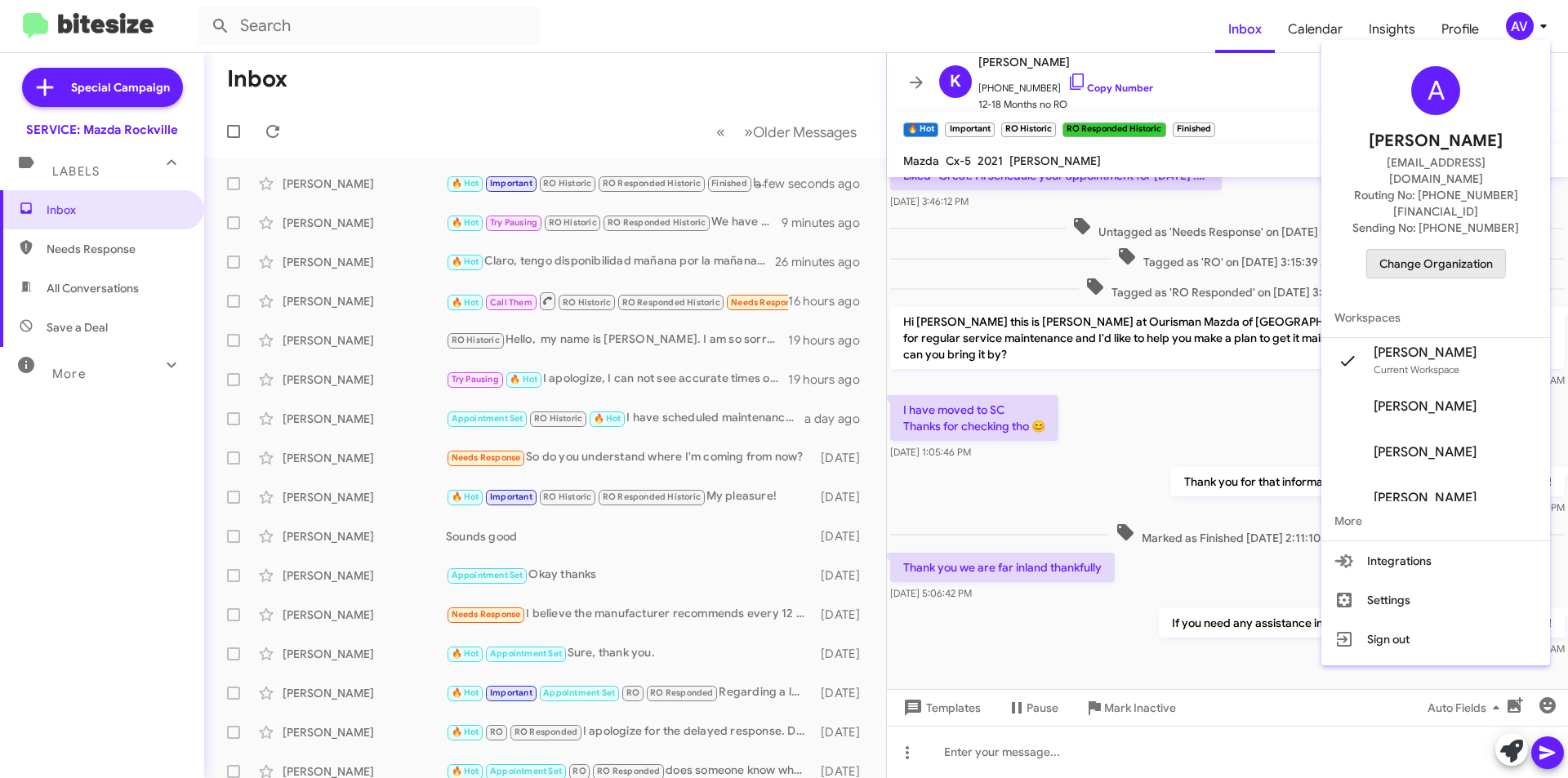
click at [1415, 250] on span "Change Organization" at bounding box center [1436, 264] width 114 height 28
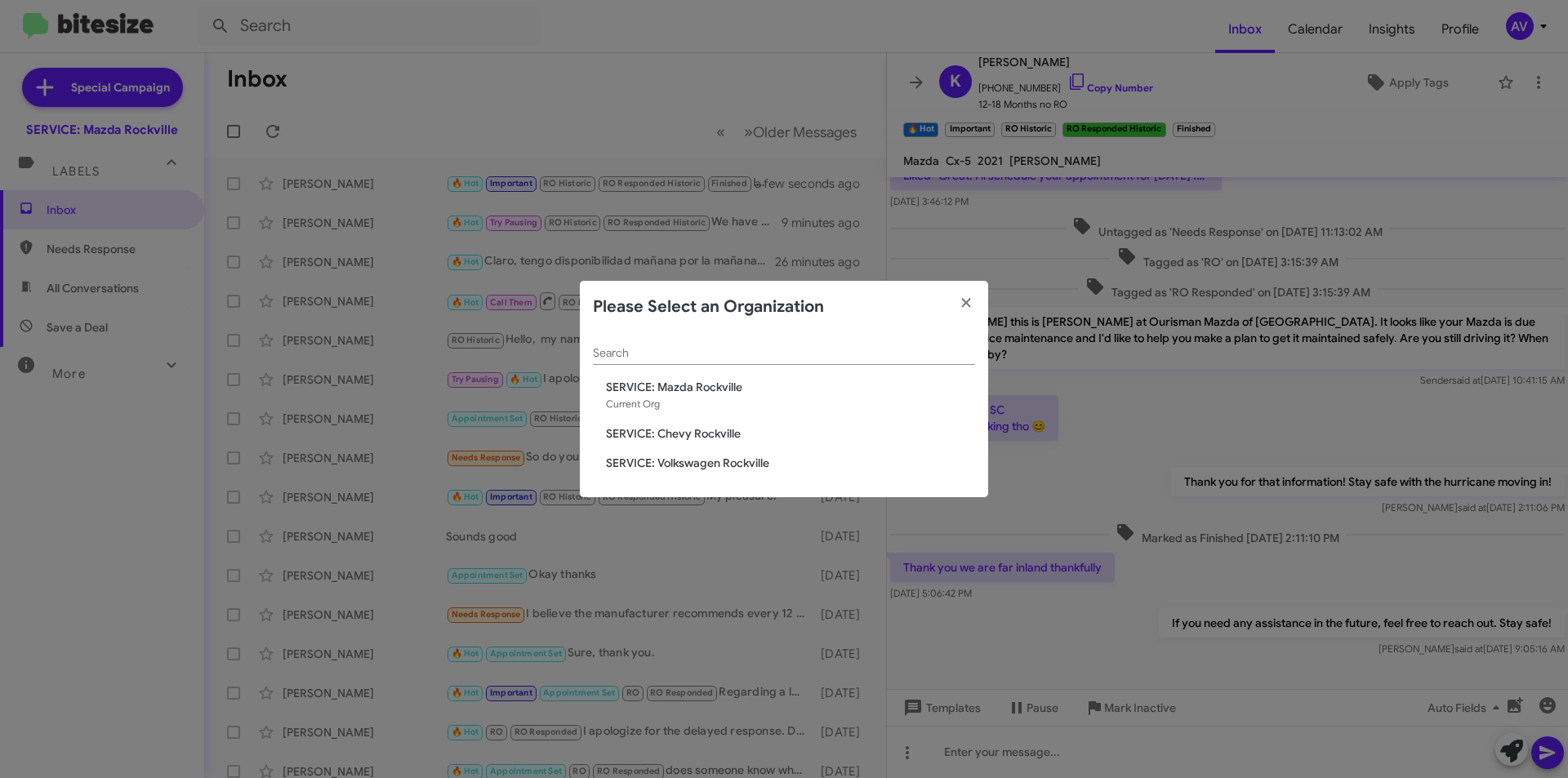
click at [725, 460] on span "SERVICE: Volkswagen Rockville" at bounding box center [790, 463] width 369 height 17
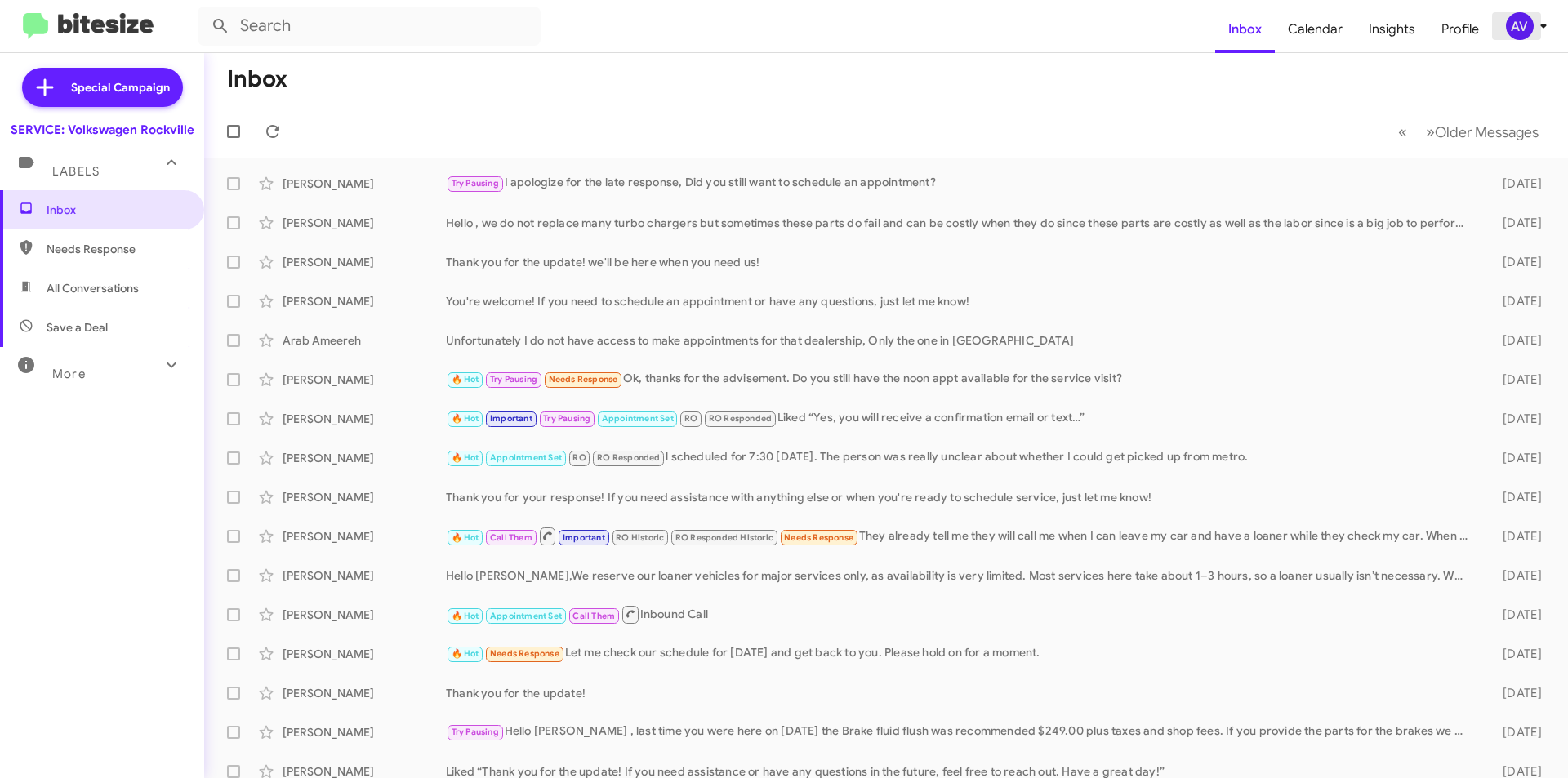
click at [1505, 35] on span "AV" at bounding box center [1529, 26] width 49 height 28
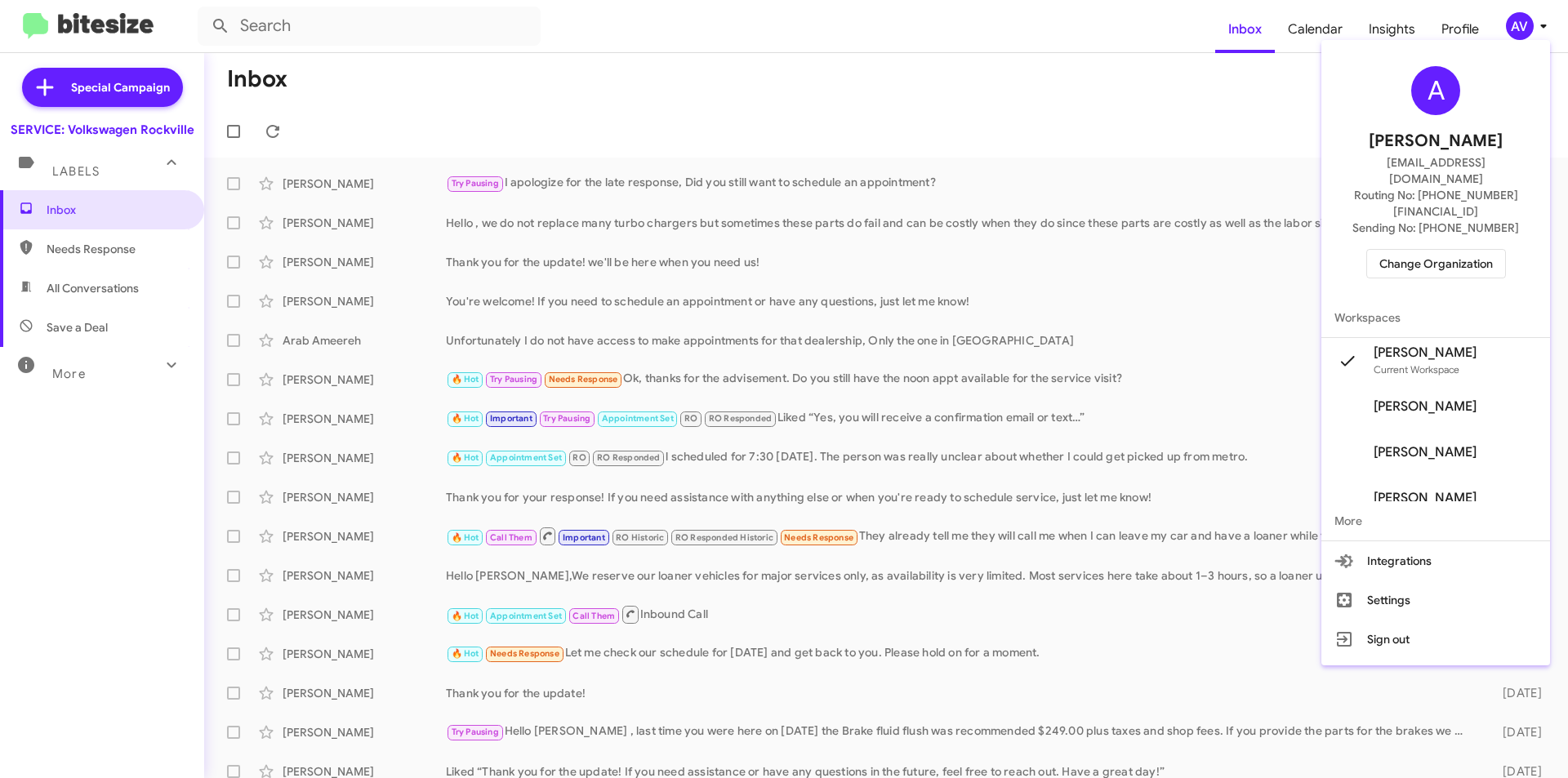
click at [1428, 250] on span "Change Organization" at bounding box center [1436, 264] width 114 height 28
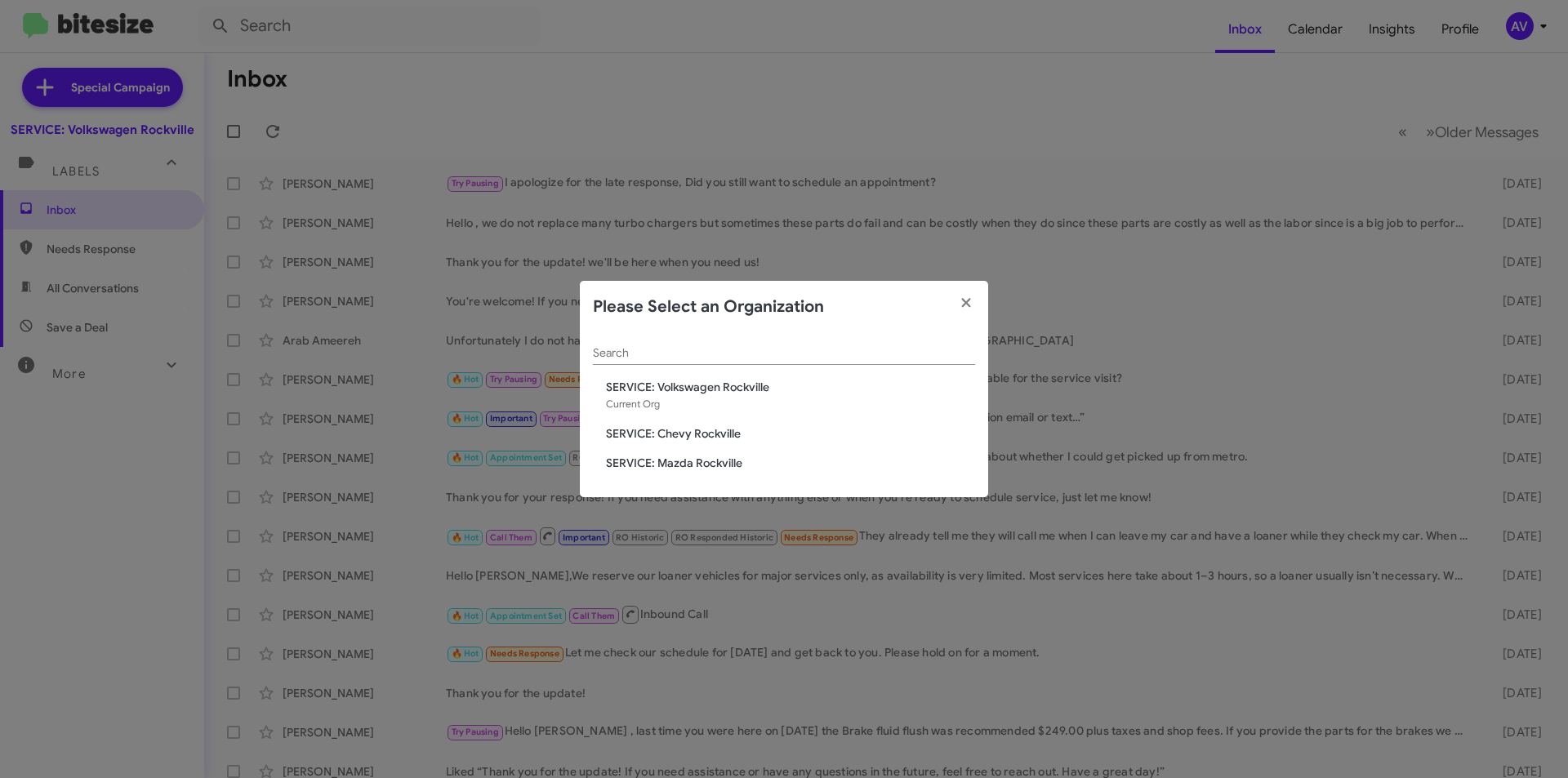
click at [701, 437] on span "SERVICE: Chevy Rockville" at bounding box center [790, 434] width 369 height 17
